Goal: Task Accomplishment & Management: Use online tool/utility

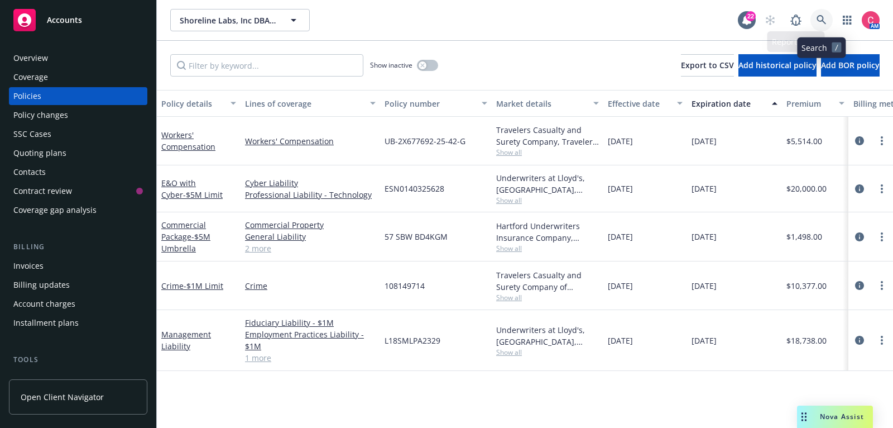
click at [815, 23] on link at bounding box center [822, 20] width 22 height 22
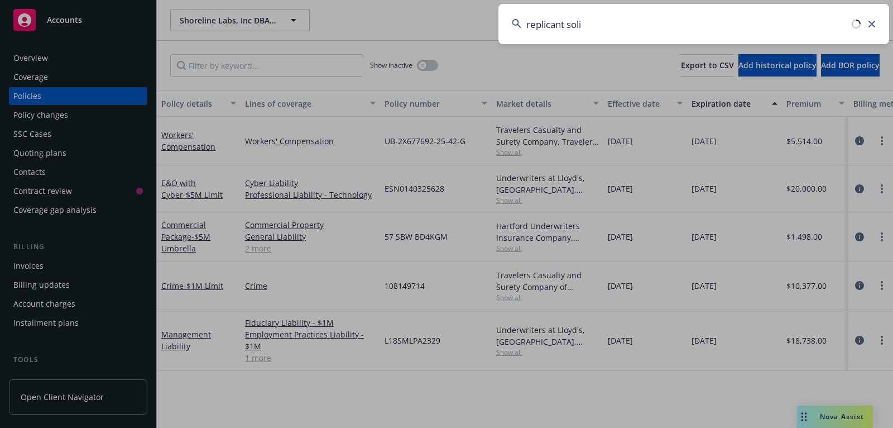
type input "replicant sol"
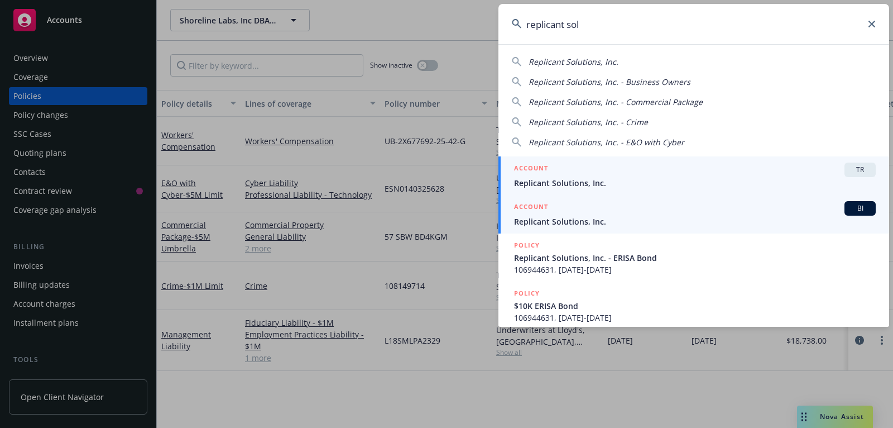
click at [691, 217] on span "Replicant Solutions, Inc." at bounding box center [695, 222] width 362 height 12
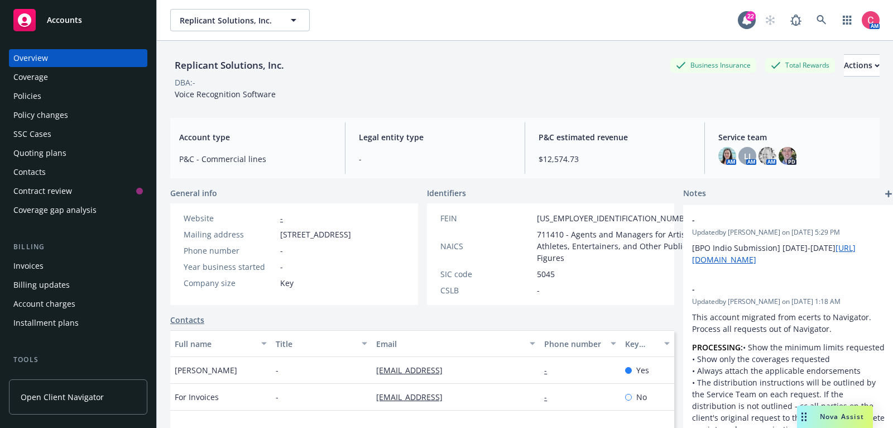
click at [35, 101] on div "Policies" at bounding box center [27, 96] width 28 height 18
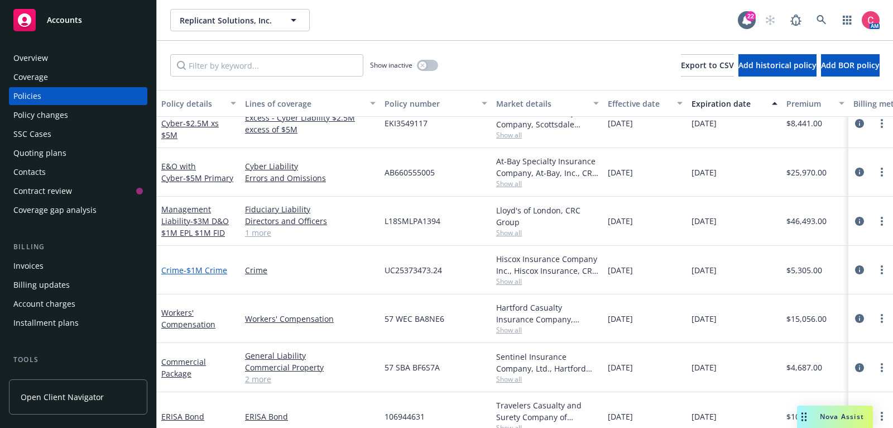
scroll to position [27, 0]
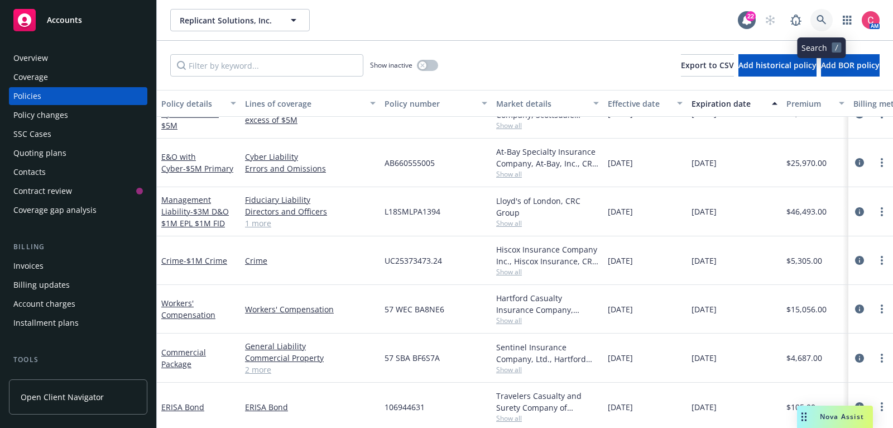
click at [827, 21] on link at bounding box center [822, 20] width 22 height 22
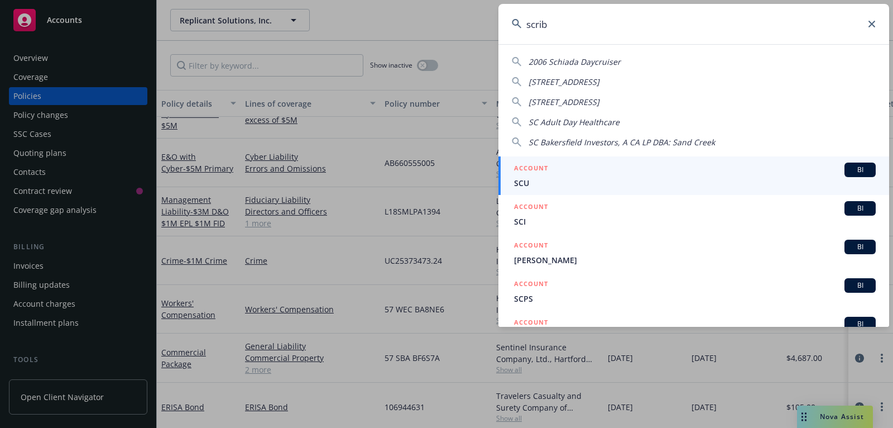
type input "scriba"
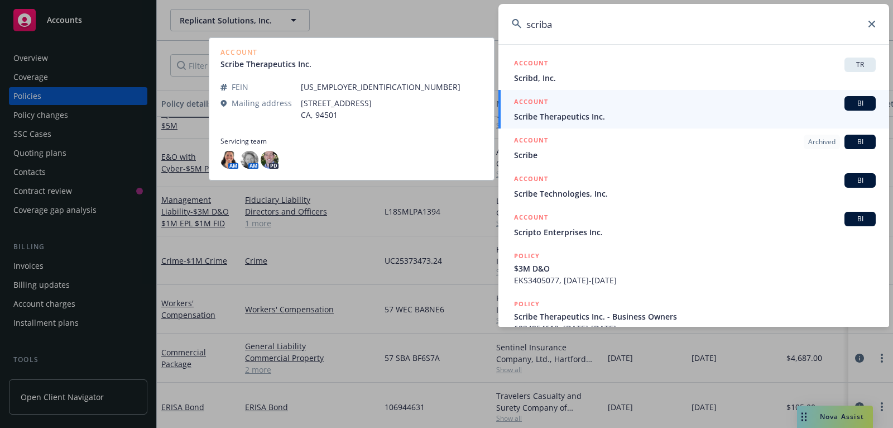
click at [781, 108] on div "ACCOUNT BI" at bounding box center [695, 103] width 362 height 15
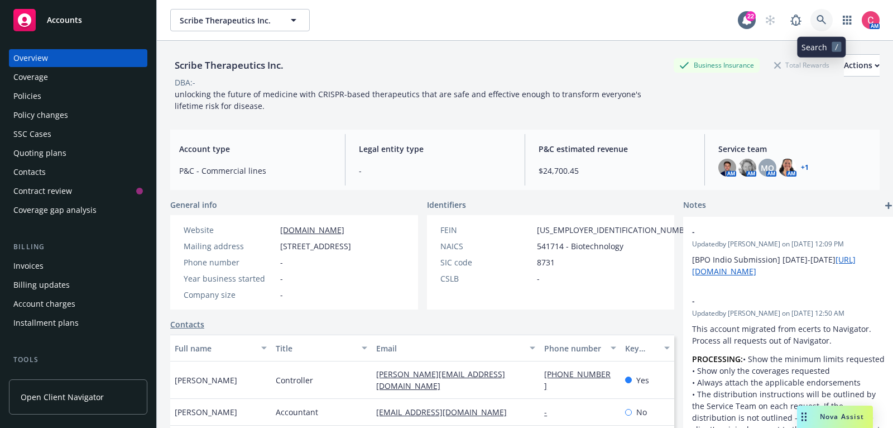
click at [829, 16] on link at bounding box center [822, 20] width 22 height 22
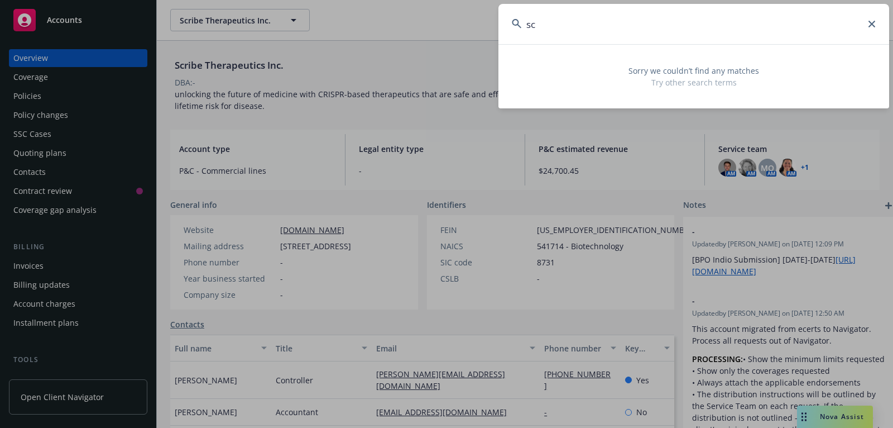
type input "s"
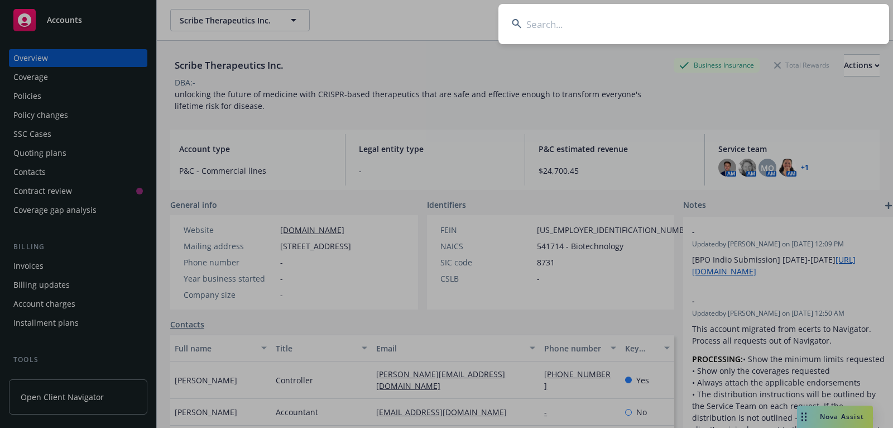
paste input "CH25APLX00067NC"
type input "CH25APLX00067NC"
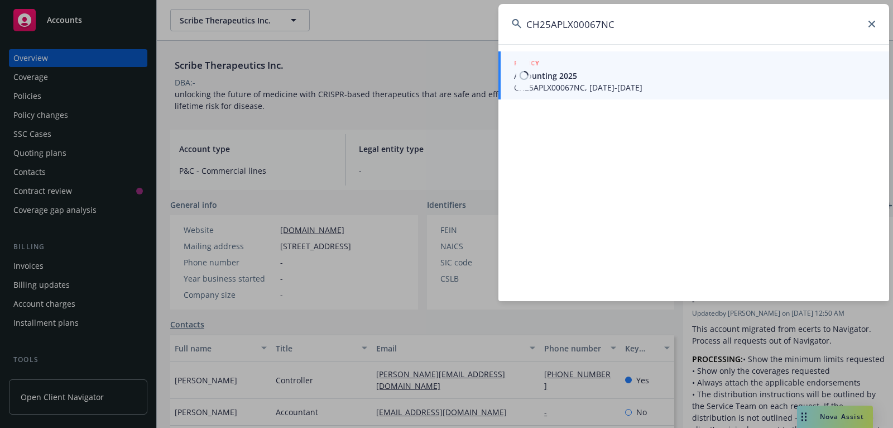
click at [608, 71] on span "Accounting 2025" at bounding box center [695, 76] width 362 height 12
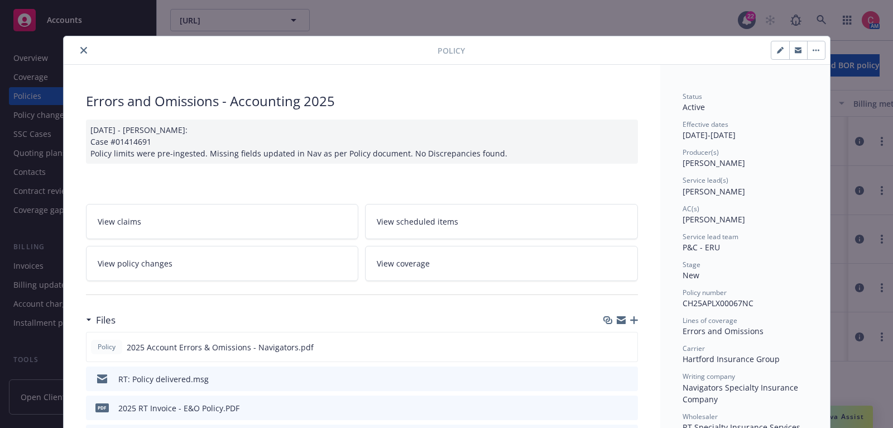
click at [80, 51] on icon "close" at bounding box center [83, 50] width 7 height 7
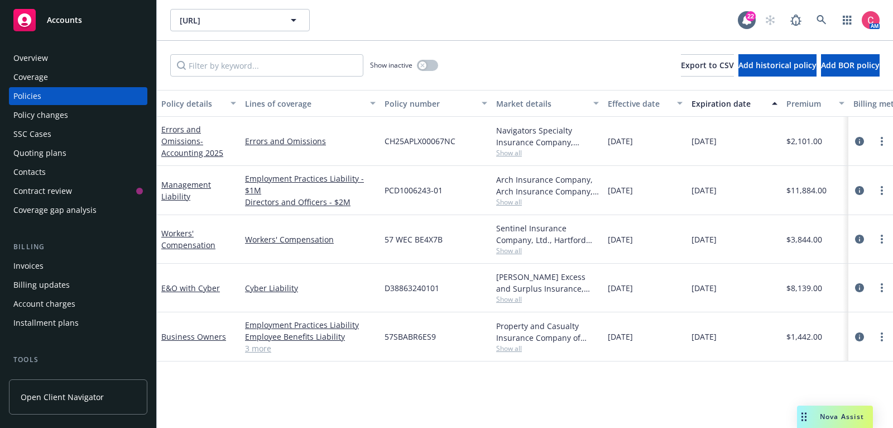
click at [79, 50] on div "Overview" at bounding box center [78, 58] width 130 height 18
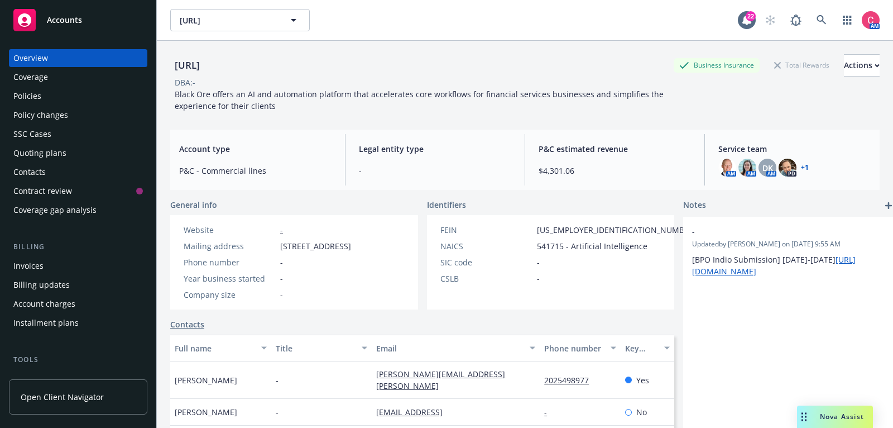
click at [79, 100] on div "Policies" at bounding box center [78, 96] width 130 height 18
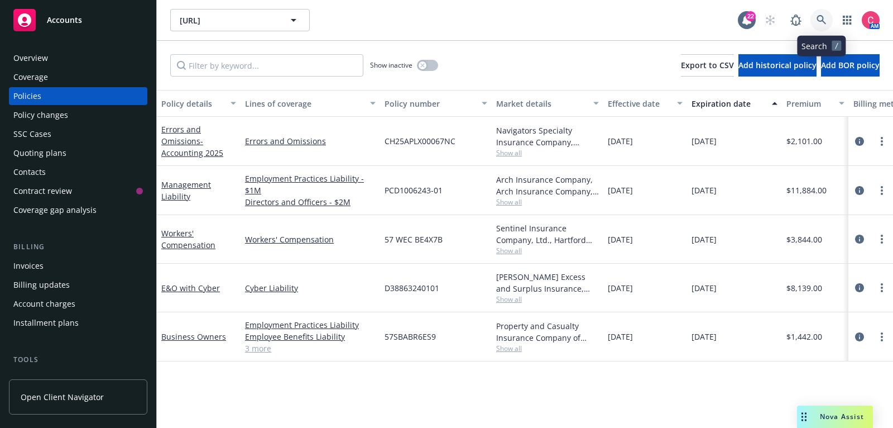
click at [826, 21] on icon at bounding box center [822, 20] width 10 height 10
click at [823, 23] on icon at bounding box center [822, 20] width 10 height 10
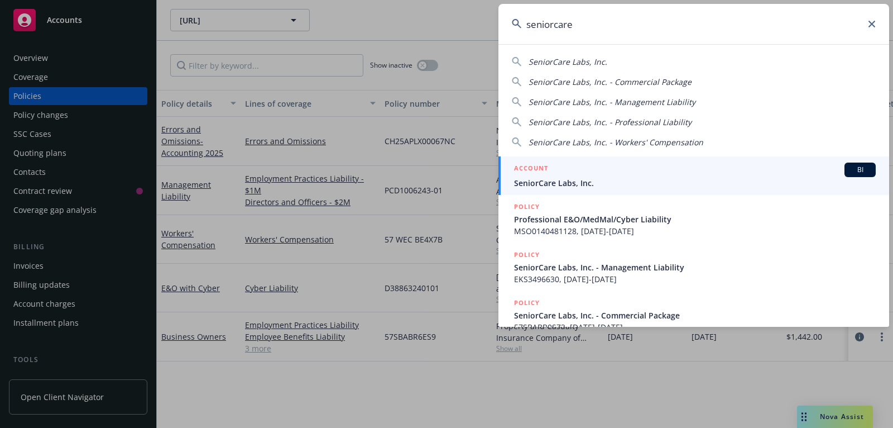
type input "seniorcare"
click at [720, 163] on div "ACCOUNT BI" at bounding box center [695, 170] width 362 height 15
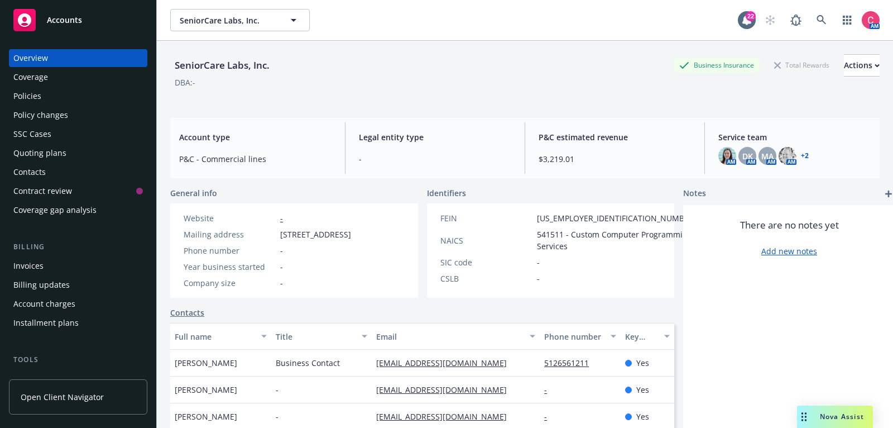
click at [612, 259] on div "SIC code -" at bounding box center [568, 262] width 265 height 12
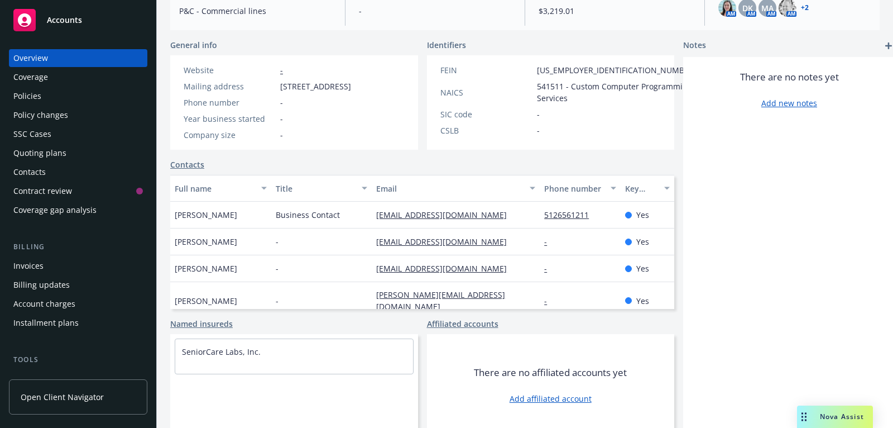
scroll to position [168, 0]
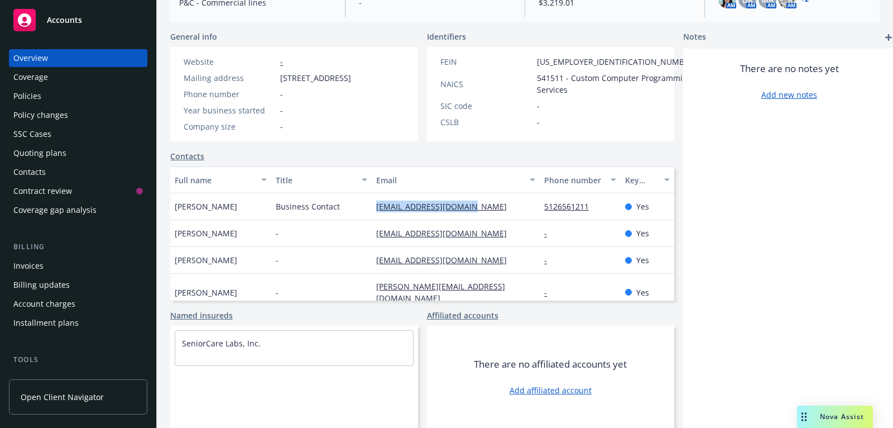
drag, startPoint x: 460, startPoint y: 207, endPoint x: 362, endPoint y: 204, distance: 97.8
click at [362, 205] on div "David Self Business Contact dself@getfullcircle.io 5126561211 Yes" at bounding box center [422, 206] width 504 height 27
copy div "dself@getfullcircle.io"
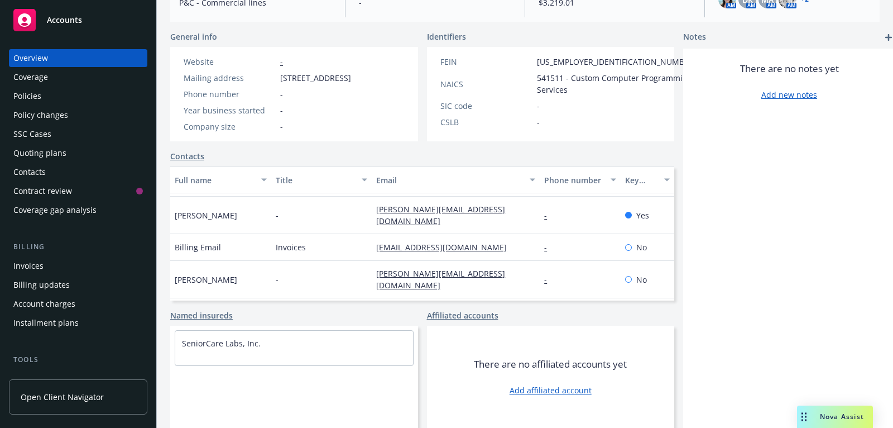
scroll to position [80, 0]
drag, startPoint x: 495, startPoint y: 233, endPoint x: 362, endPoint y: 235, distance: 132.4
click at [362, 235] on div "Billing Email Invoices seniorcarelabsap@lbmc.com - No" at bounding box center [422, 244] width 504 height 27
copy div "seniorcarelabsap@lbmc.com"
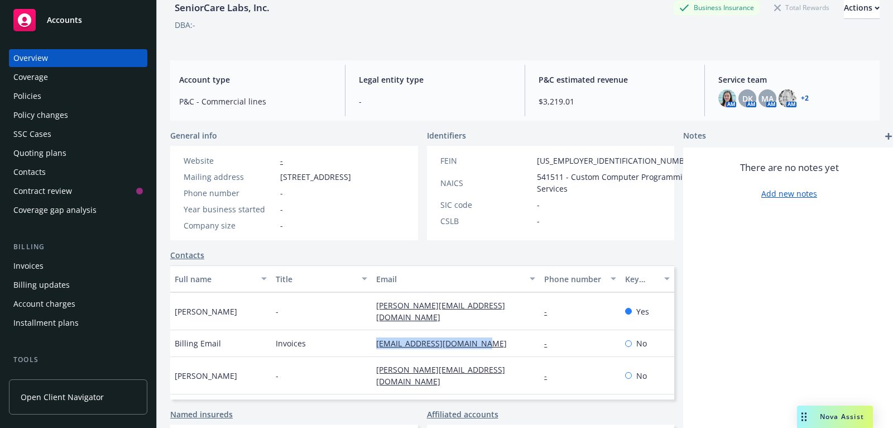
scroll to position [0, 0]
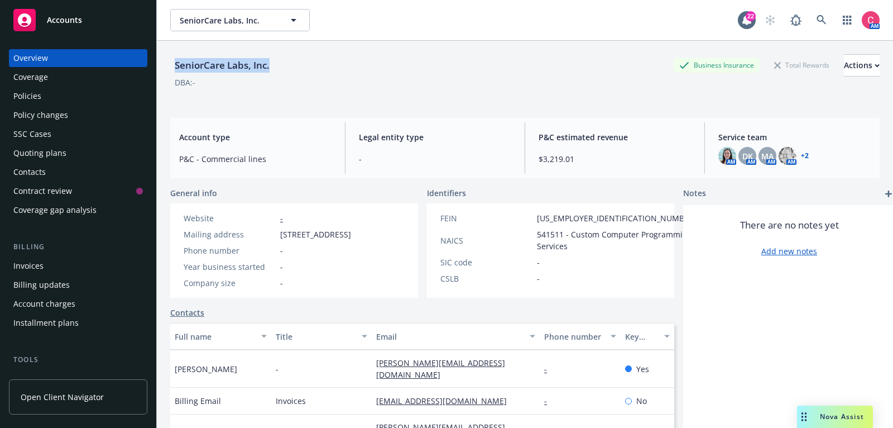
drag, startPoint x: 175, startPoint y: 63, endPoint x: 278, endPoint y: 63, distance: 102.8
click at [279, 64] on div "SeniorCare Labs, Inc. Business Insurance Total Rewards Actions" at bounding box center [525, 65] width 710 height 22
copy div "SeniorCare Labs, Inc."
click at [821, 21] on icon at bounding box center [821, 19] width 9 height 9
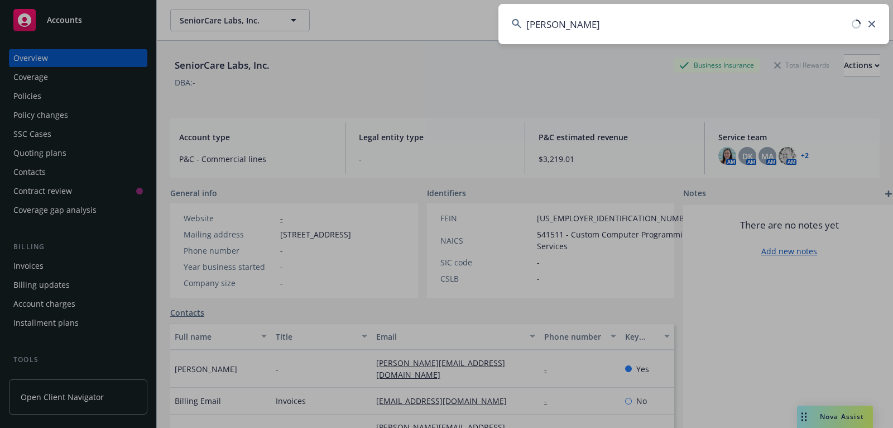
type input "andrena"
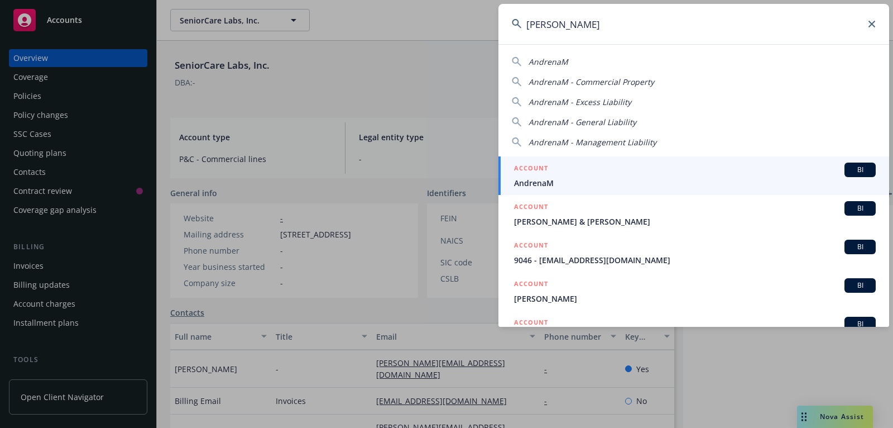
click at [787, 184] on span "AndrenaM" at bounding box center [695, 183] width 362 height 12
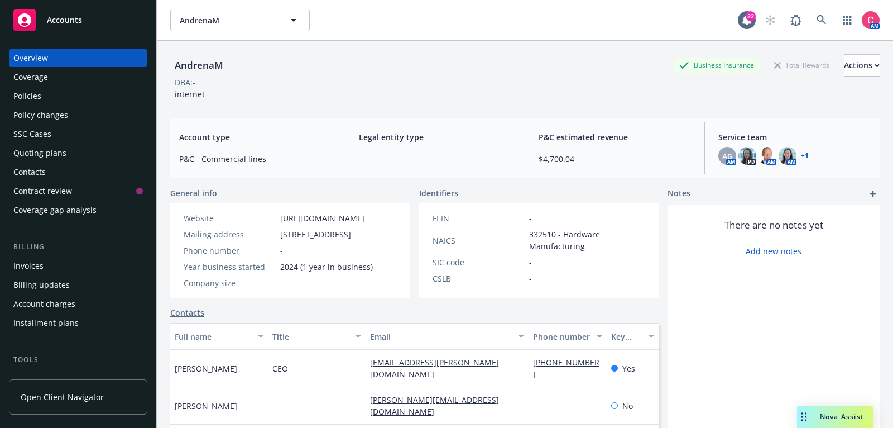
click at [185, 65] on div "AndrenaM" at bounding box center [199, 65] width 58 height 15
copy div "AndrenaM"
click at [824, 21] on icon at bounding box center [822, 20] width 10 height 10
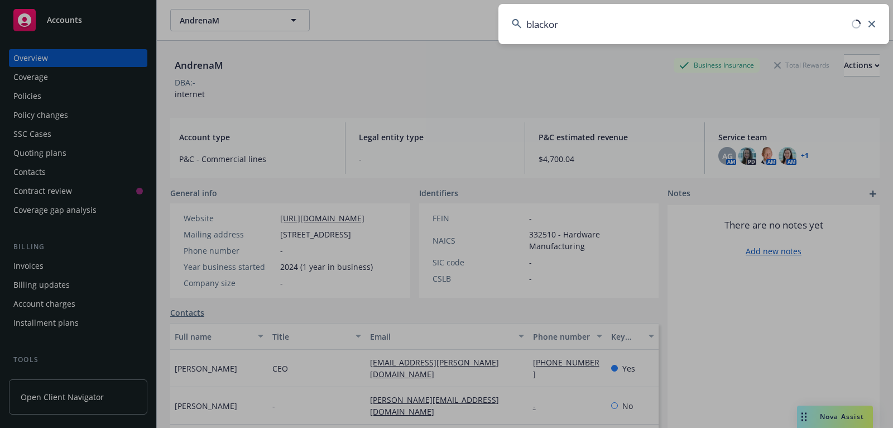
type input "blackore"
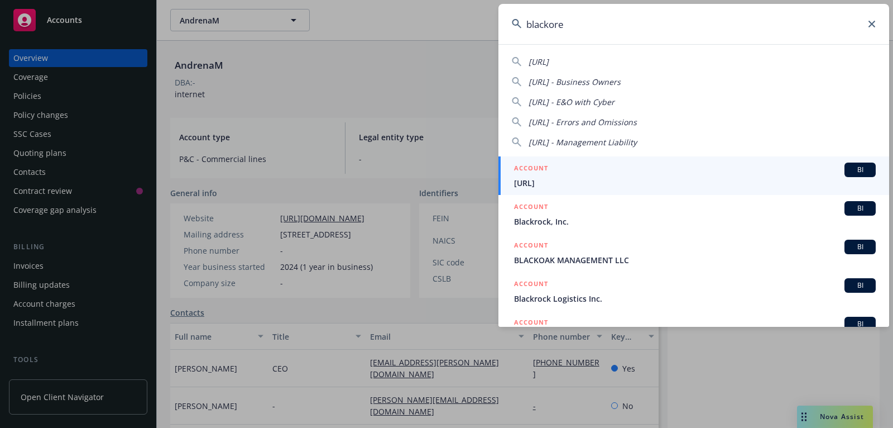
click at [728, 174] on div "ACCOUNT BI" at bounding box center [695, 170] width 362 height 15
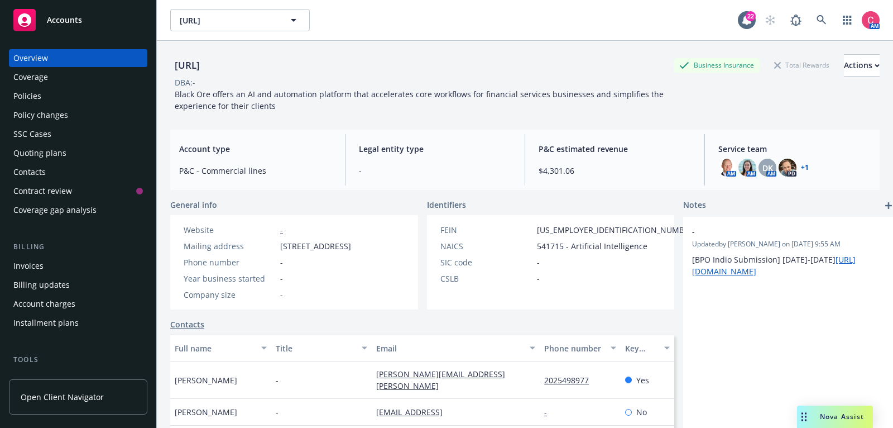
click at [102, 102] on div "Policies" at bounding box center [78, 96] width 130 height 18
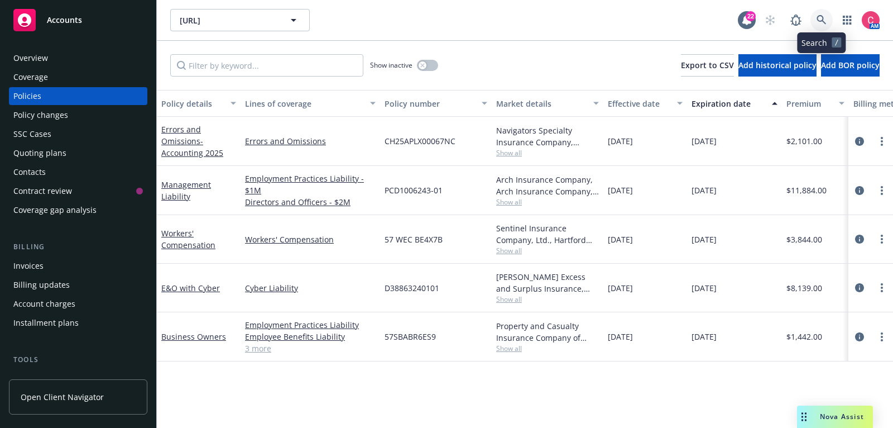
click at [820, 15] on link at bounding box center [822, 20] width 22 height 22
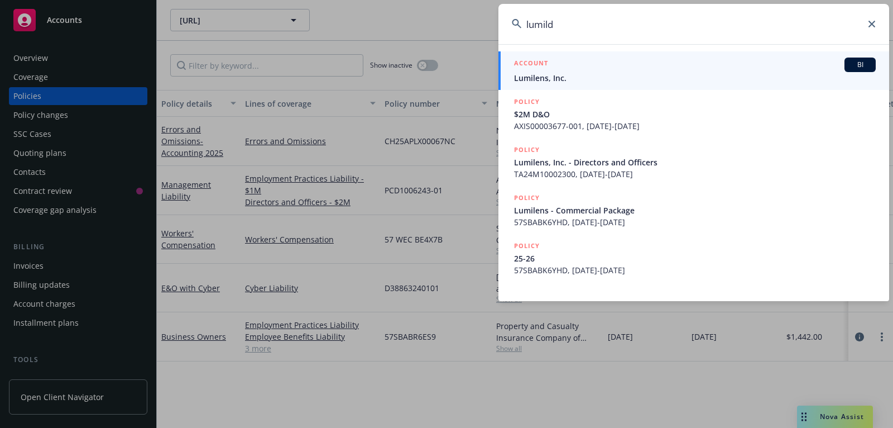
type input "lumil"
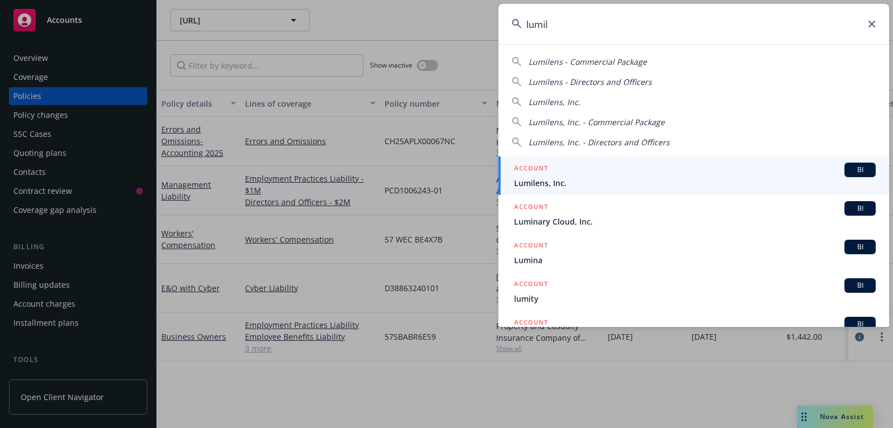
click at [797, 165] on div "ACCOUNT BI" at bounding box center [695, 170] width 362 height 15
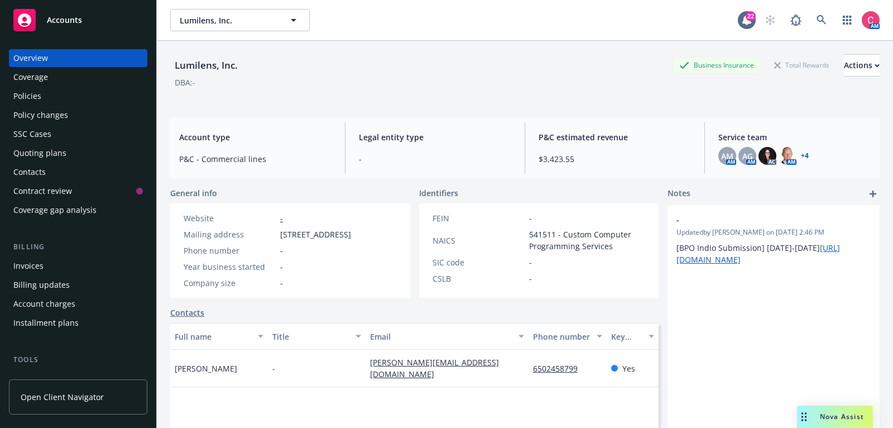
click at [111, 95] on div "Policies" at bounding box center [78, 96] width 130 height 18
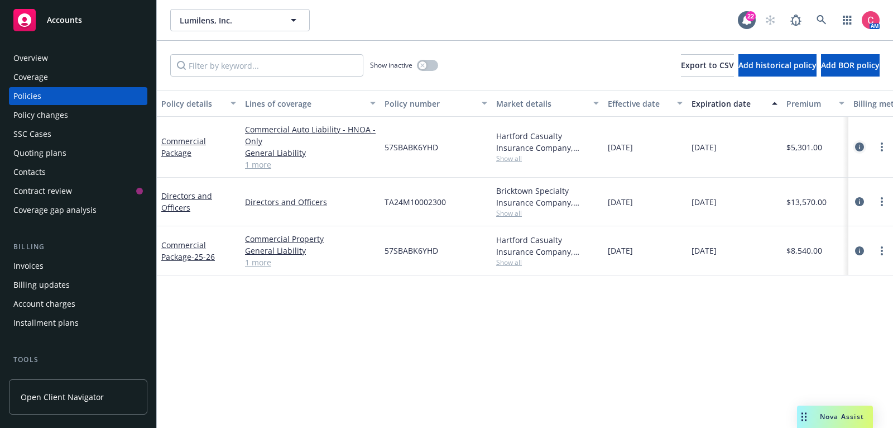
click at [858, 142] on icon "circleInformation" at bounding box center [860, 146] width 9 height 9
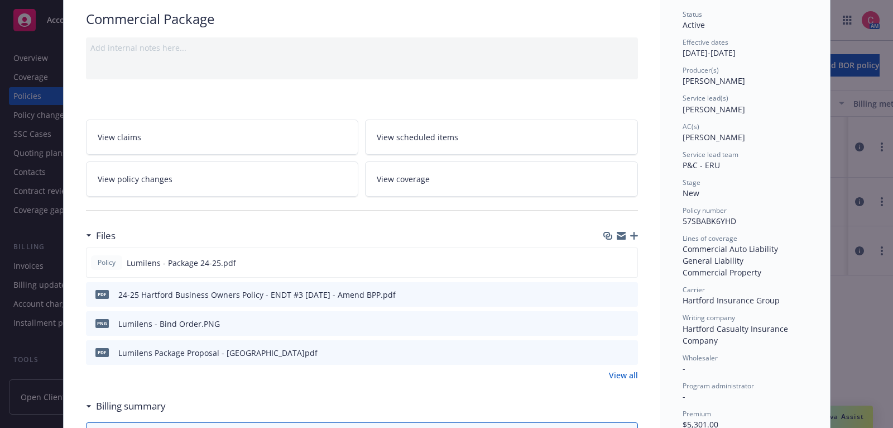
scroll to position [93, 0]
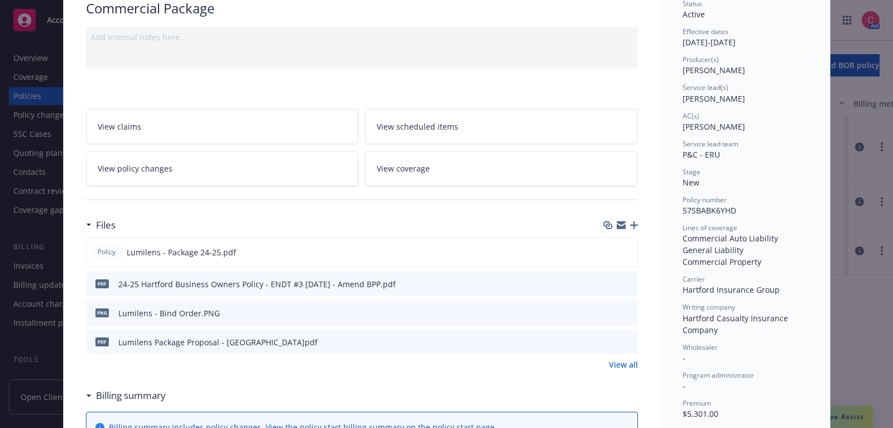
click at [236, 176] on link "View policy changes" at bounding box center [222, 168] width 273 height 35
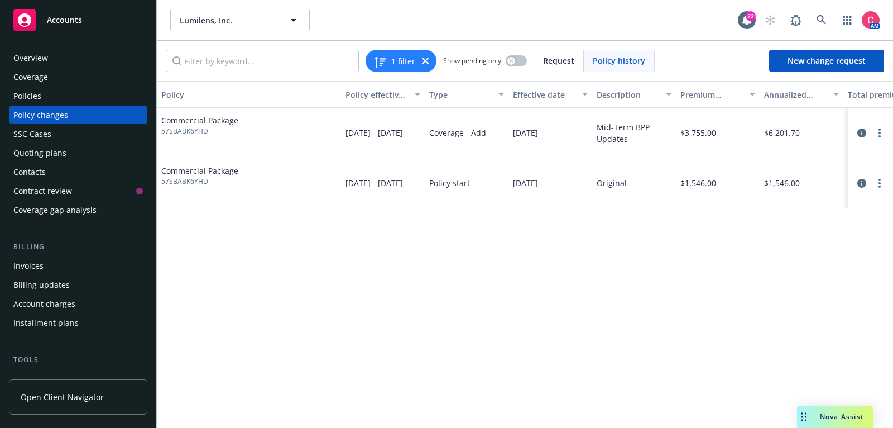
click at [102, 99] on div "Policies" at bounding box center [78, 96] width 130 height 18
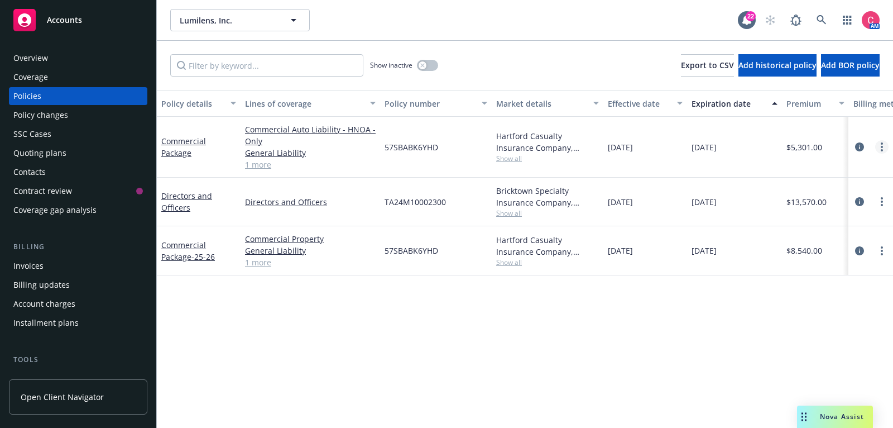
click at [882, 151] on link "more" at bounding box center [882, 146] width 13 height 13
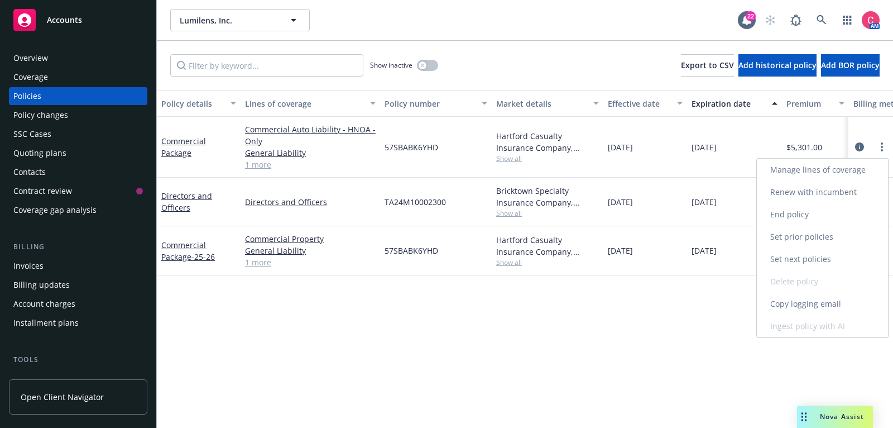
click at [806, 196] on link "Renew with incumbent" at bounding box center [822, 192] width 131 height 22
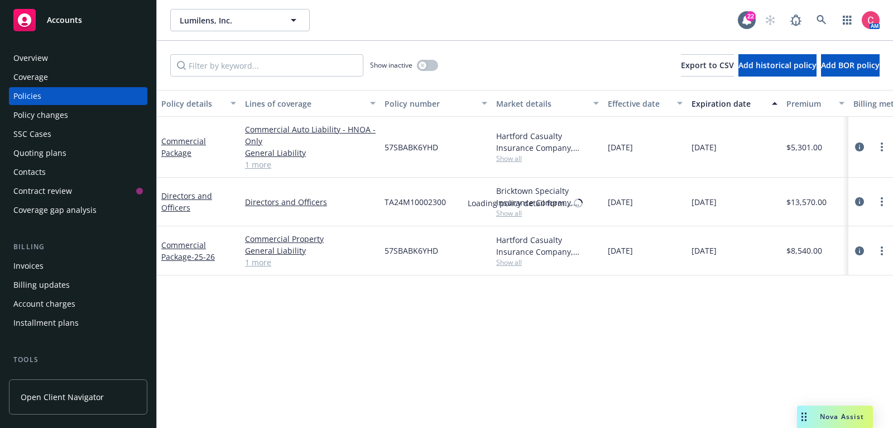
select select "12"
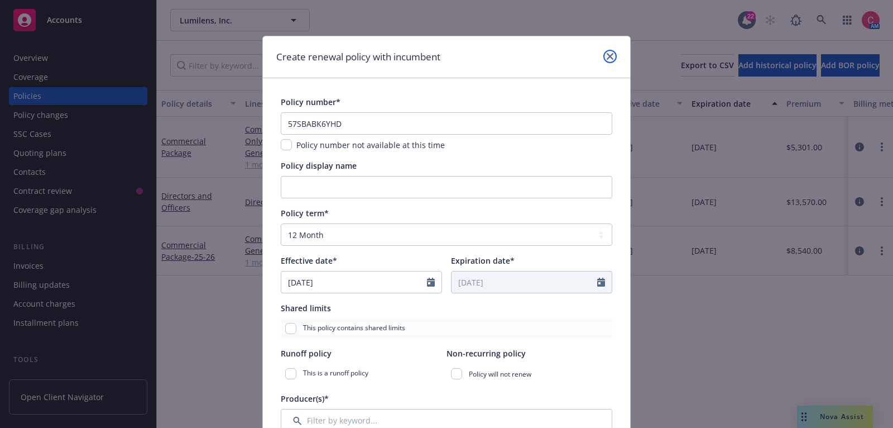
click at [608, 50] on link "close" at bounding box center [610, 56] width 13 height 13
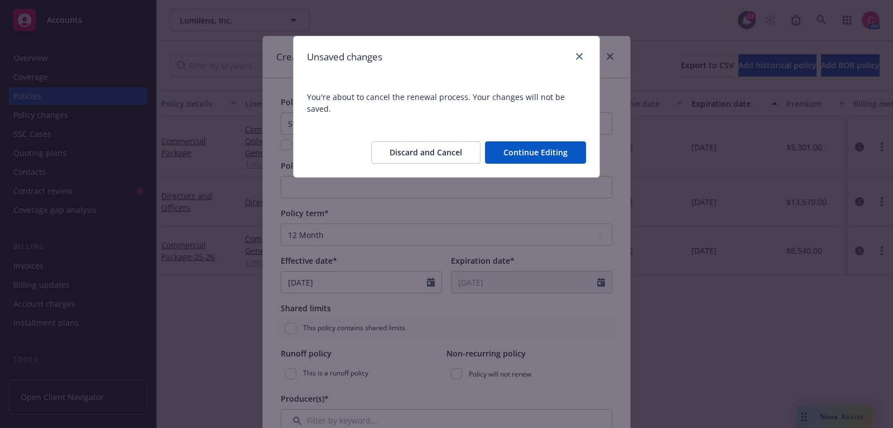
click at [434, 147] on button "Discard and Cancel" at bounding box center [425, 152] width 109 height 22
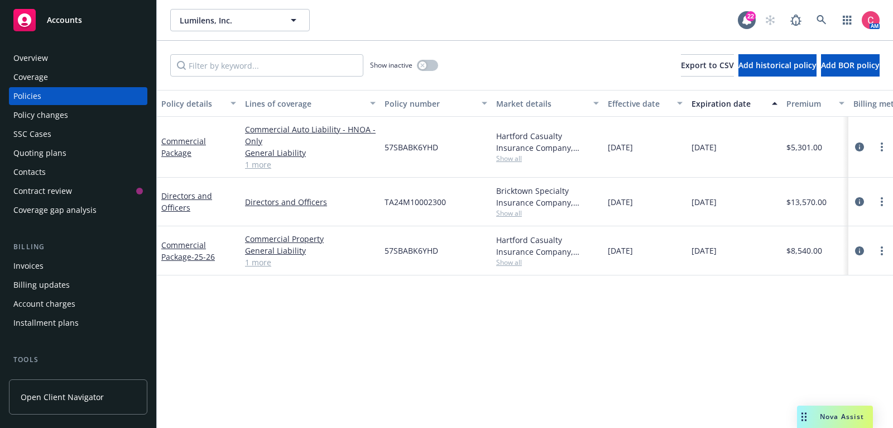
click at [83, 154] on div "Quoting plans" at bounding box center [78, 153] width 130 height 18
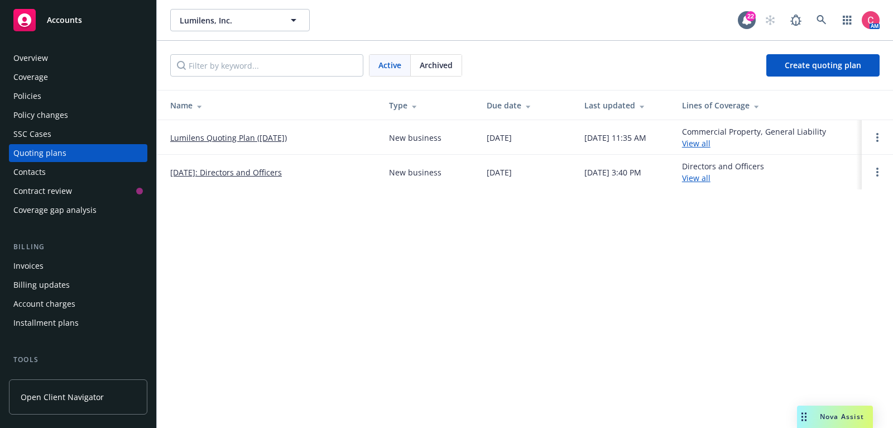
click at [77, 105] on div "Overview Coverage Policies Policy changes SSC Cases Quoting plans Contacts Cont…" at bounding box center [78, 134] width 138 height 170
click at [76, 98] on div "Policies" at bounding box center [78, 96] width 130 height 18
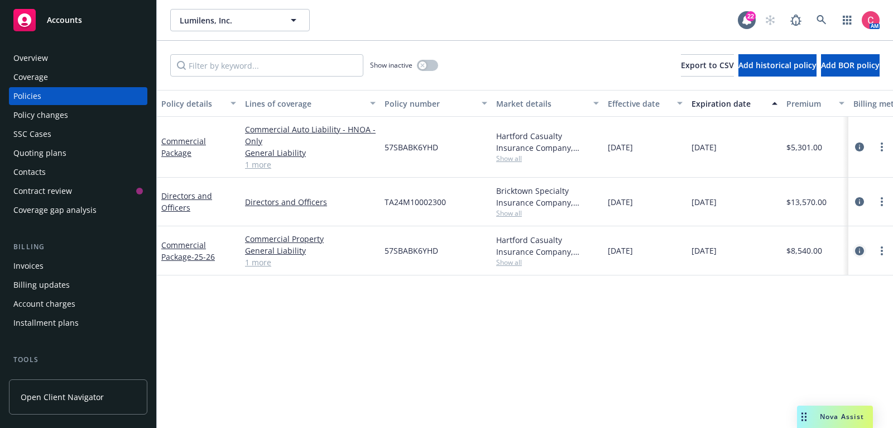
click at [862, 254] on icon "circleInformation" at bounding box center [860, 250] width 9 height 9
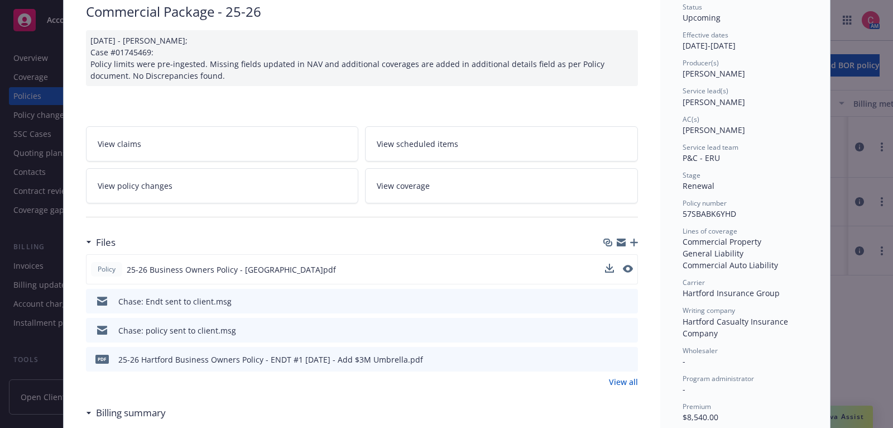
scroll to position [88, 0]
click at [331, 175] on link "View policy changes" at bounding box center [222, 187] width 273 height 35
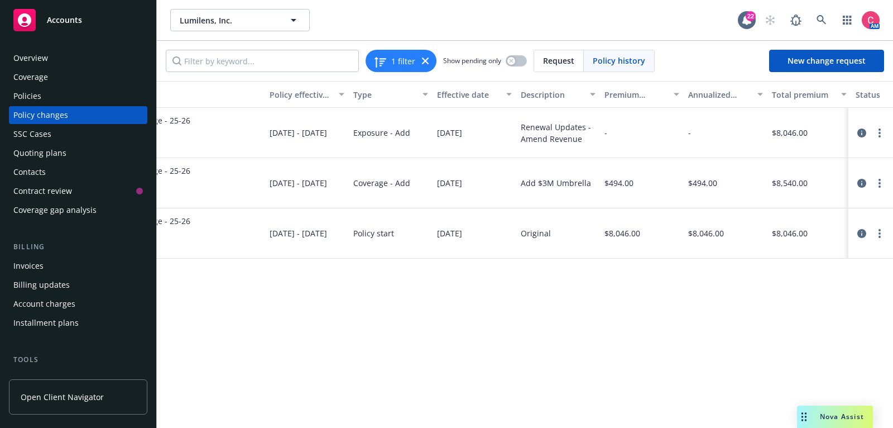
scroll to position [0, 138]
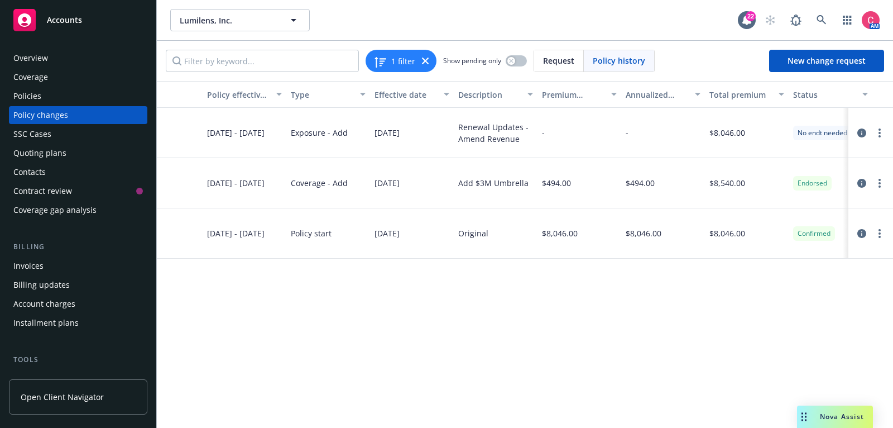
click at [30, 86] on div "Overview Coverage Policies Policy changes SSC Cases Quoting plans Contacts Cont…" at bounding box center [78, 134] width 138 height 170
click at [31, 97] on div "Policies" at bounding box center [27, 96] width 28 height 18
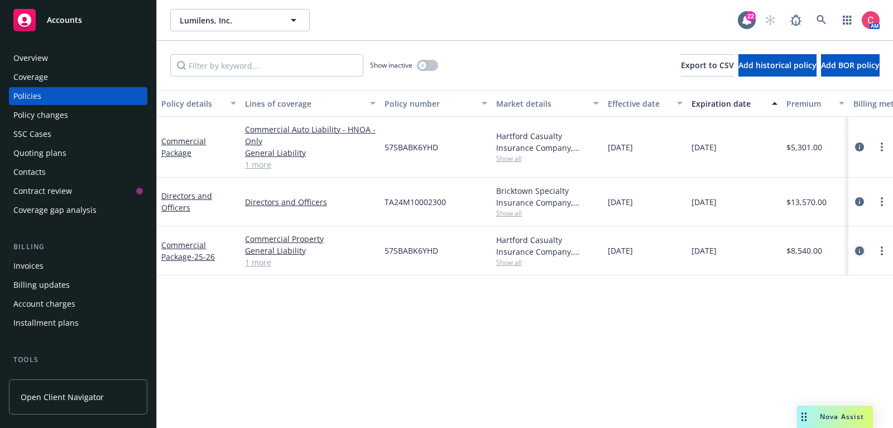
click at [859, 249] on icon "circleInformation" at bounding box center [860, 250] width 9 height 9
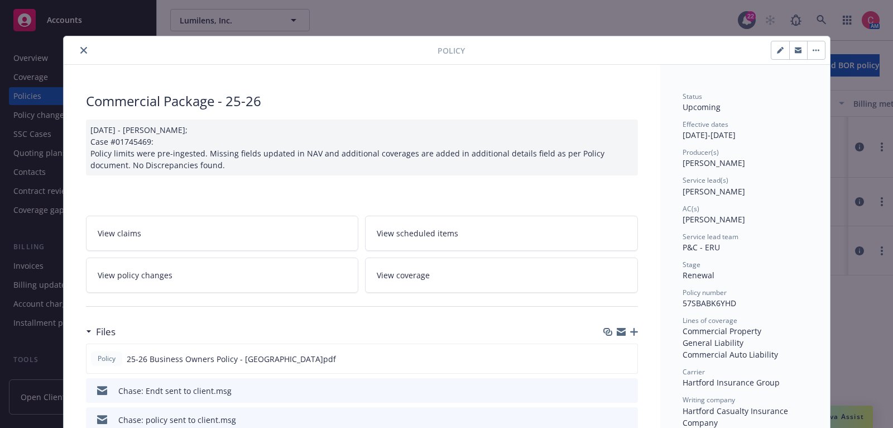
click at [82, 44] on button "close" at bounding box center [83, 50] width 13 height 13
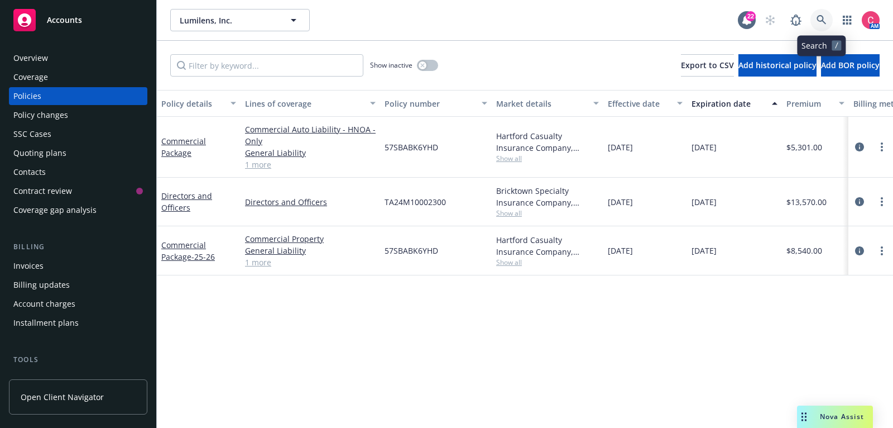
click at [825, 16] on icon at bounding box center [822, 20] width 10 height 10
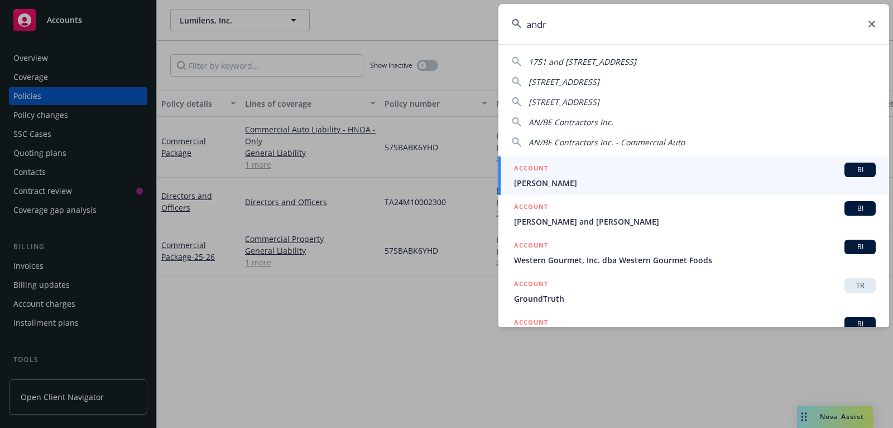
type input "andre"
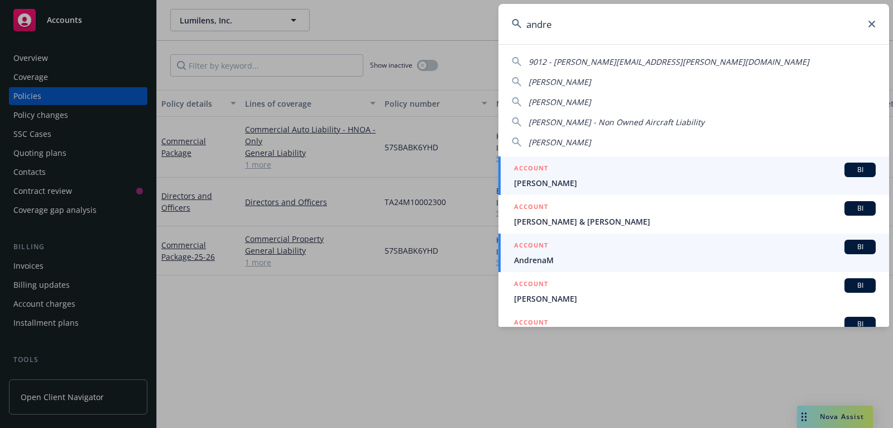
click at [663, 268] on link "ACCOUNT BI AndrenaM" at bounding box center [694, 252] width 391 height 39
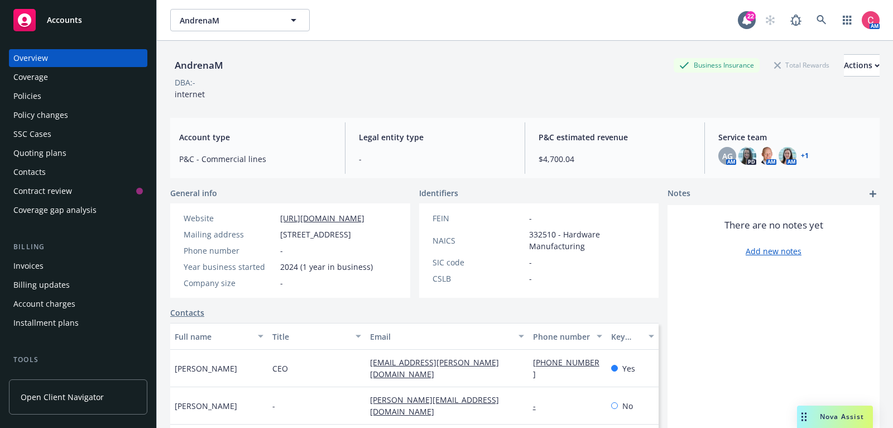
click at [37, 104] on div "Policies" at bounding box center [27, 96] width 28 height 18
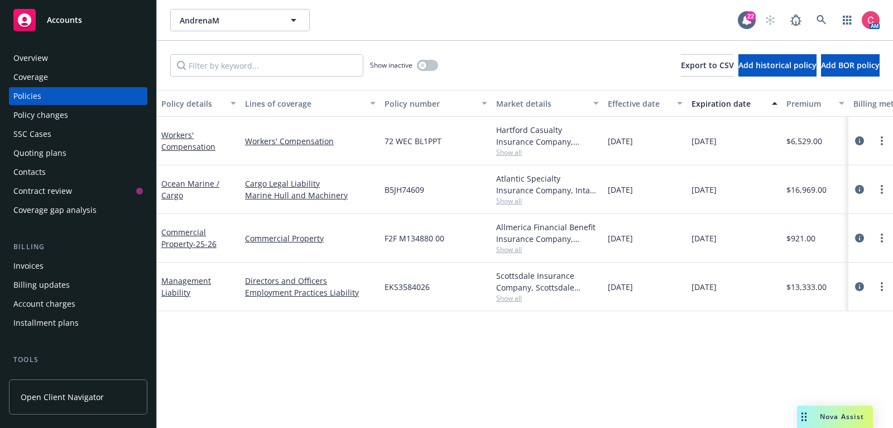
click at [51, 157] on div "Quoting plans" at bounding box center [39, 153] width 53 height 18
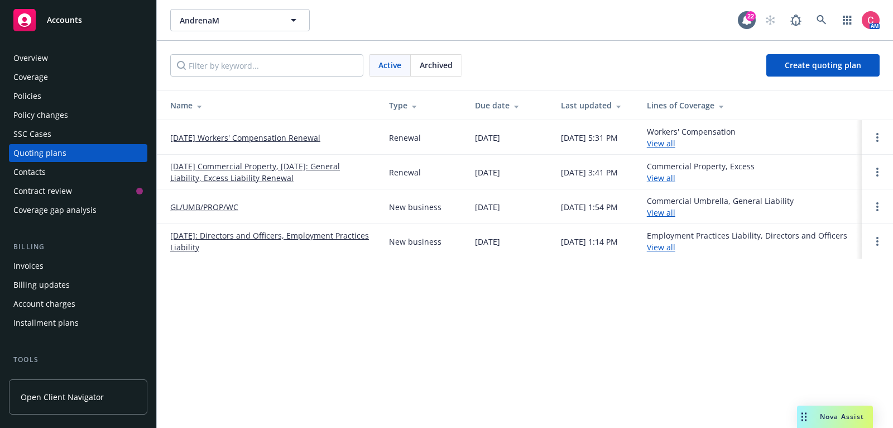
click at [224, 166] on link "09/2/25 Commercial Property, 09/06/2025: General Liability, Excess Liability Re…" at bounding box center [270, 171] width 201 height 23
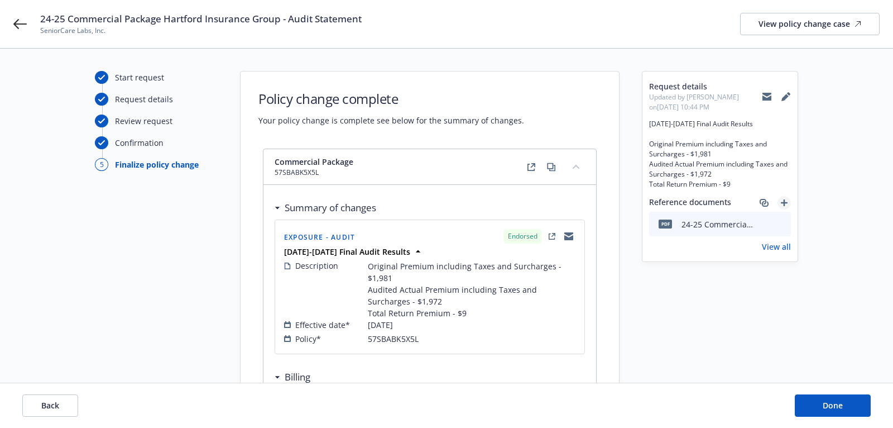
click at [786, 203] on icon "add" at bounding box center [784, 202] width 7 height 7
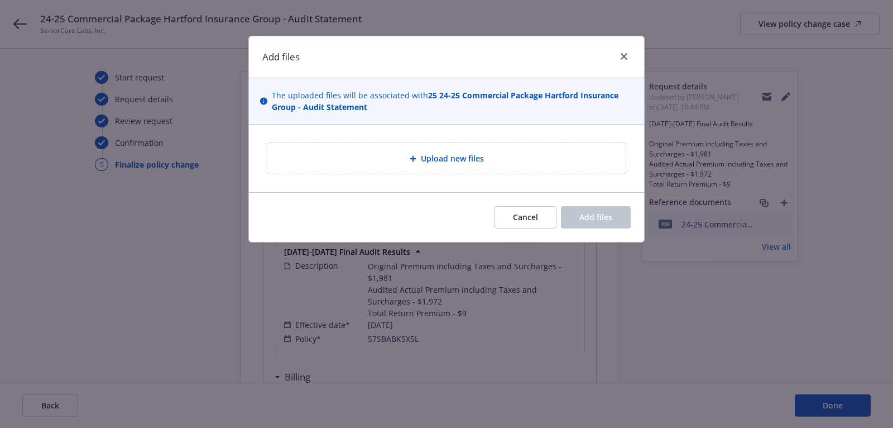
click at [517, 154] on div "Upload new files" at bounding box center [446, 158] width 341 height 13
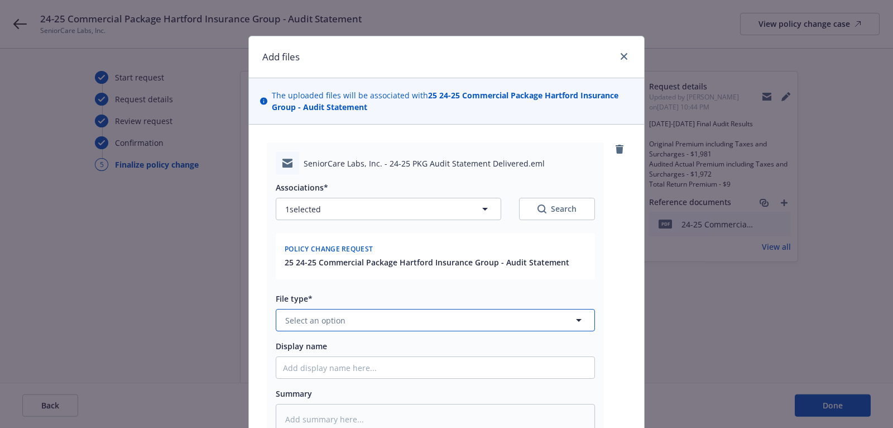
click at [384, 327] on button "Select an option" at bounding box center [435, 320] width 319 height 22
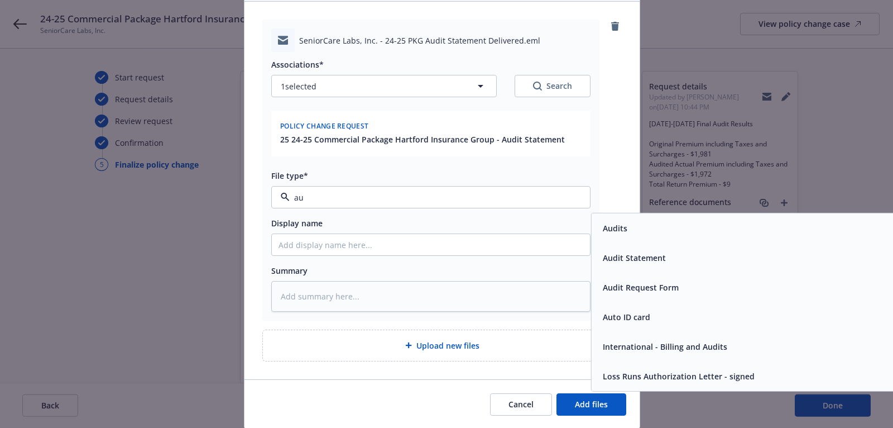
scroll to position [121, 4]
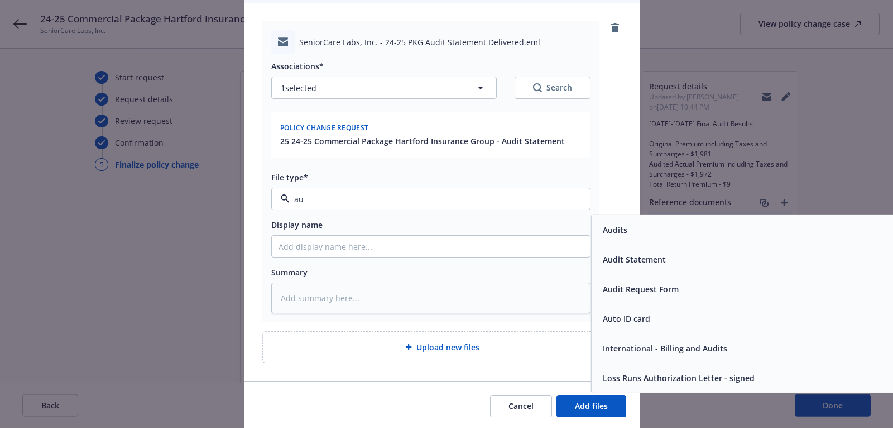
type input "a"
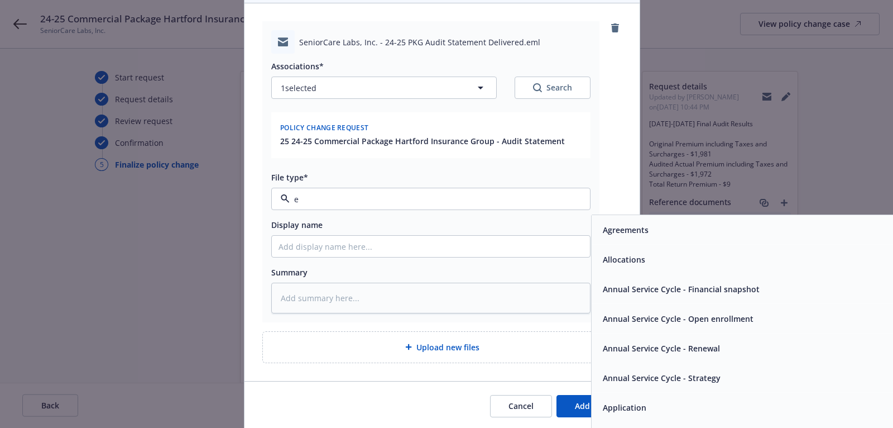
type input "em"
click at [611, 266] on div "Email" at bounding box center [751, 260] width 318 height 30
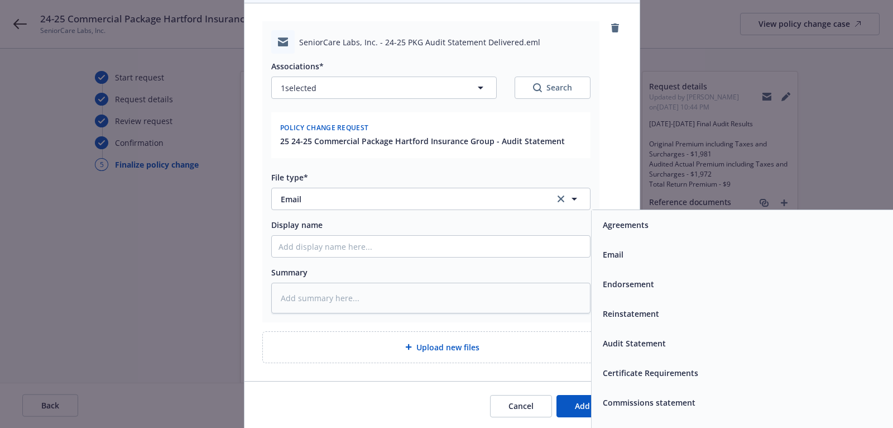
scroll to position [121, 0]
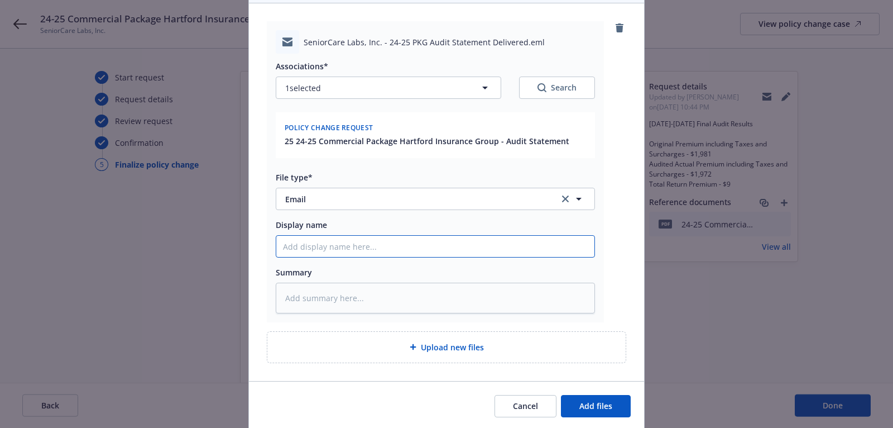
click at [519, 245] on input "Display name" at bounding box center [435, 246] width 318 height 21
type textarea "x"
type input "2"
type textarea "x"
type input "24-"
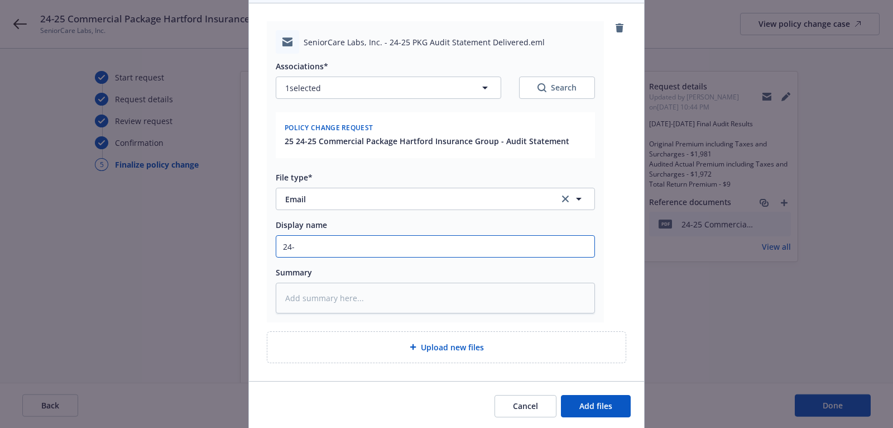
type textarea "x"
type input "24-2"
type textarea "x"
type input "24-25"
type textarea "x"
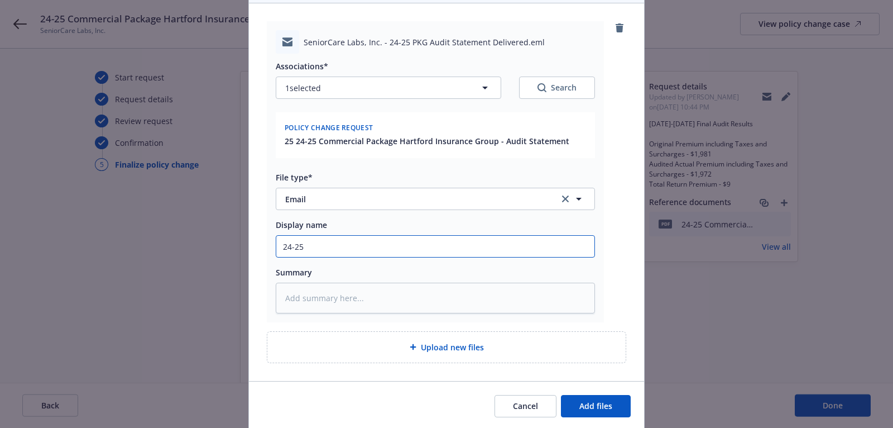
type input "24-25"
type textarea "x"
type input "24-25 H"
type textarea "x"
type input "24-25 Ha"
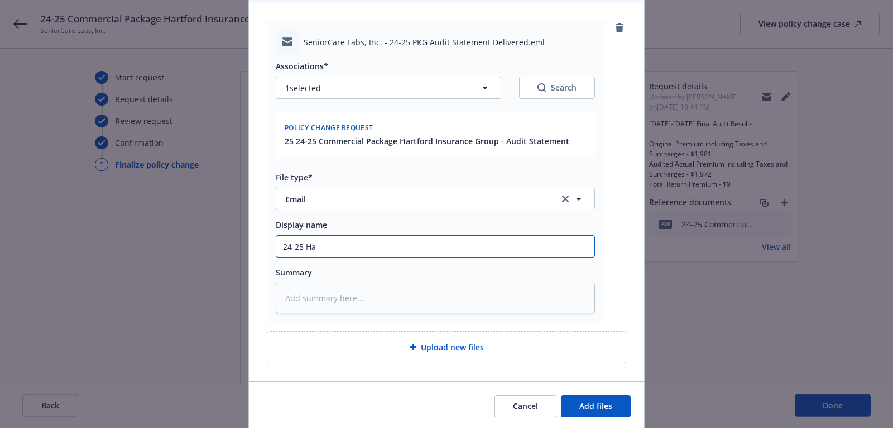
type textarea "x"
type input "24-25 Har"
type textarea "x"
type input "24-25 Hart"
type textarea "x"
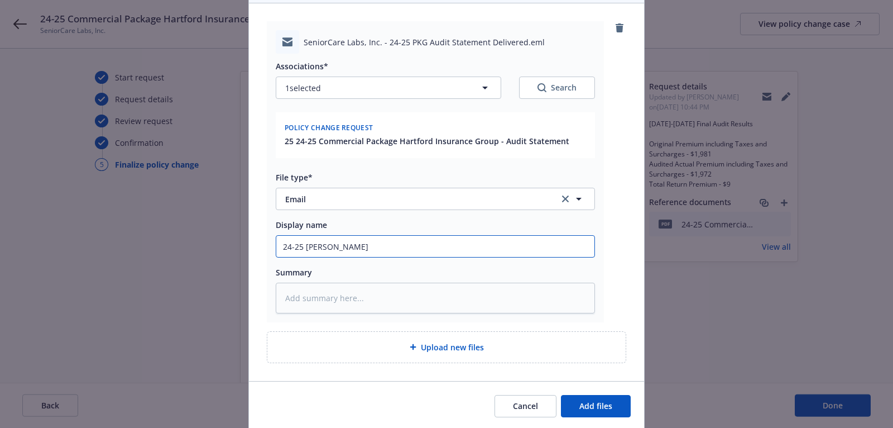
type input "24-25 Hartf"
type textarea "x"
type input "24-25 Hartfor"
type textarea "x"
type input "24-25 Hartford"
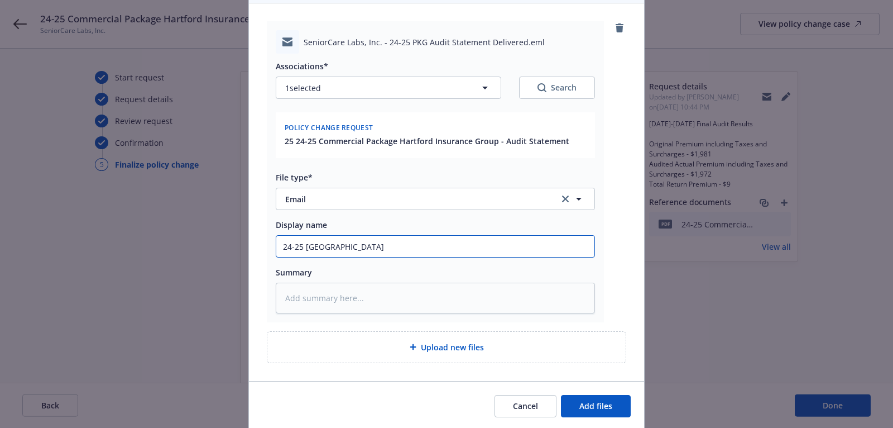
type textarea "x"
type input "24-25 Hartford"
type textarea "x"
type input "24-25 Hartford P"
type textarea "x"
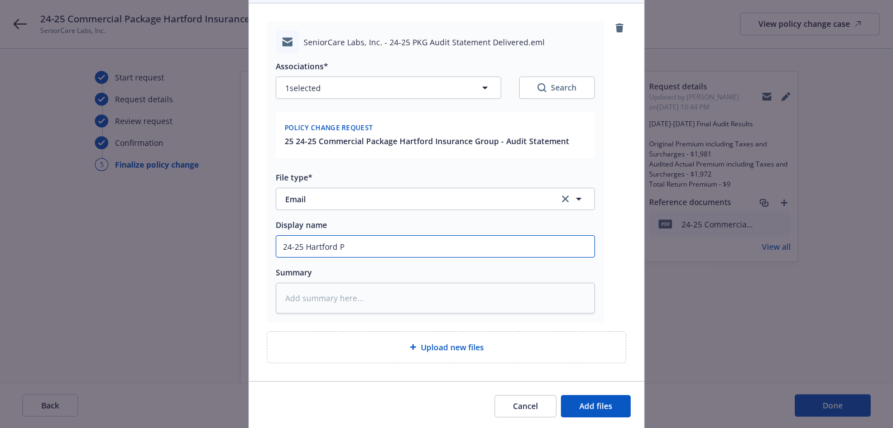
type input "24-25 Hartford PK"
type textarea "x"
type input "24-25 Hartford PKG"
type textarea "x"
type input "24-25 Hartford PKG"
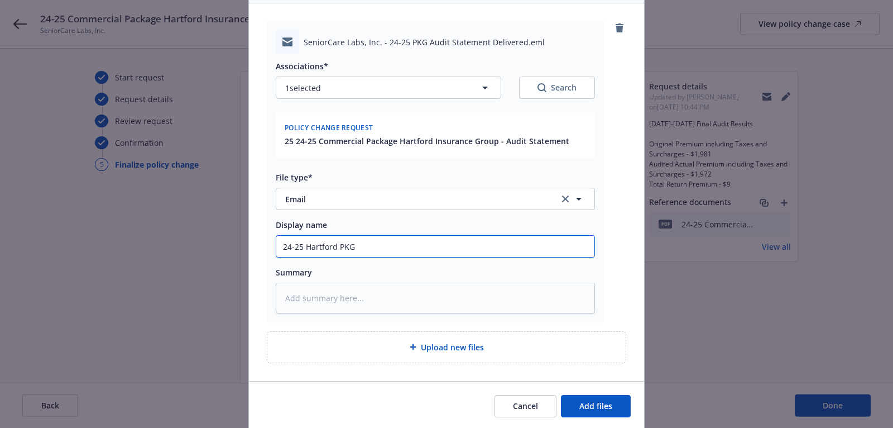
type textarea "x"
type input "24-25 Hartford PKG A"
type textarea "x"
type input "24-25 Hartford PKG Au"
type textarea "x"
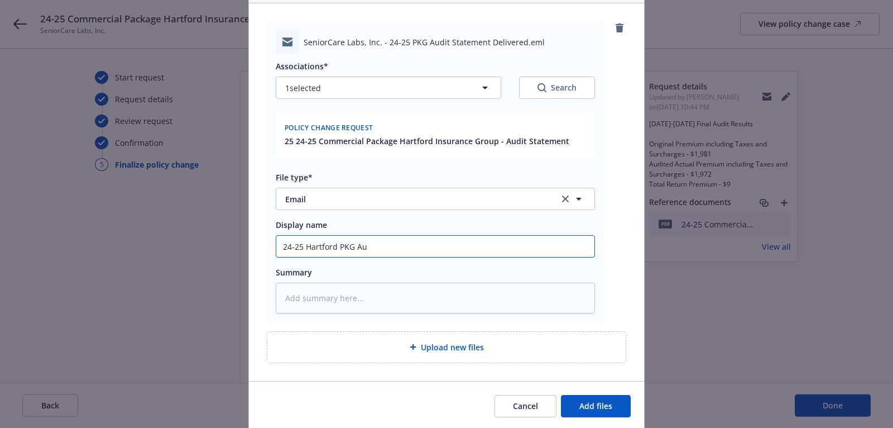
type input "24-25 Hartford PKG Aud"
type textarea "x"
type input "24-25 Hartford PKG Audi"
type textarea "x"
type input "24-25 Hartford PKG Audit"
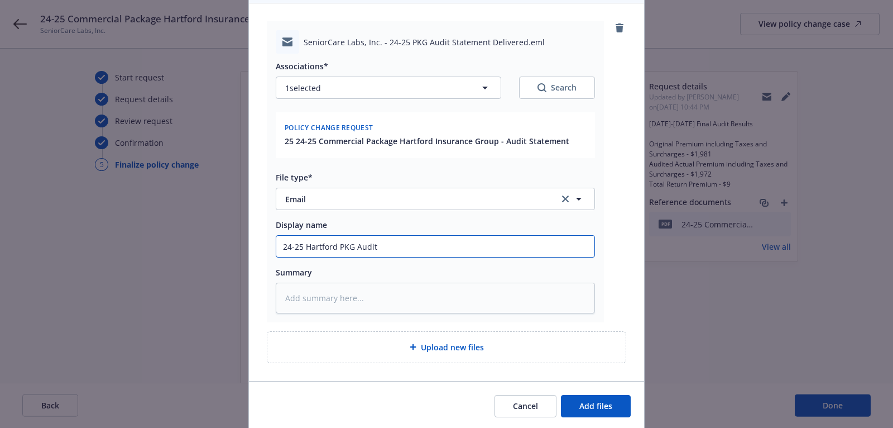
type textarea "x"
type input "24-25 Hartford PKG Audit"
type textarea "x"
type input "24-25 Hartford PKG Audit S"
type textarea "x"
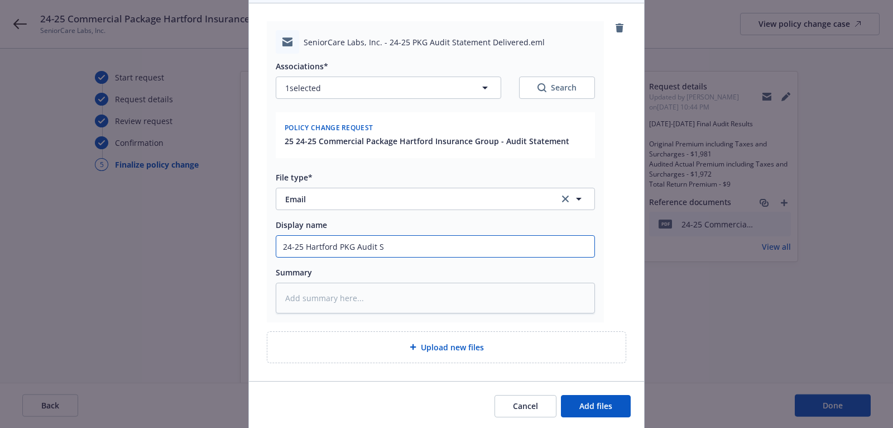
type input "24-25 Hartford PKG Audit St"
type textarea "x"
type input "24-25 Hartford PKG Audit Ste"
type textarea "x"
type input "24-25 Hartford PKG Audit Stev"
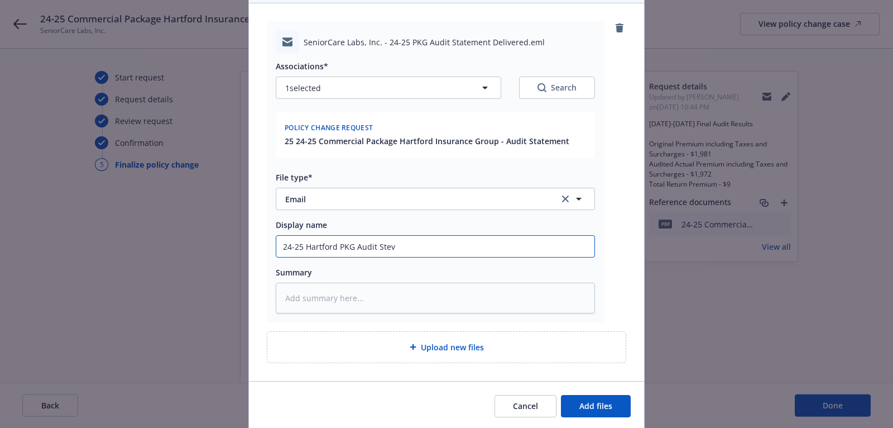
type textarea "x"
type input "24-25 Hartford PKG Audit Steve"
type textarea "x"
type input "24-25 Hartford PKG Audit Stev"
type textarea "x"
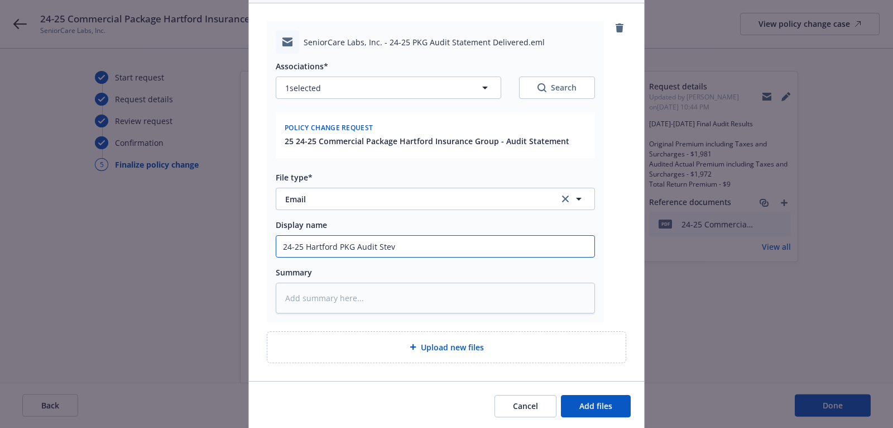
type input "24-25 Hartford PKG Audit Ste"
type textarea "x"
type input "24-25 Hartford PKG Audit St"
type textarea "x"
type input "24-25 Hartford PKG Audit Sta"
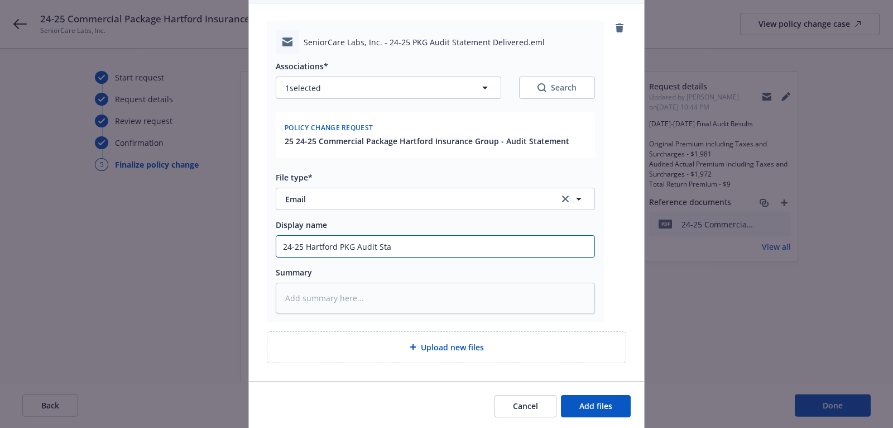
type textarea "x"
type input "24-25 Hartford PKG Audit Stat"
type textarea "x"
type input "24-25 Hartford PKG Audit Statm"
type textarea "x"
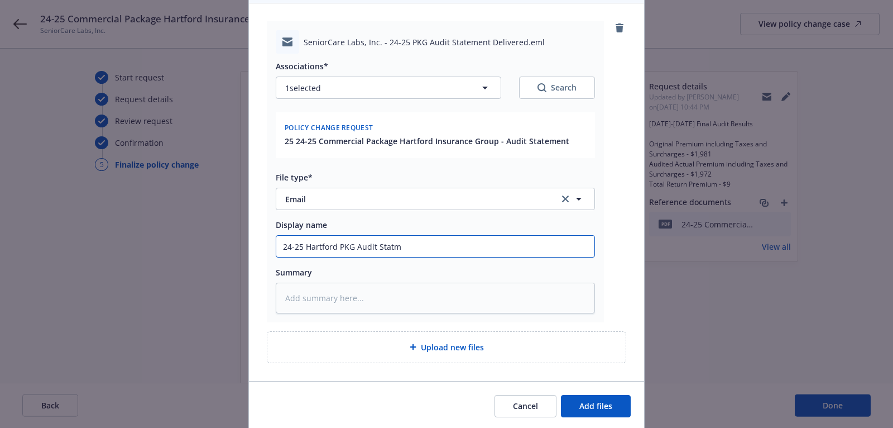
type input "24-25 Hartford PKG Audit Statme"
type textarea "x"
type input "24-25 Hartford PKG Audit Statmene"
type textarea "x"
type input "24-25 Hartford PKG Audit Statmenet"
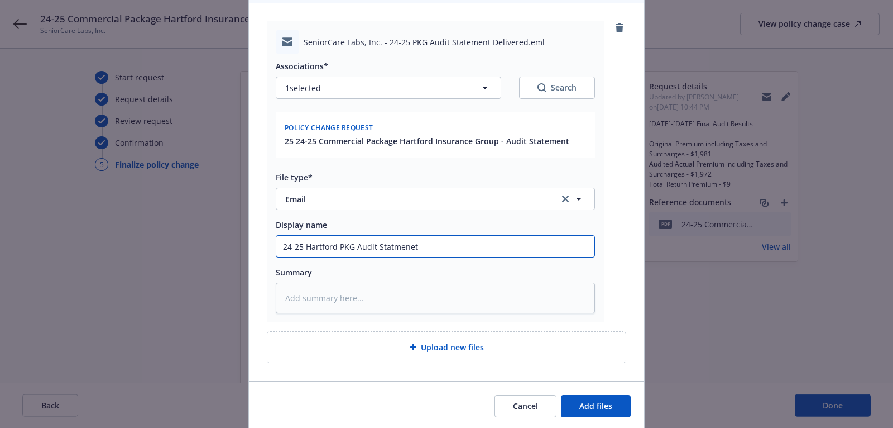
type textarea "x"
type input "24-25 Hartford PKG Audit Statmenet"
type textarea "x"
type input "24-25 Hartford PKG Audit Statmenet"
type textarea "x"
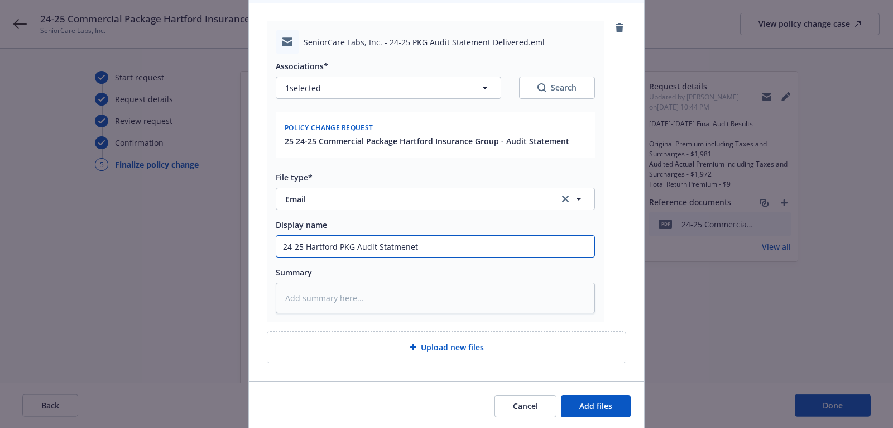
type input "24-25 Hartford PKG Audit Statmene"
type textarea "x"
type input "24-25 Hartford PKG Audit Statmen"
type textarea "x"
type input "24-25 Hartford PKG Audit Statme"
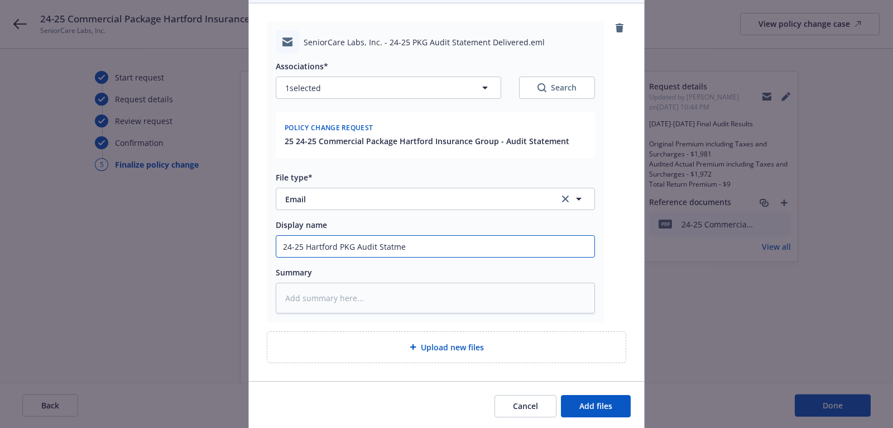
type textarea "x"
type input "24-25 Hartford PKG Audit Statm"
type textarea "x"
type input "24-25 Hartford PKG Audit Stat"
type textarea "x"
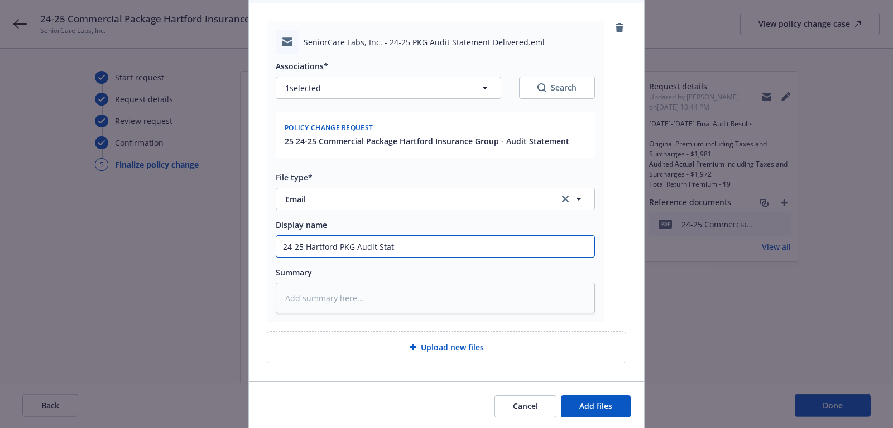
type input "24-25 Hartford PKG Audit State"
type textarea "x"
type input "24-25 Hartford PKG Audit Statem"
type textarea "x"
type input "24-25 Hartford PKG Audit Stateme"
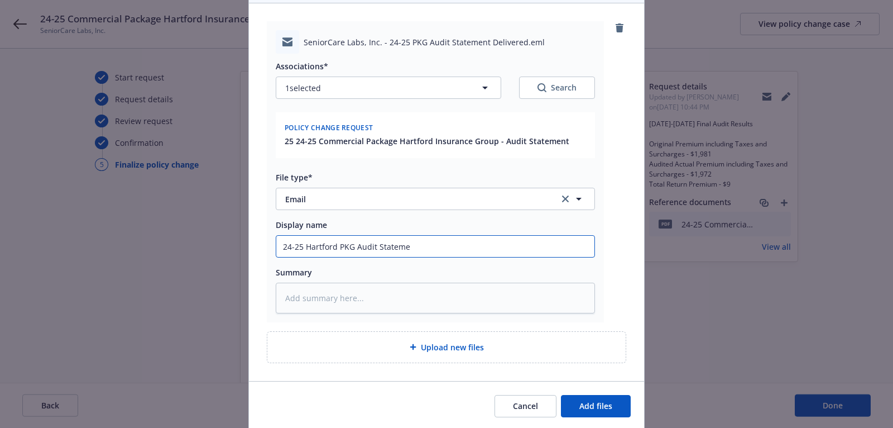
type textarea "x"
type input "24-25 Hartford PKG Audit Statemen"
type textarea "x"
type input "24-25 Hartford PKG Audit Statement"
type textarea "x"
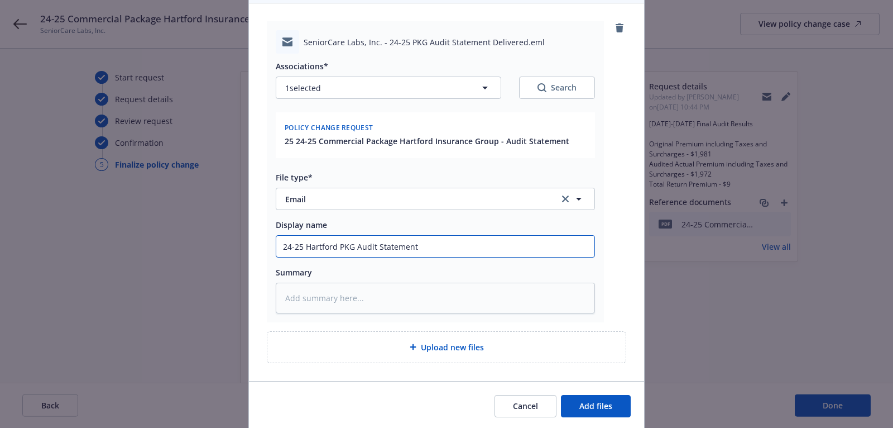
type input "24-25 Hartford PKG Audit Statement"
type textarea "x"
type input "24-25 Hartford PKG Audit Statement D"
type textarea "x"
type input "24-25 Hartford PKG Audit Statement De"
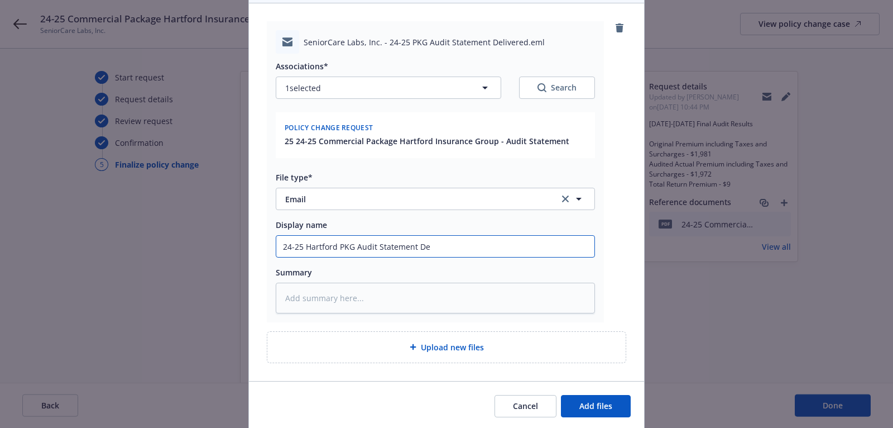
type textarea "x"
type input "24-25 Hartford PKG Audit Statement Deliv"
type textarea "x"
type input "24-25 Hartford PKG Audit Statement Delive"
type textarea "x"
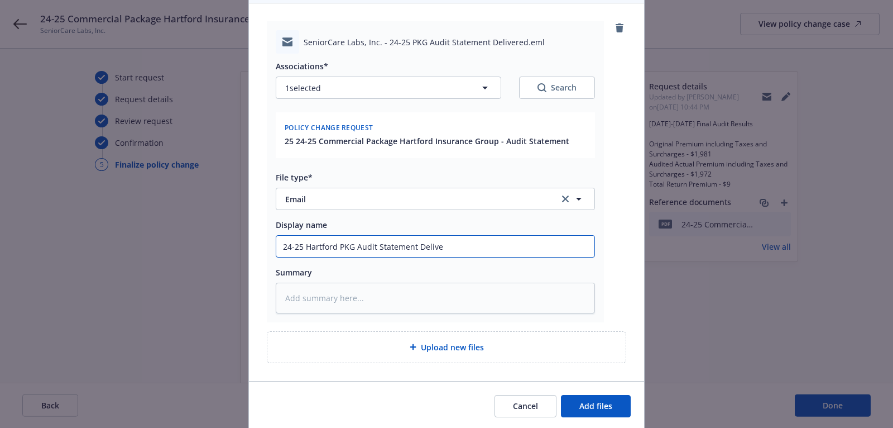
type input "24-25 Hartford PKG Audit Statement Deliver"
type textarea "x"
type input "24-25 Hartford PKG Audit Statement Delivere"
type textarea "x"
type input "24-25 Hartford PKG Audit Statement Delivered"
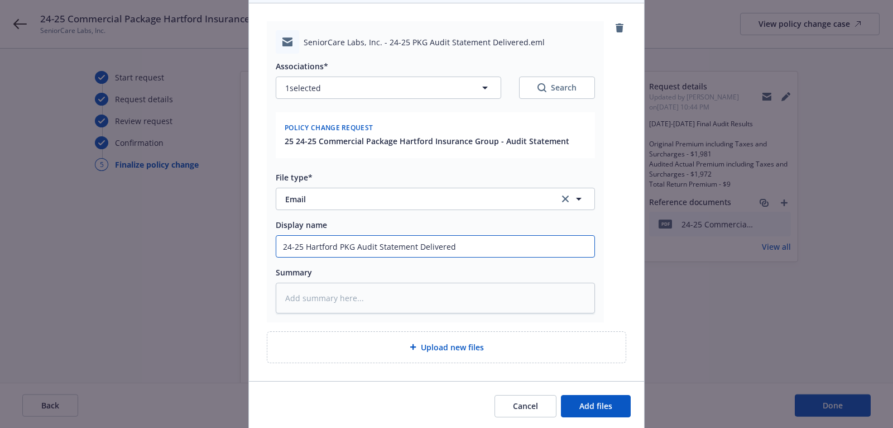
type textarea "x"
type input "24-25 Hartford PKG Audit Statement Delivered"
type textarea "x"
type input "24-25 Hartford PKG Audit Statement Delivered to"
type textarea "x"
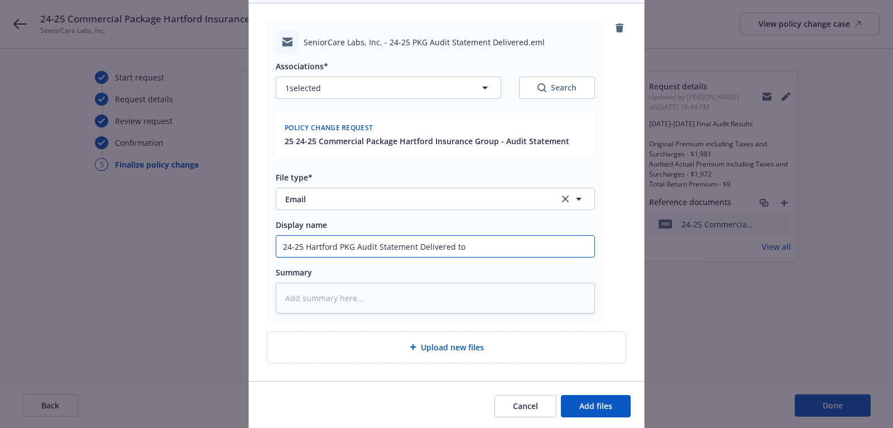
type input "24-25 Hartford PKG Audit Statement Delivered to"
type textarea "x"
type input "24-25 Hartford PKG Audit Statement Delivered to I"
type textarea "x"
type input "24-25 Hartford PKG Audit Statement Delivered to In"
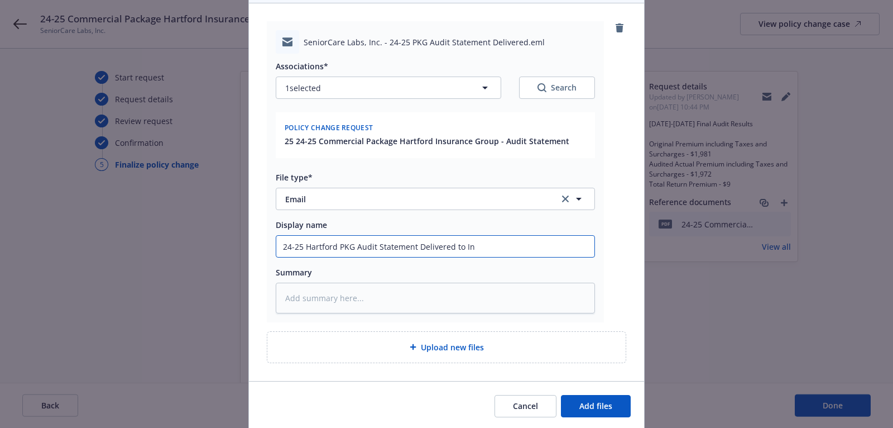
type textarea "x"
type input "24-25 Hartford PKG Audit Statement Delivered to Ins"
type textarea "x"
type input "24-25 Hartford PKG Audit Statement Delivered to Insu"
type textarea "x"
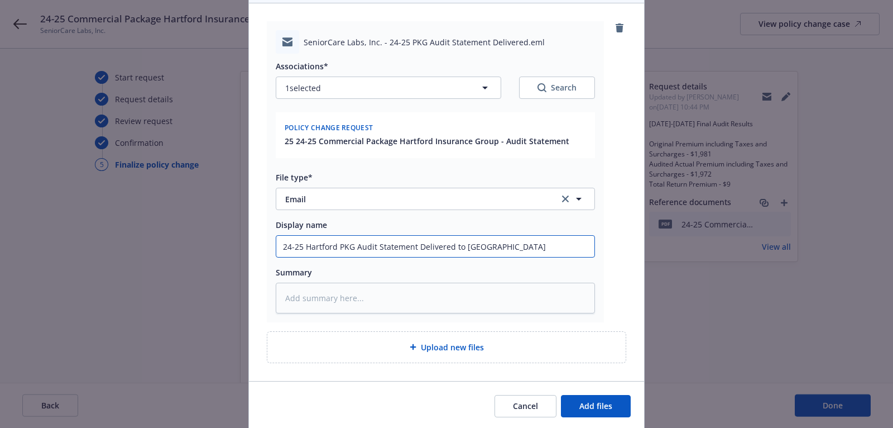
type input "24-25 Hartford PKG Audit Statement Delivered to Insur"
type textarea "x"
type input "24-25 Hartford PKG Audit Statement Delivered to Insure"
type textarea "x"
type input "24-25 Hartford PKG Audit Statement Delivered to Insured"
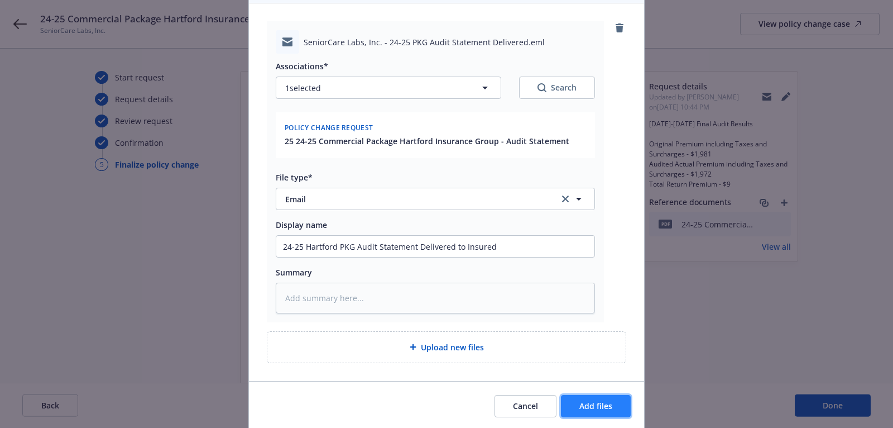
click at [626, 405] on button "Add files" at bounding box center [596, 406] width 70 height 22
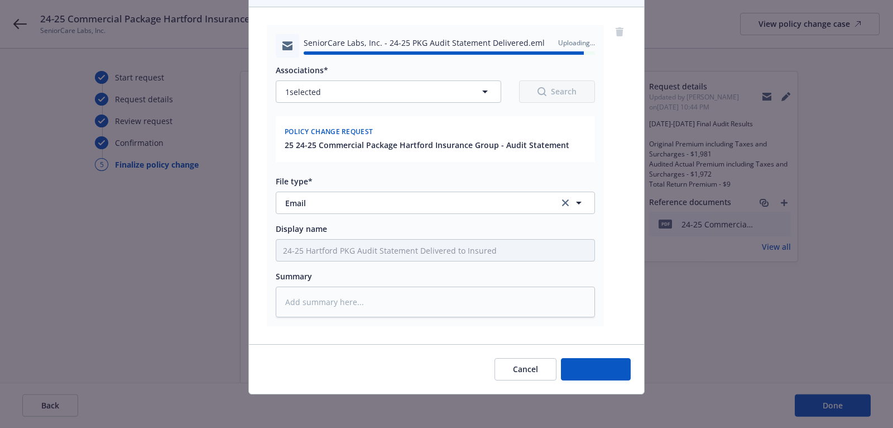
type textarea "x"
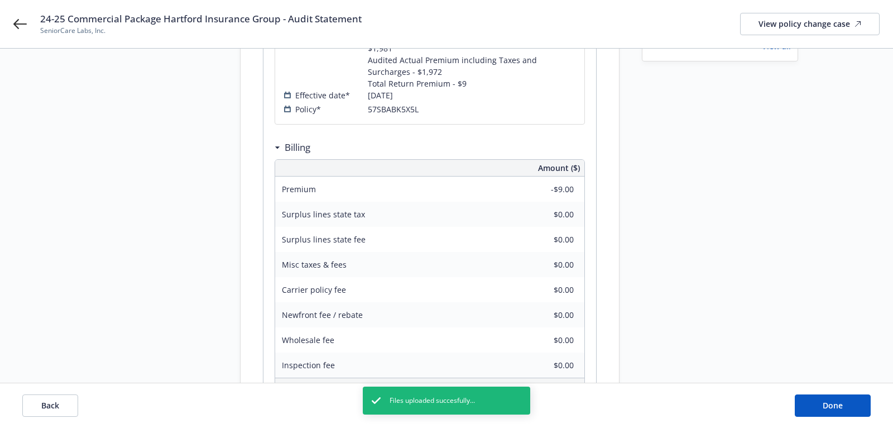
scroll to position [300, 0]
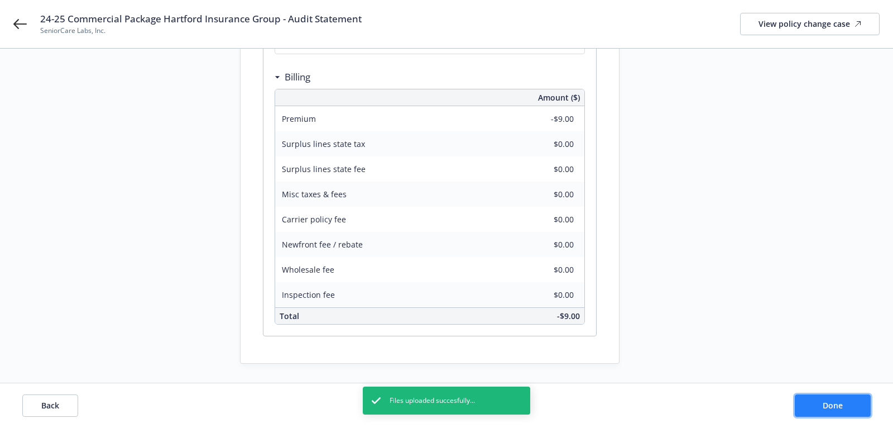
click at [814, 410] on button "Done" at bounding box center [833, 405] width 76 height 22
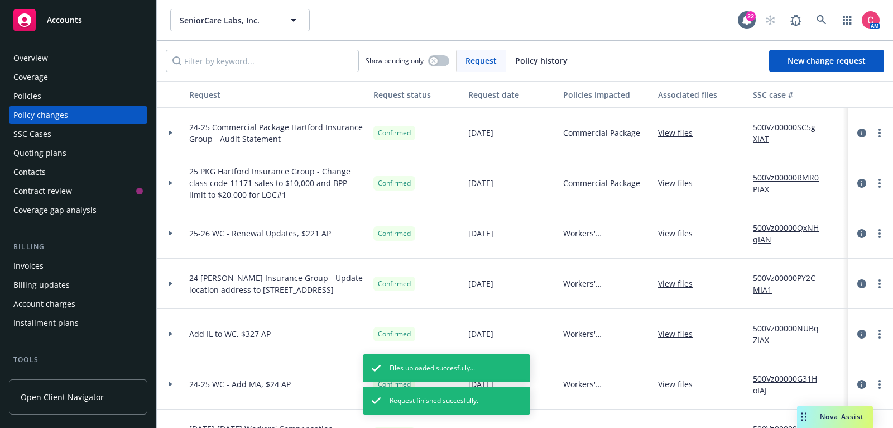
click at [114, 50] on div "Overview" at bounding box center [78, 58] width 130 height 18
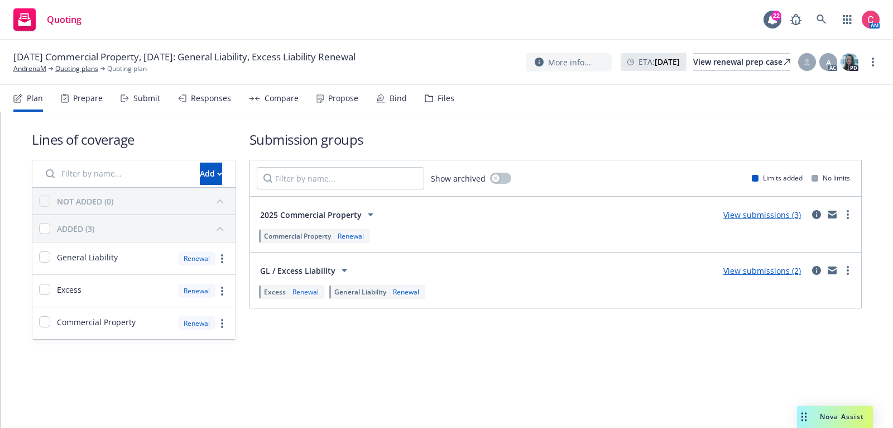
click at [386, 87] on div "Bind" at bounding box center [391, 98] width 31 height 27
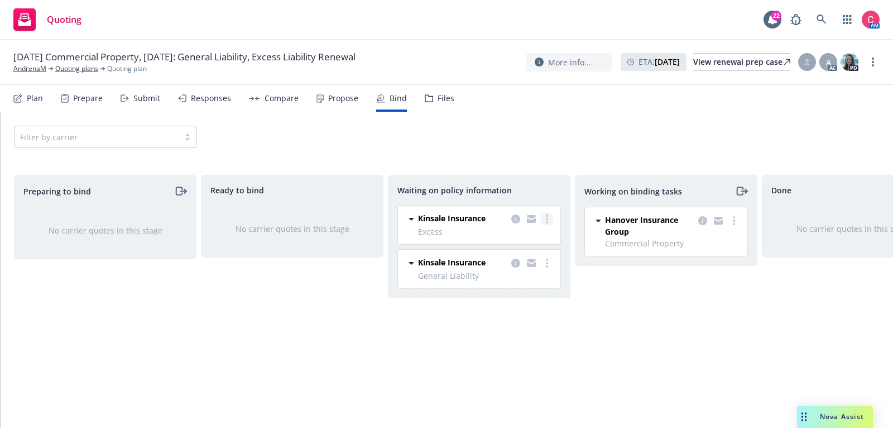
click at [545, 221] on link "more" at bounding box center [547, 218] width 13 height 13
click at [535, 243] on link "Create policies" at bounding box center [502, 241] width 101 height 22
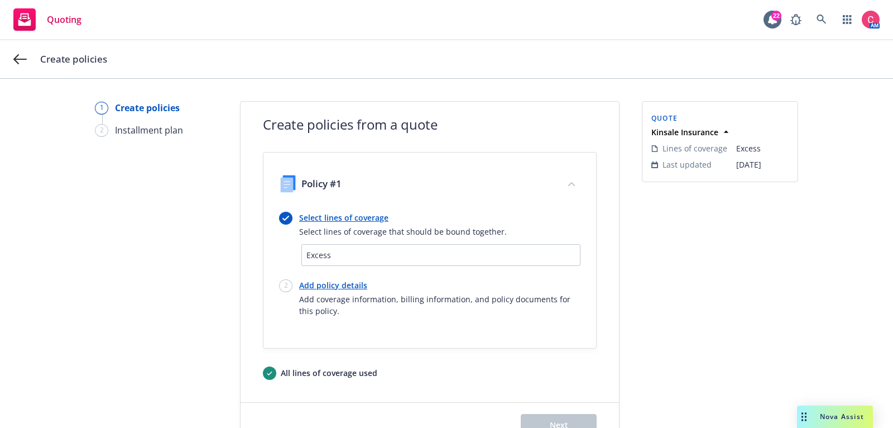
click at [365, 209] on div at bounding box center [430, 209] width 302 height 4
click at [365, 218] on link "Select lines of coverage" at bounding box center [403, 218] width 208 height 12
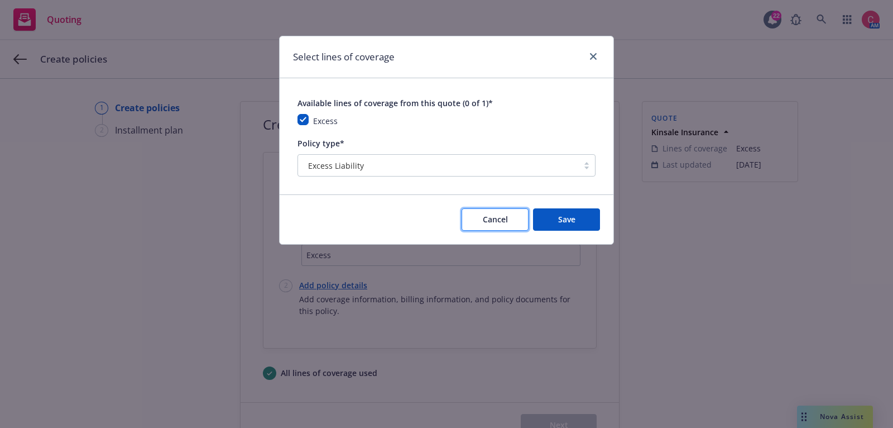
click at [510, 222] on button "Cancel" at bounding box center [495, 219] width 67 height 22
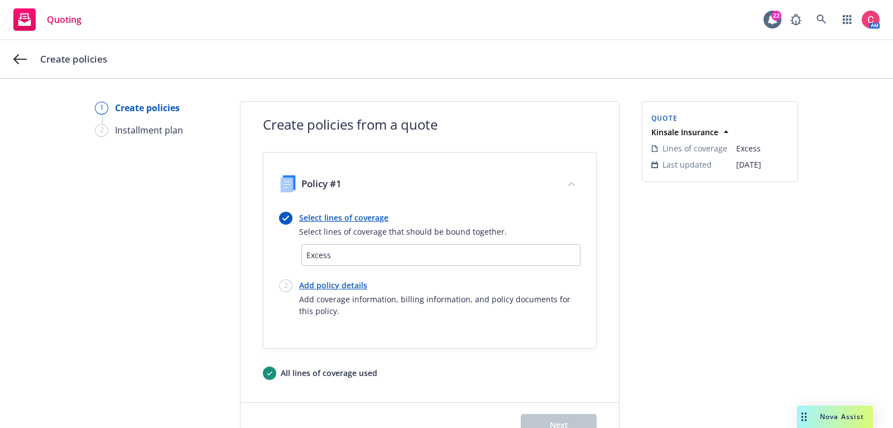
click at [341, 284] on link "Add policy details" at bounding box center [439, 285] width 281 height 12
select select "12"
select select "CA"
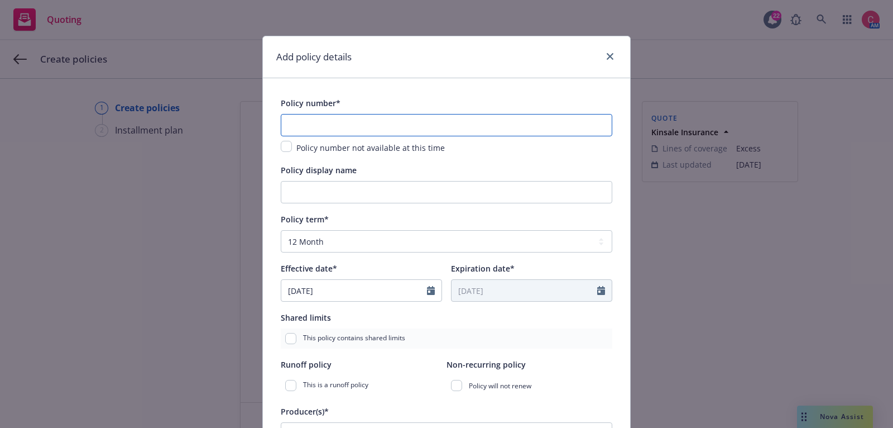
click at [323, 128] on input "text" at bounding box center [447, 125] width 332 height 22
paste input "0100322522-1"
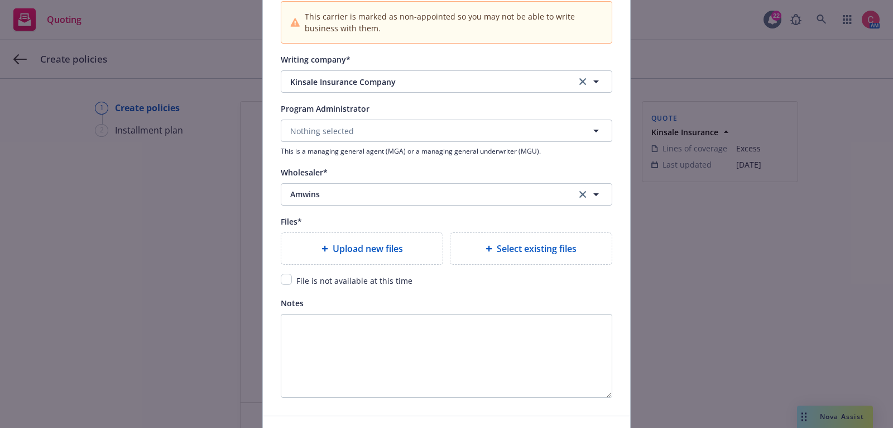
scroll to position [1158, 0]
type input "0100322522-1"
click at [400, 244] on span "Upload new files" at bounding box center [368, 249] width 70 height 13
click at [581, 197] on link "clear selection" at bounding box center [582, 195] width 13 height 13
click at [489, 179] on div "Wholesaler* Nothing selected" at bounding box center [447, 187] width 332 height 40
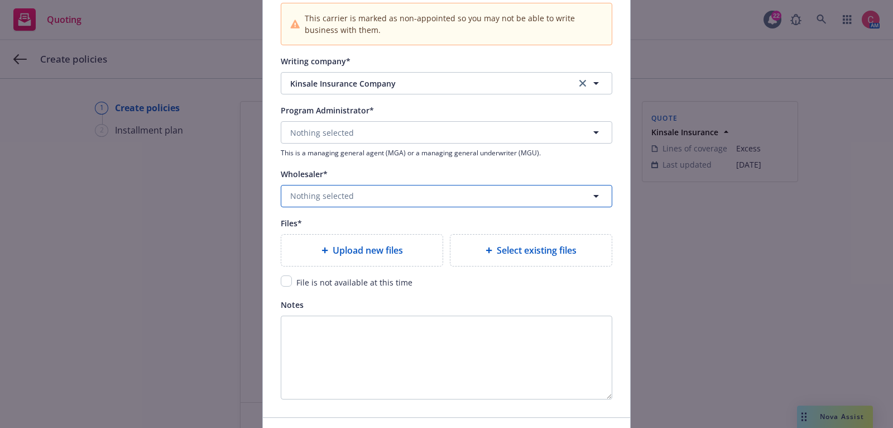
click at [489, 188] on button "Nothing selected" at bounding box center [447, 196] width 332 height 22
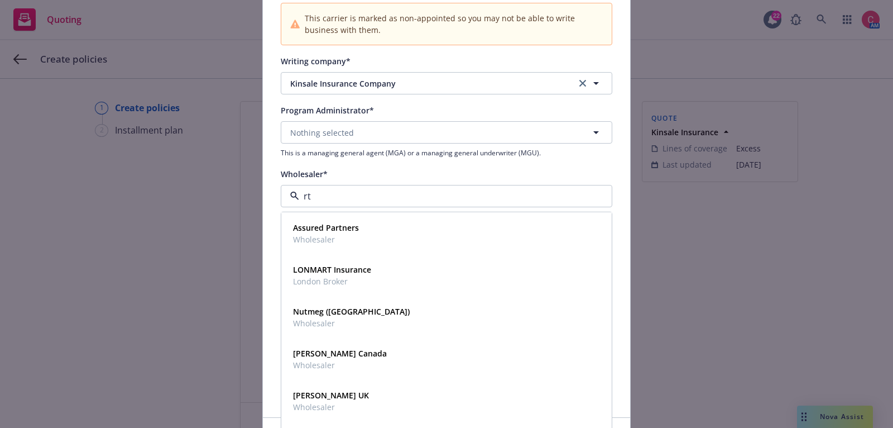
type input "rt"
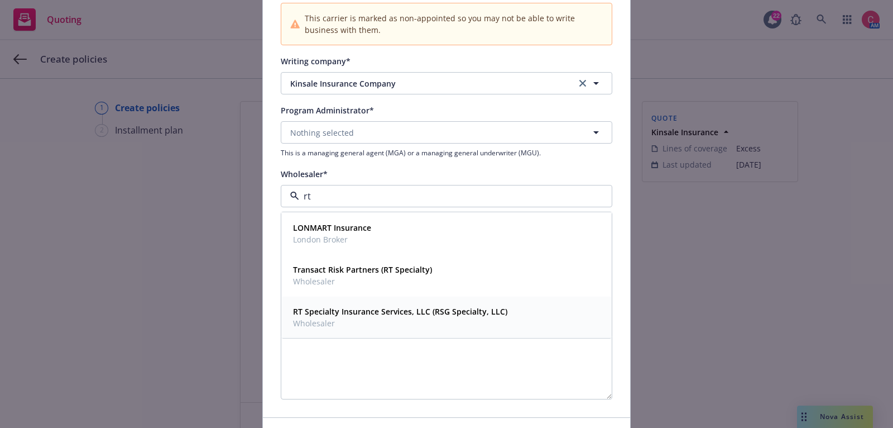
click at [482, 305] on strong "RT Specialty Insurance Services, LLC (RSG Specialty, LLC)" at bounding box center [400, 310] width 214 height 11
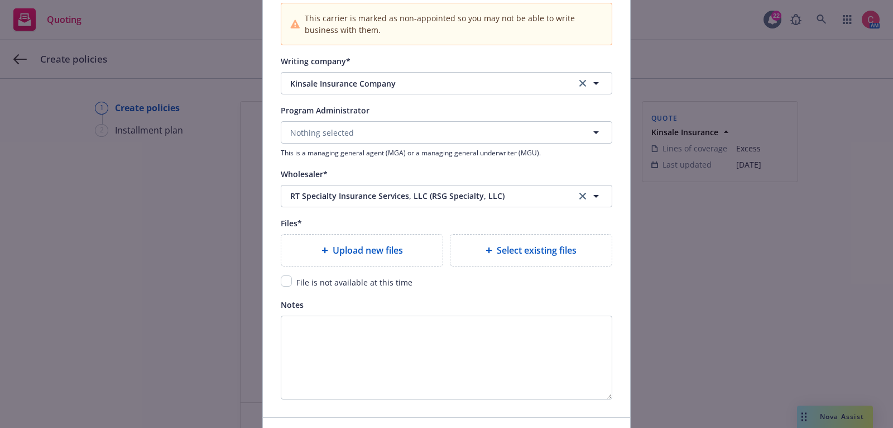
click at [381, 243] on span "Upload new files" at bounding box center [368, 249] width 70 height 13
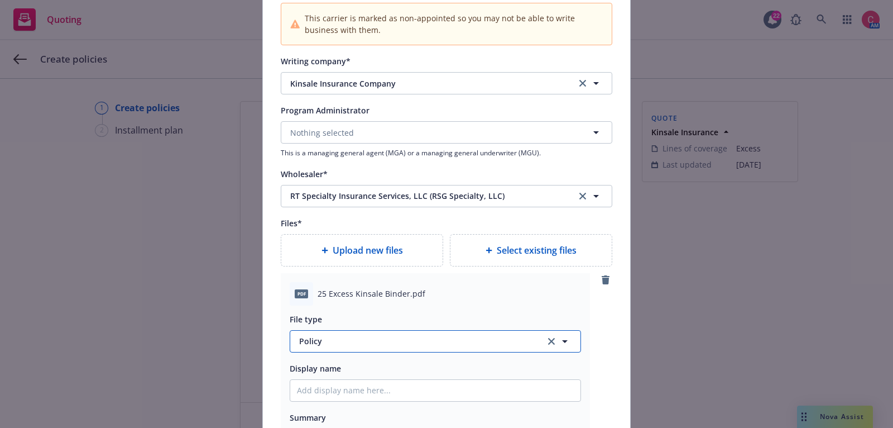
click at [333, 336] on span "Policy" at bounding box center [415, 341] width 233 height 12
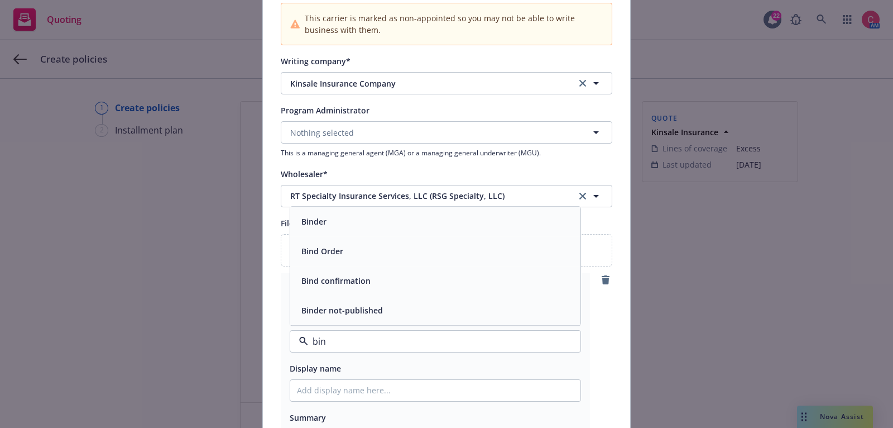
type input "bind"
click at [360, 215] on div "Binder" at bounding box center [435, 221] width 277 height 16
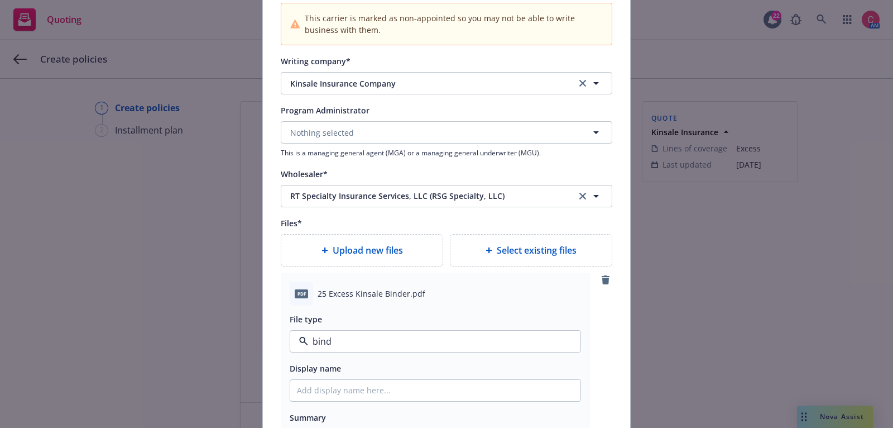
type textarea "x"
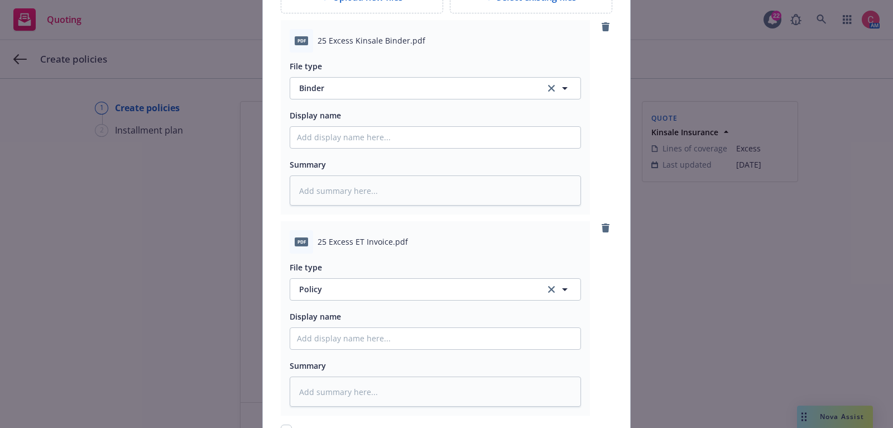
scroll to position [1414, 0]
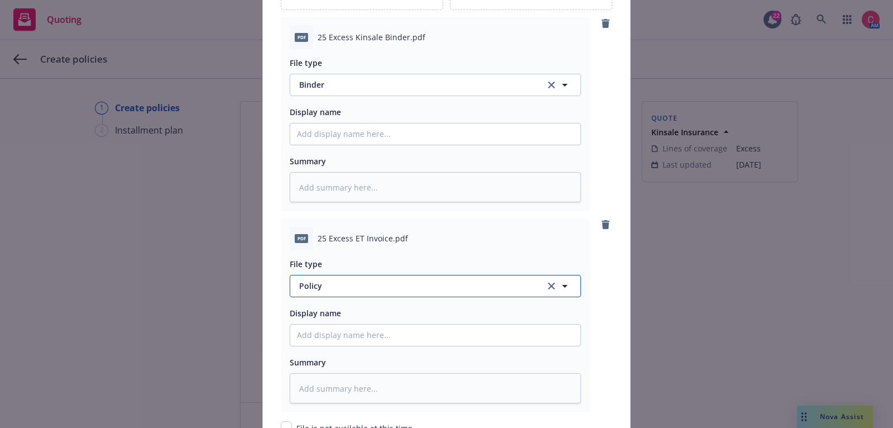
click at [379, 281] on span "Policy" at bounding box center [415, 286] width 233 height 12
type input "inv"
click at [380, 343] on div "Invoice - Third Party" at bounding box center [435, 346] width 277 height 16
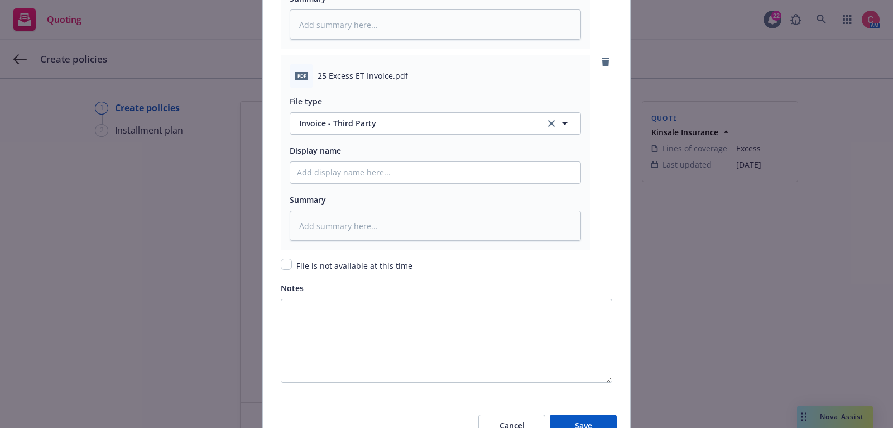
scroll to position [1631, 0]
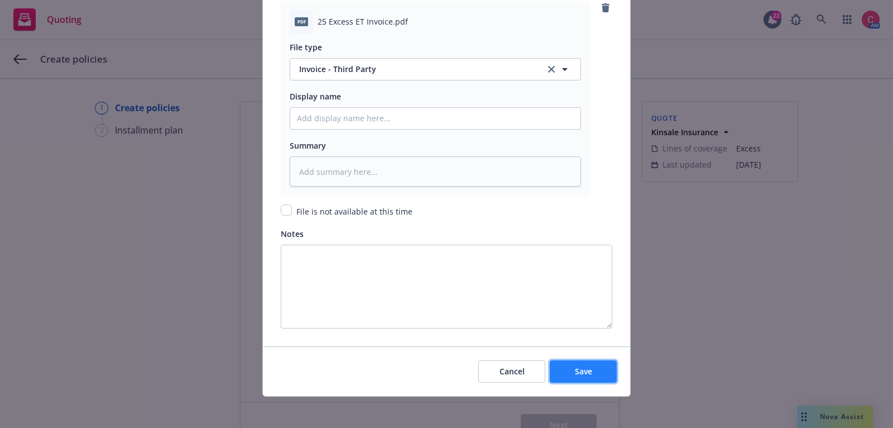
click at [612, 375] on button "Save" at bounding box center [583, 371] width 67 height 22
type textarea "x"
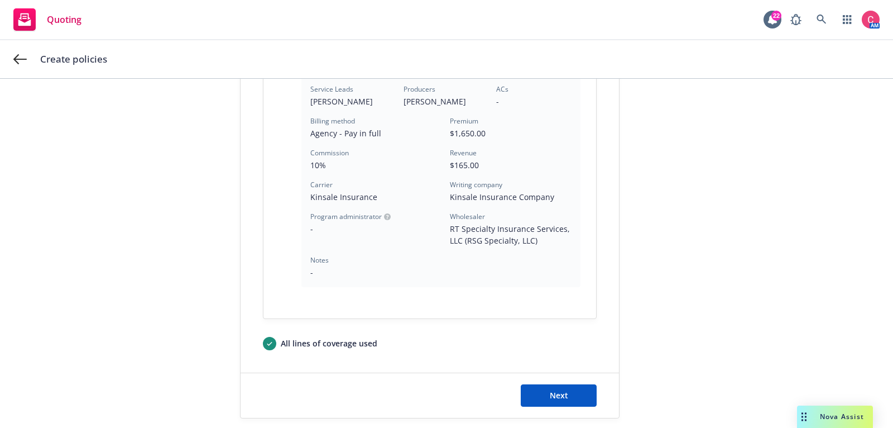
scroll to position [353, 0]
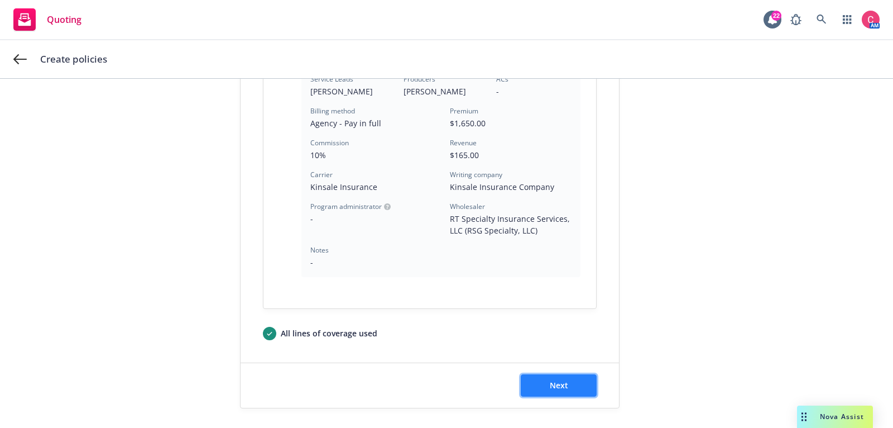
click at [553, 382] on span "Next" at bounding box center [559, 385] width 18 height 11
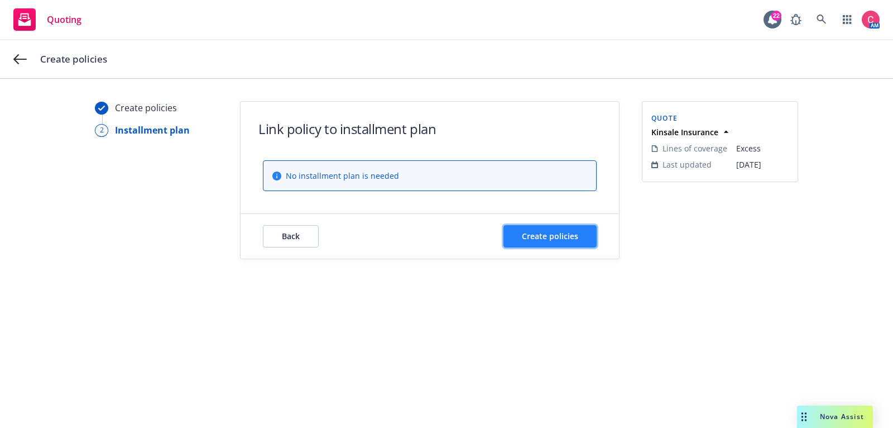
click at [561, 240] on button "Create policies" at bounding box center [550, 236] width 93 height 22
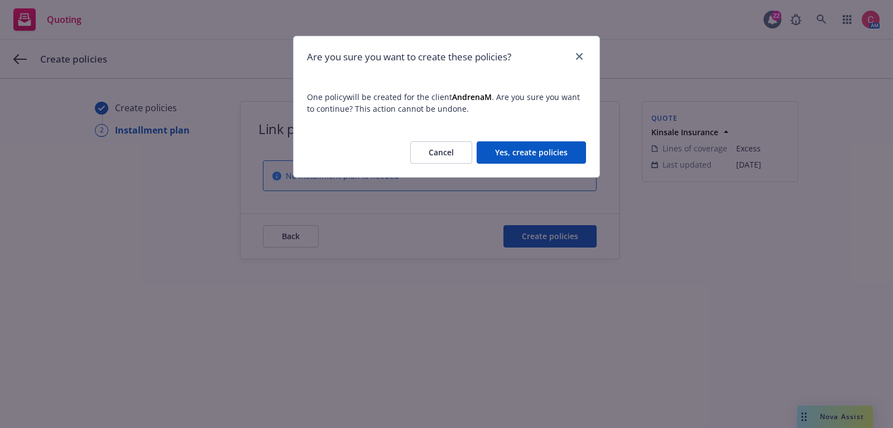
click at [551, 170] on div "Cancel Yes, create policies" at bounding box center [447, 152] width 306 height 49
click at [549, 162] on button "Yes, create policies" at bounding box center [531, 152] width 109 height 22
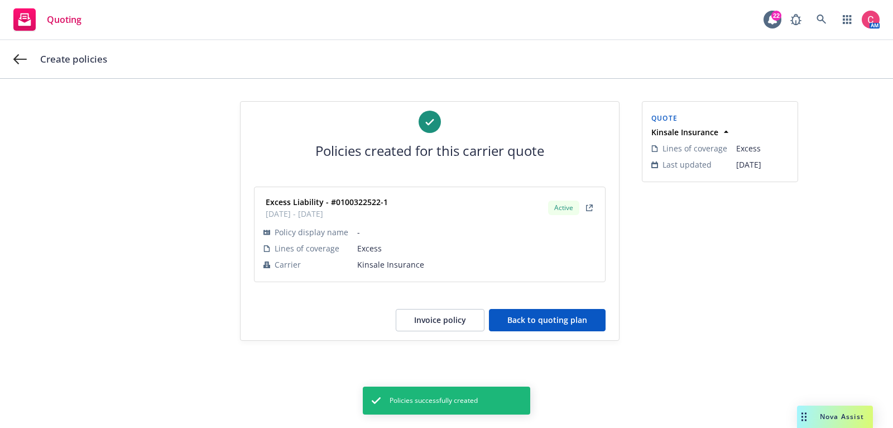
click at [571, 321] on button "Back to quoting plan" at bounding box center [547, 320] width 117 height 22
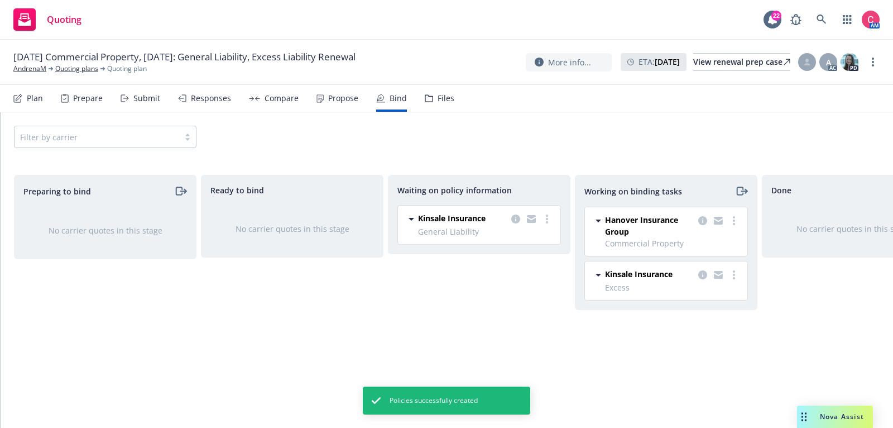
click at [742, 275] on div "Kinsale Insurance Excess 09/06/2025 - 09/06/2026 Monday, September 15, 2025 at …" at bounding box center [666, 280] width 163 height 39
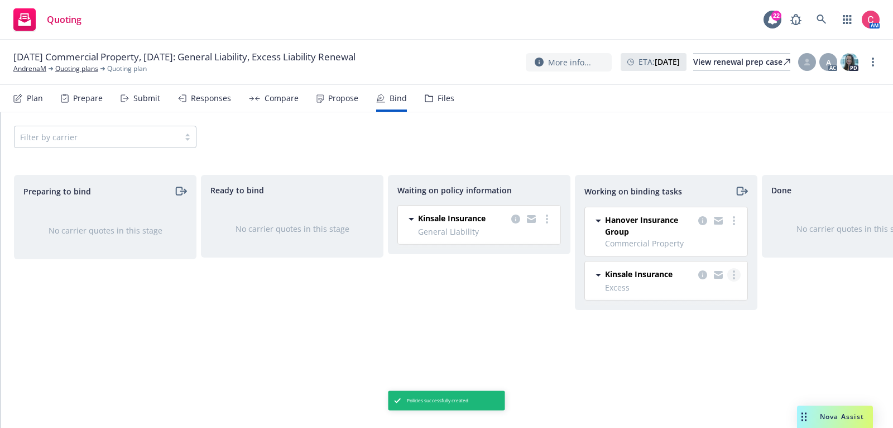
click at [739, 275] on link "more" at bounding box center [734, 274] width 13 height 13
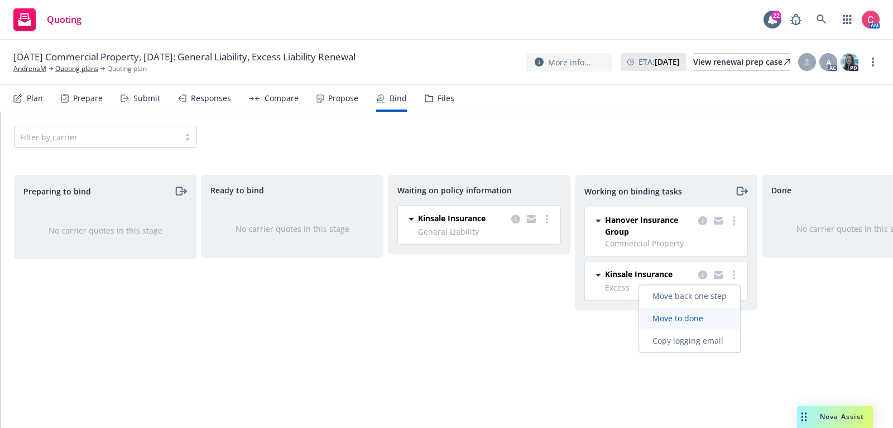
click at [704, 319] on span "Move to done" at bounding box center [678, 318] width 78 height 11
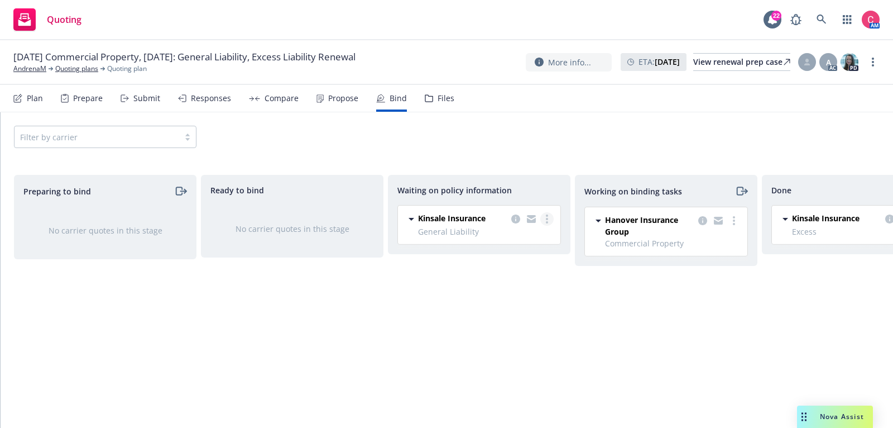
click at [549, 218] on link "more" at bounding box center [547, 218] width 13 height 13
click at [531, 241] on span "Create policies" at bounding box center [493, 241] width 82 height 11
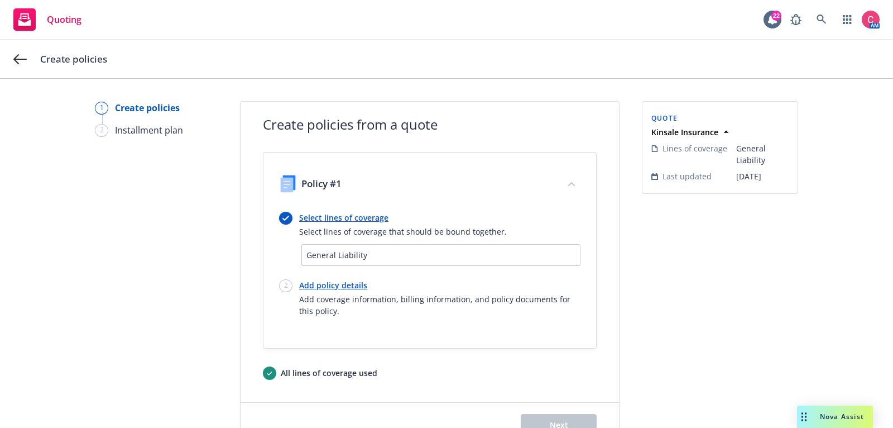
click at [356, 285] on link "Add policy details" at bounding box center [439, 285] width 281 height 12
select select "12"
select select "CA"
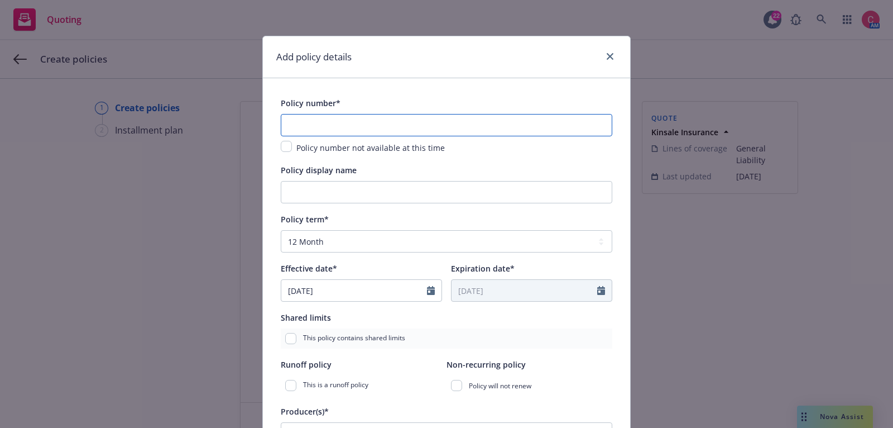
click at [408, 123] on input "text" at bounding box center [447, 125] width 332 height 22
paste input "0100322314-1"
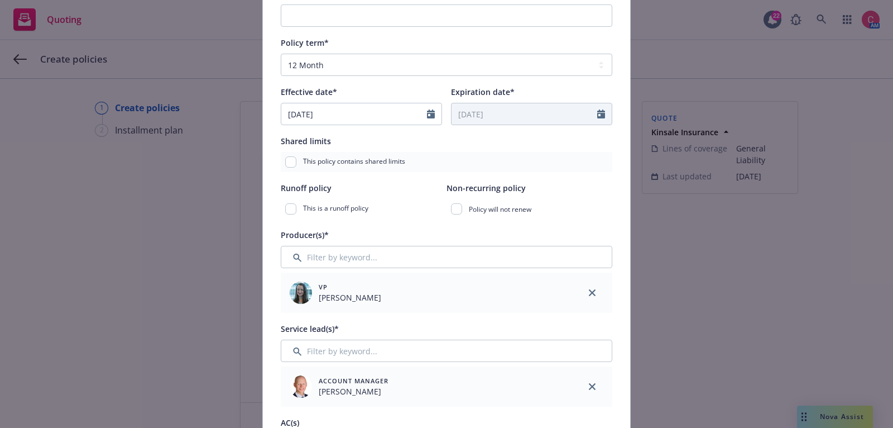
scroll to position [181, 0]
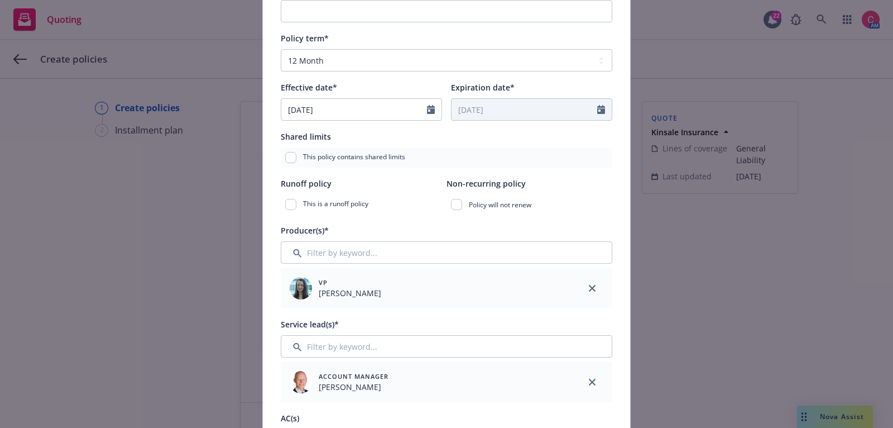
type input "0100322314-1"
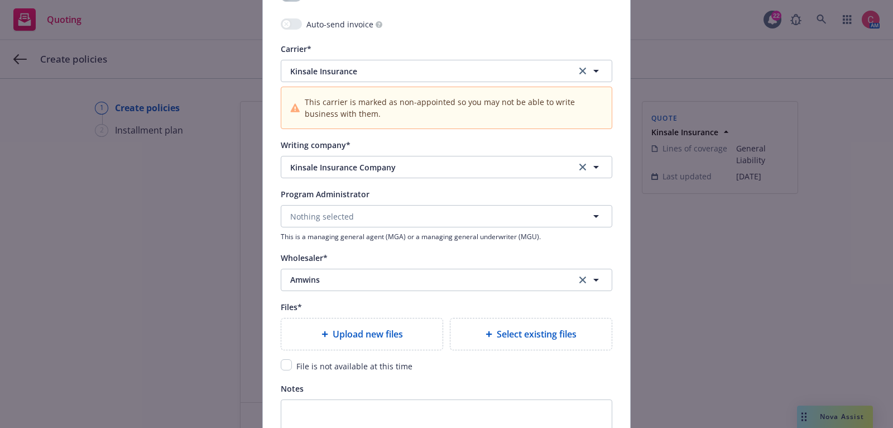
scroll to position [1110, 0]
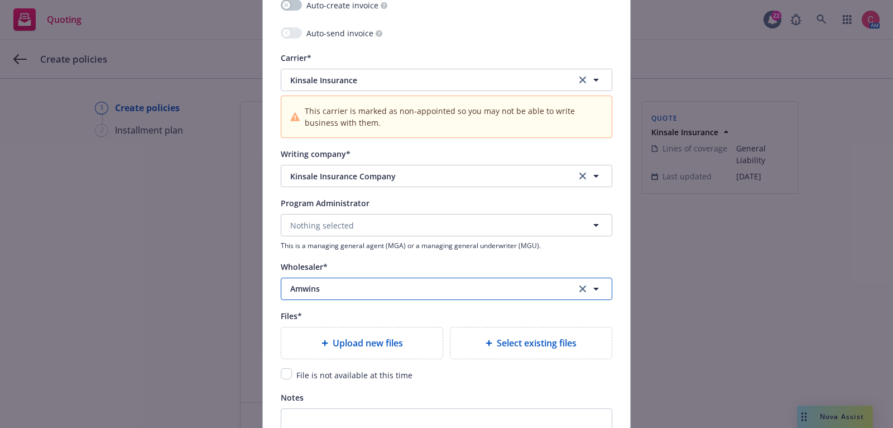
click at [377, 278] on button "Amwins" at bounding box center [447, 289] width 332 height 22
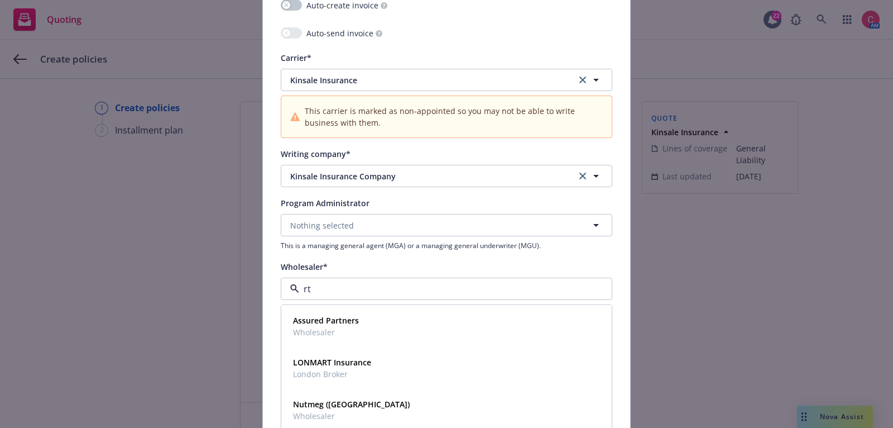
type input "rt"
click at [390, 404] on strong "RT Specialty Insurance Services, LLC (RSG Specialty, LLC)" at bounding box center [400, 403] width 214 height 11
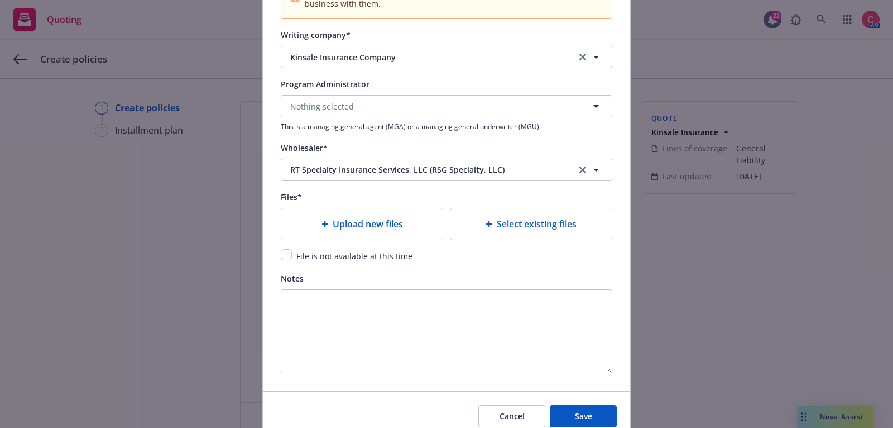
scroll to position [1273, 0]
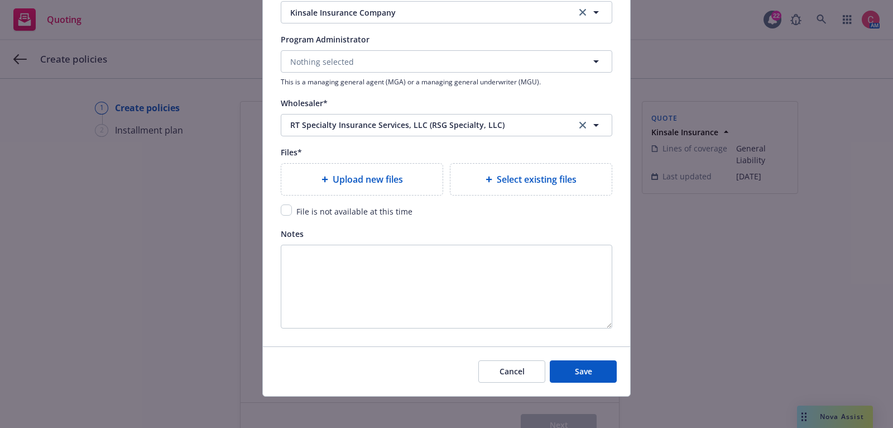
click at [391, 173] on span "Upload new files" at bounding box center [368, 179] width 70 height 13
type textarea "x"
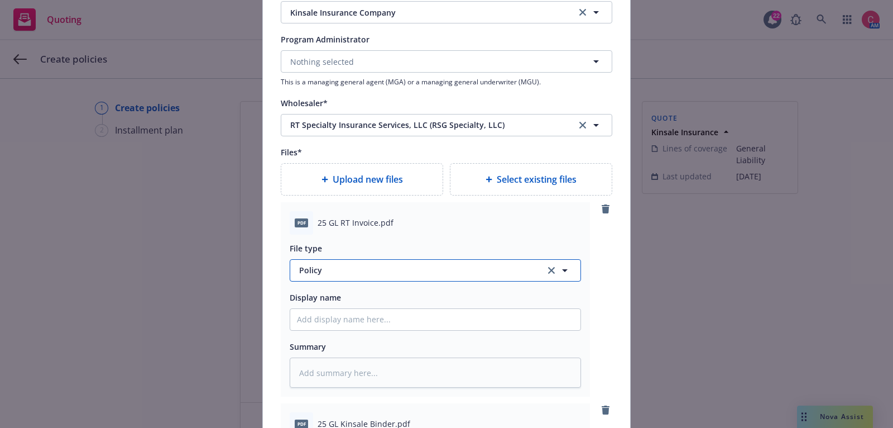
click at [357, 271] on span "Policy" at bounding box center [415, 270] width 233 height 12
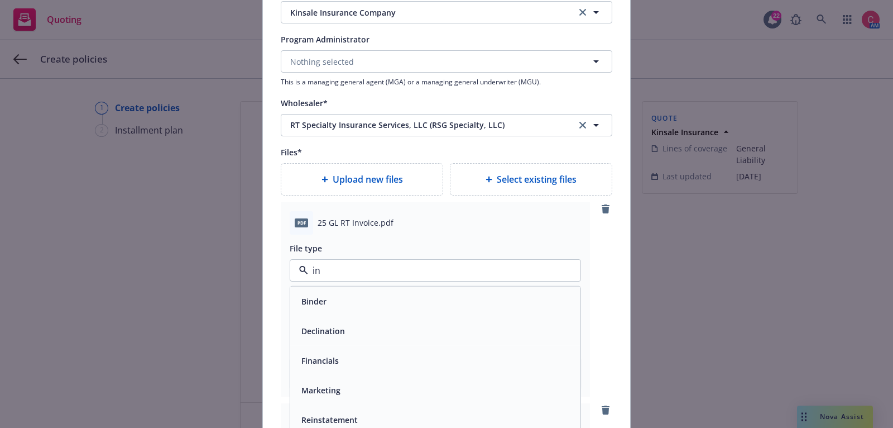
type input "inv"
click at [361, 318] on div "Invoice - Third Party" at bounding box center [435, 331] width 290 height 30
type textarea "x"
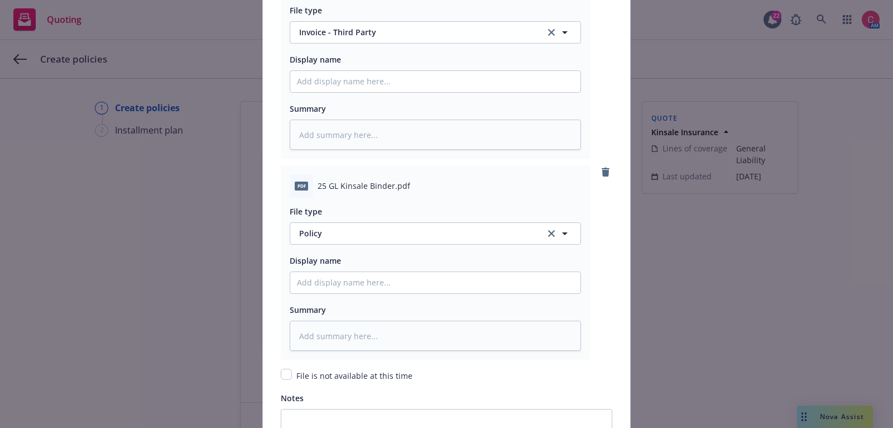
scroll to position [1547, 0]
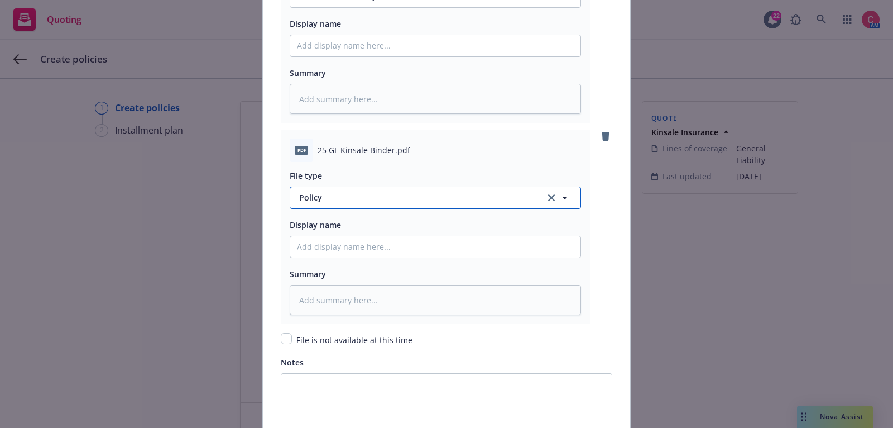
click at [389, 192] on span "Policy" at bounding box center [415, 198] width 233 height 12
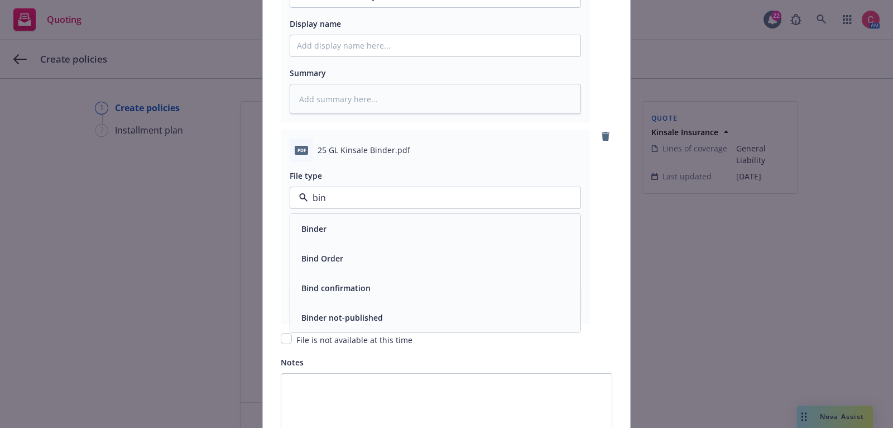
type input "bind"
click at [388, 214] on div "Binder" at bounding box center [435, 228] width 290 height 30
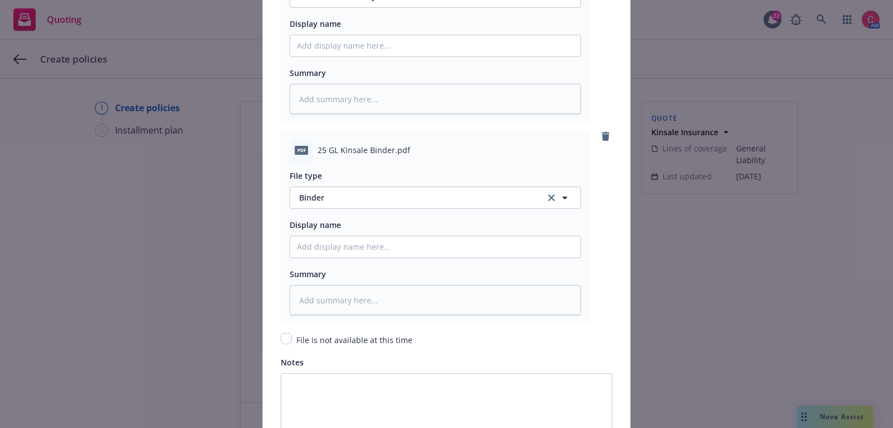
scroll to position [1675, 0]
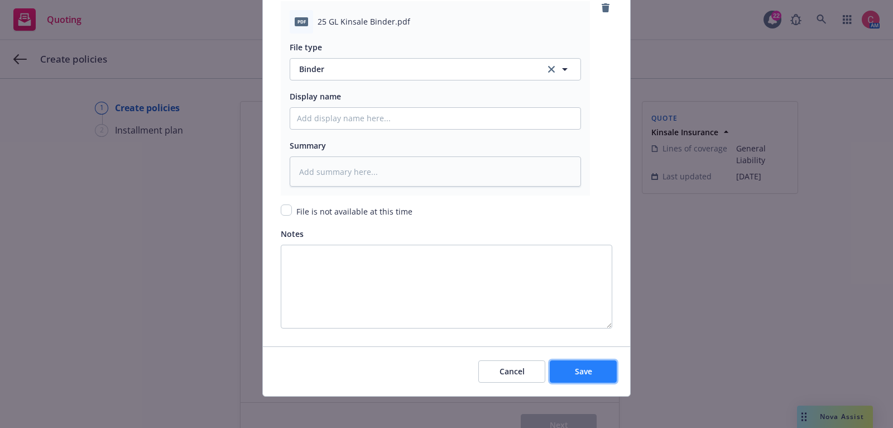
click at [583, 373] on button "Save" at bounding box center [583, 371] width 67 height 22
type textarea "x"
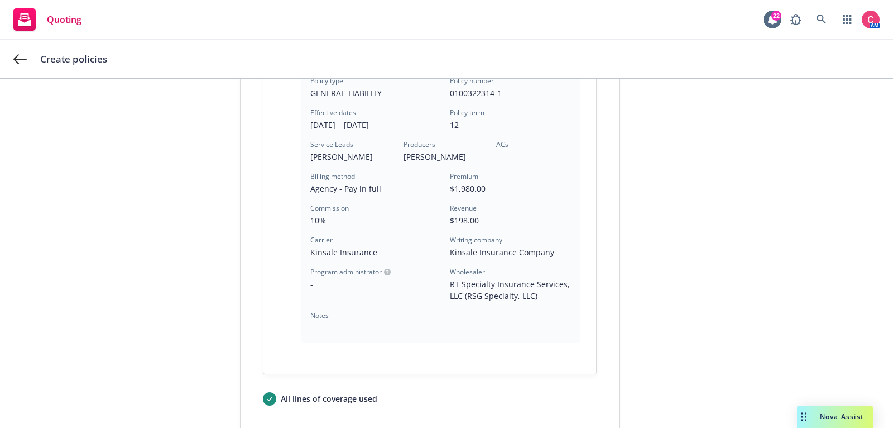
scroll to position [353, 0]
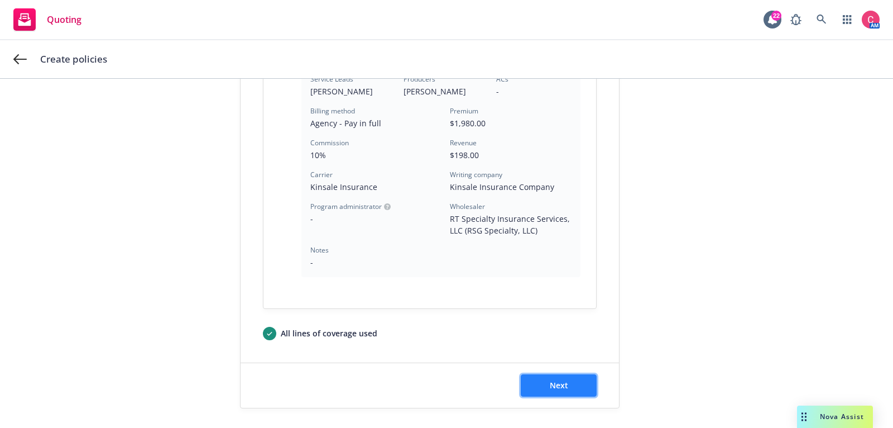
click at [584, 384] on button "Next" at bounding box center [559, 385] width 76 height 22
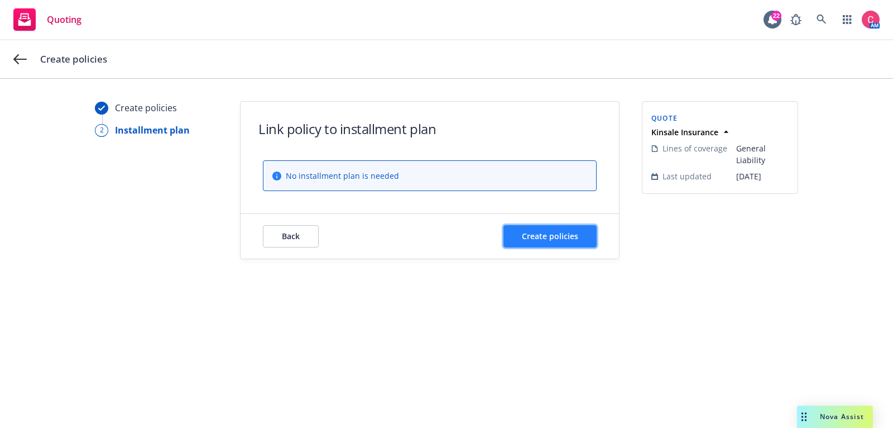
click at [548, 233] on span "Create policies" at bounding box center [550, 236] width 56 height 11
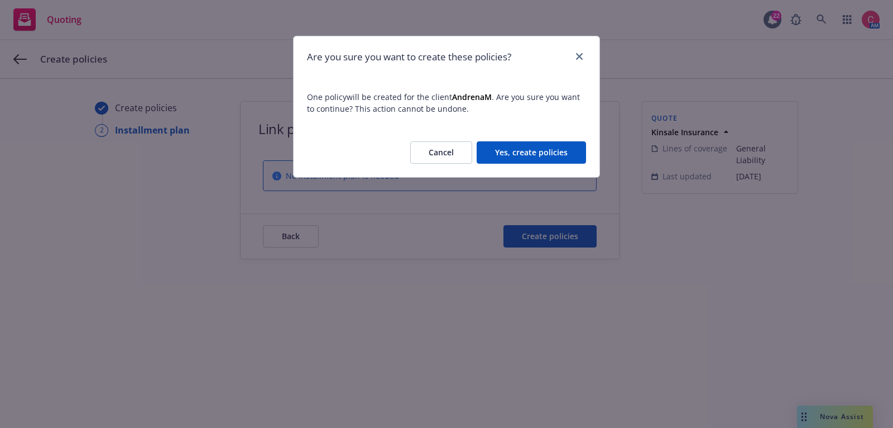
click at [539, 159] on button "Yes, create policies" at bounding box center [531, 152] width 109 height 22
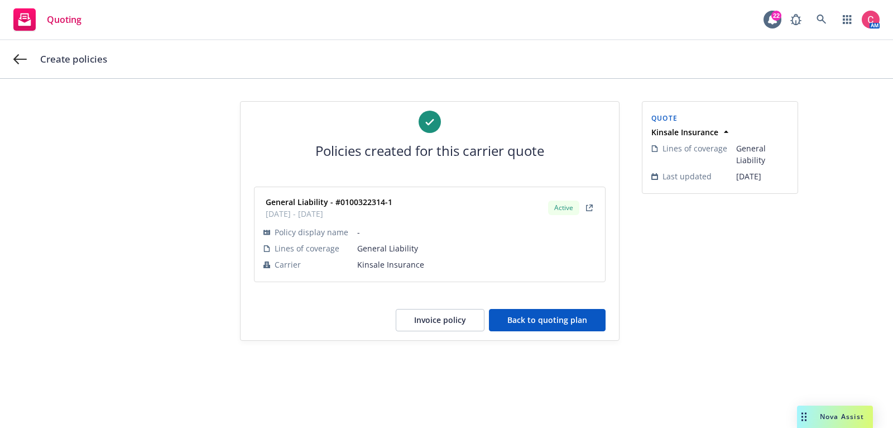
click at [594, 324] on button "Back to quoting plan" at bounding box center [547, 320] width 117 height 22
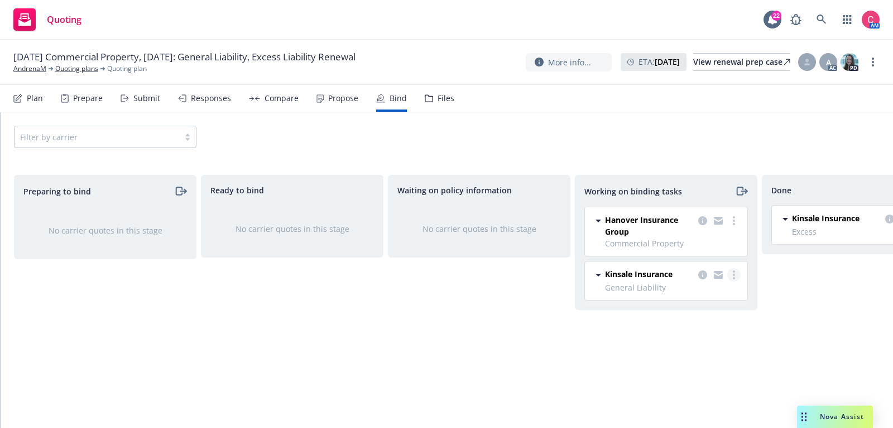
click at [735, 274] on link "more" at bounding box center [734, 274] width 13 height 13
click at [717, 318] on span "Move to done" at bounding box center [678, 318] width 78 height 11
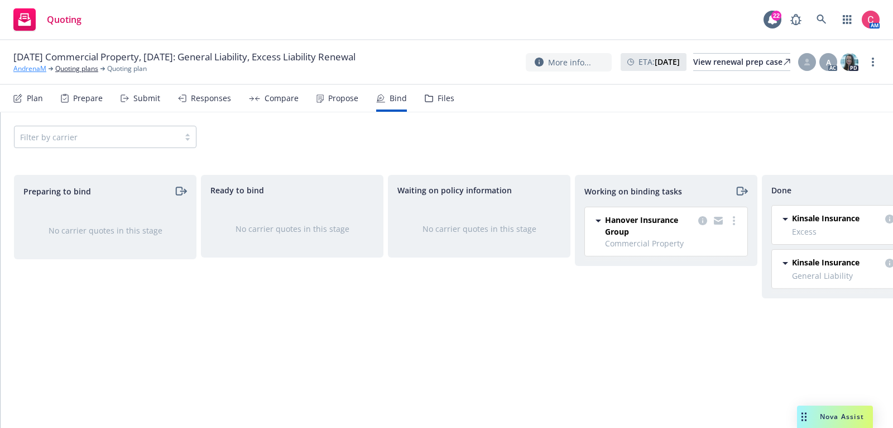
click at [27, 72] on link "AndrenaM" at bounding box center [29, 69] width 33 height 10
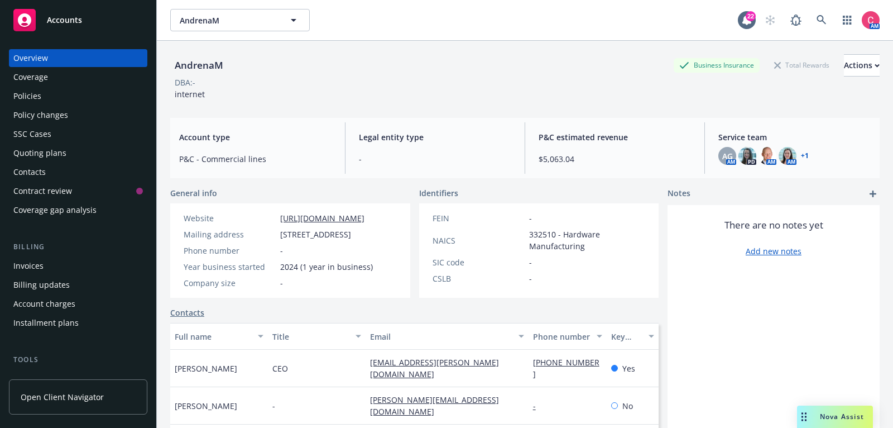
click at [26, 97] on div "Policies" at bounding box center [27, 96] width 28 height 18
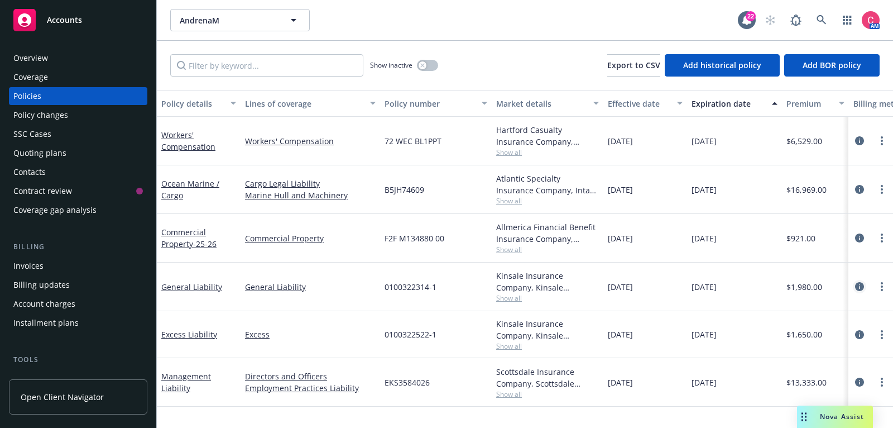
click at [861, 286] on icon "circleInformation" at bounding box center [860, 286] width 9 height 9
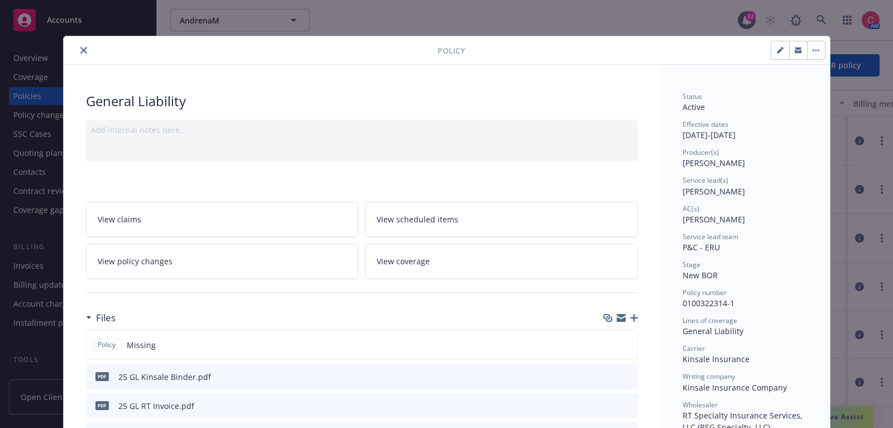
click at [82, 51] on icon "close" at bounding box center [83, 50] width 7 height 7
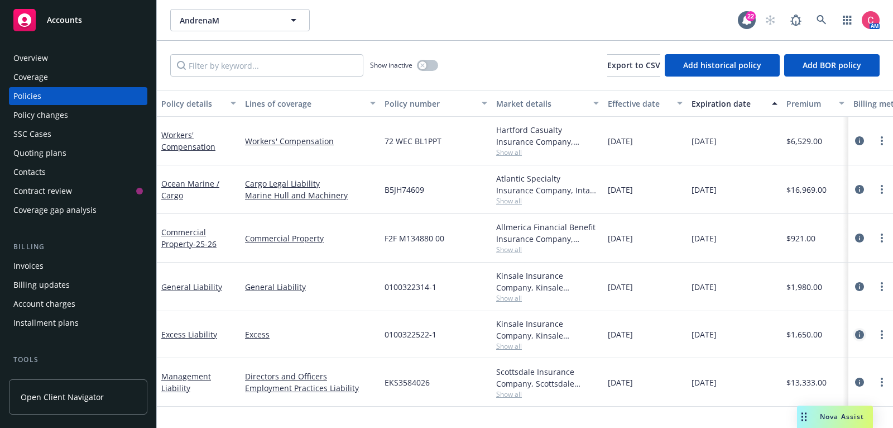
click at [862, 336] on icon "circleInformation" at bounding box center [860, 334] width 9 height 9
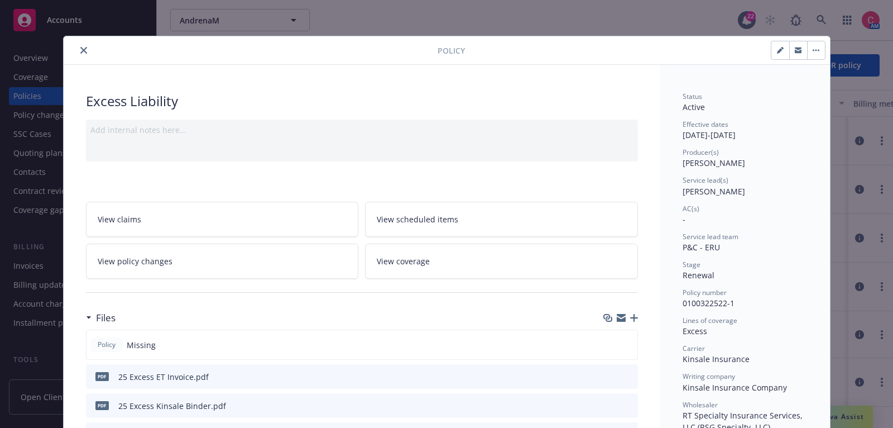
click at [84, 55] on button "close" at bounding box center [83, 50] width 13 height 13
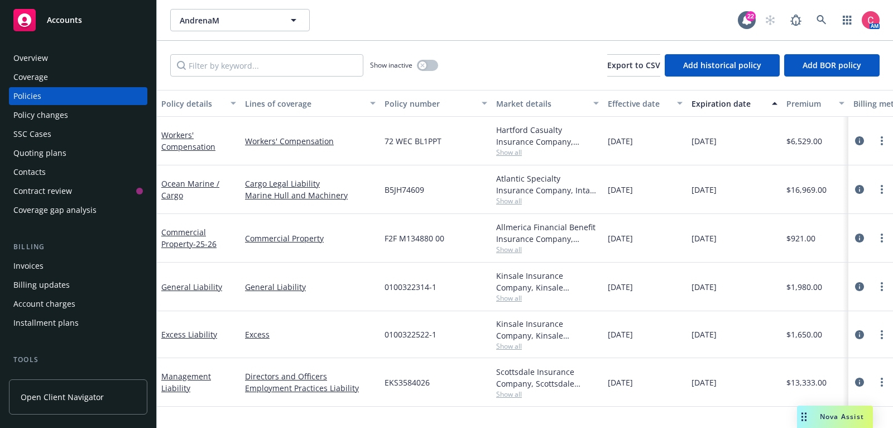
click at [97, 270] on div "Invoices" at bounding box center [78, 266] width 130 height 18
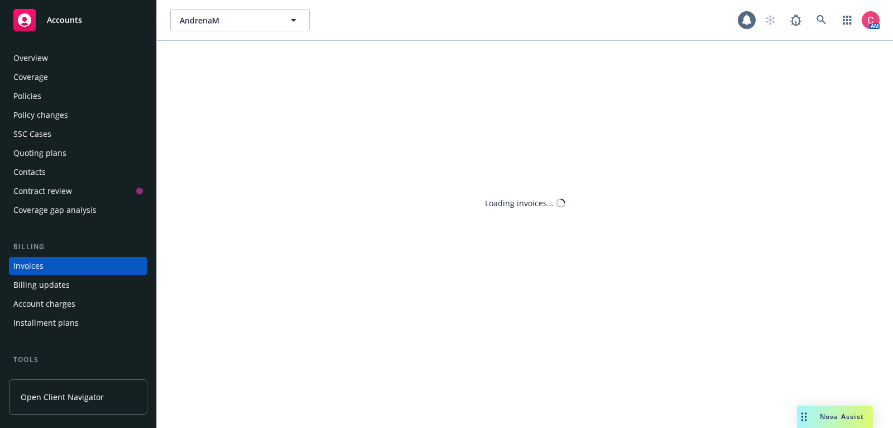
scroll to position [34, 0]
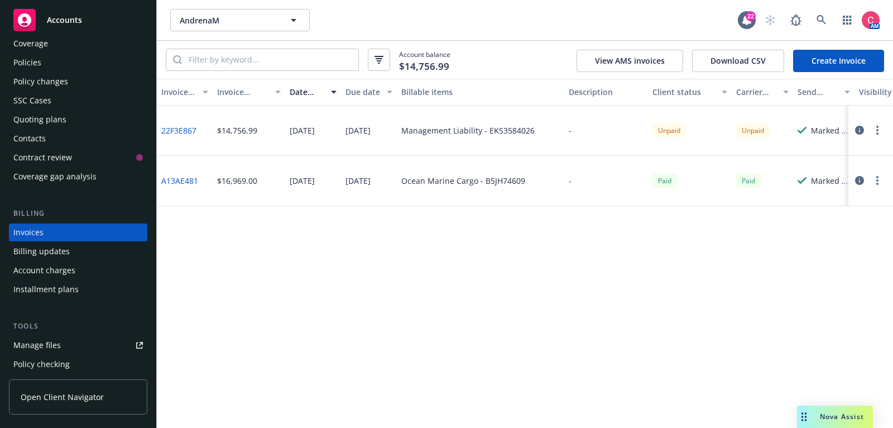
click at [823, 69] on link "Create Invoice" at bounding box center [839, 61] width 91 height 22
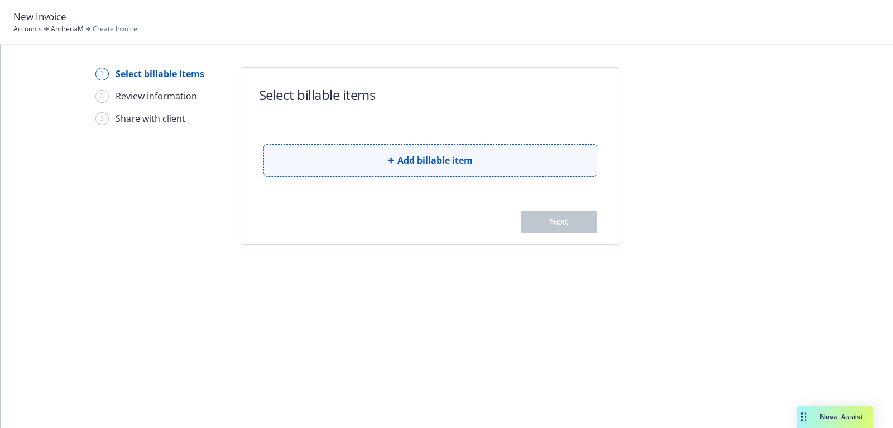
click at [437, 167] on button "Add billable item" at bounding box center [431, 160] width 334 height 32
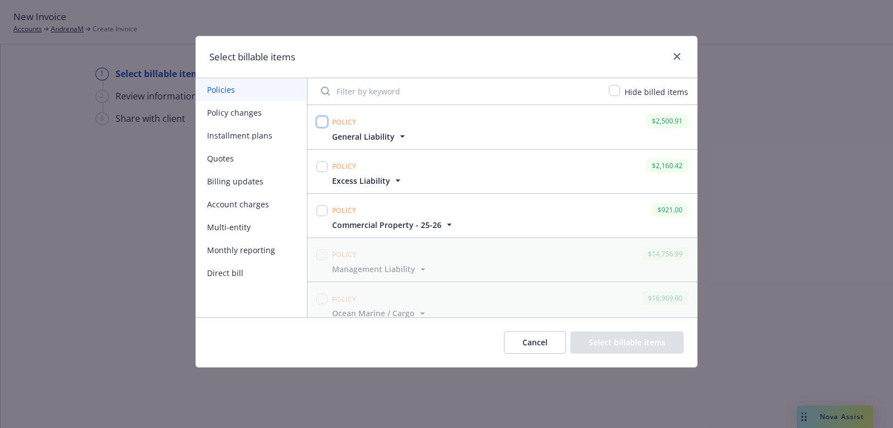
click at [321, 124] on input "checkbox" at bounding box center [322, 121] width 11 height 11
checkbox input "true"
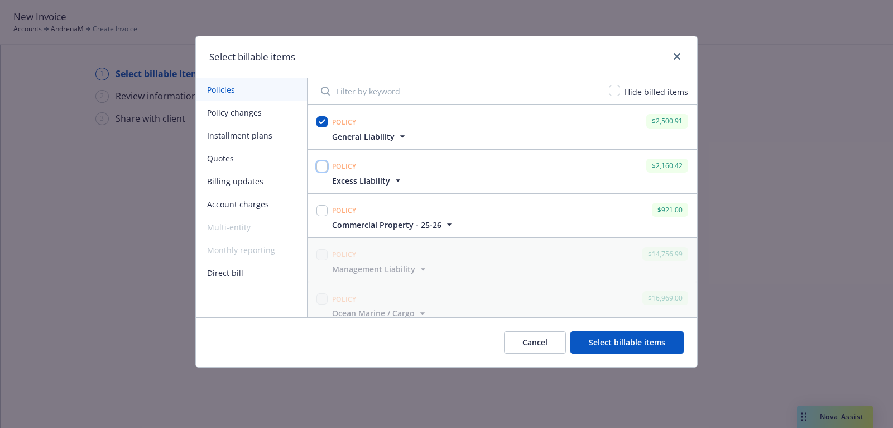
click at [321, 164] on input "checkbox" at bounding box center [322, 166] width 11 height 11
checkbox input "true"
click at [648, 339] on button "Select billable items" at bounding box center [627, 342] width 113 height 22
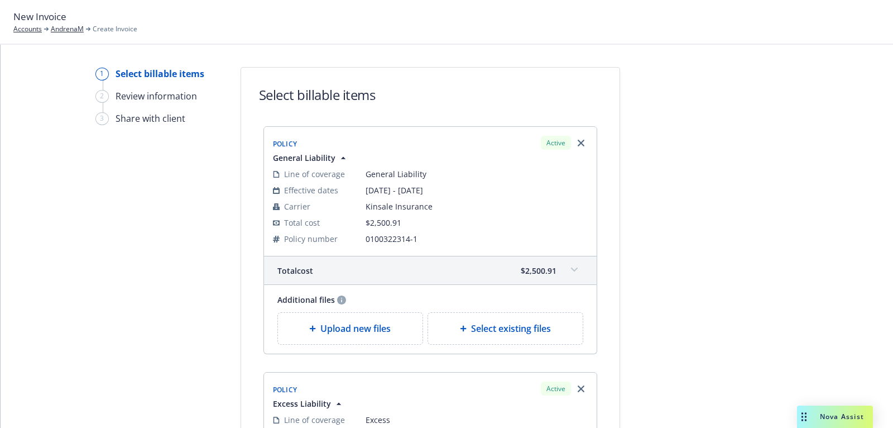
scroll to position [308, 0]
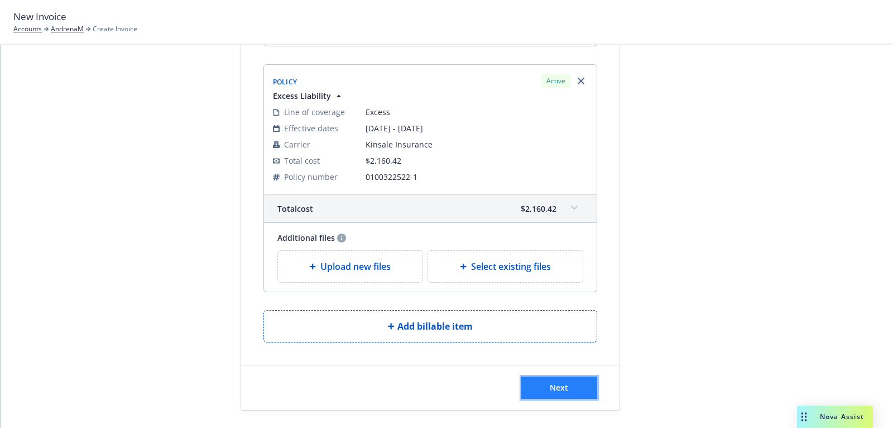
click at [569, 386] on button "Next" at bounding box center [560, 387] width 76 height 22
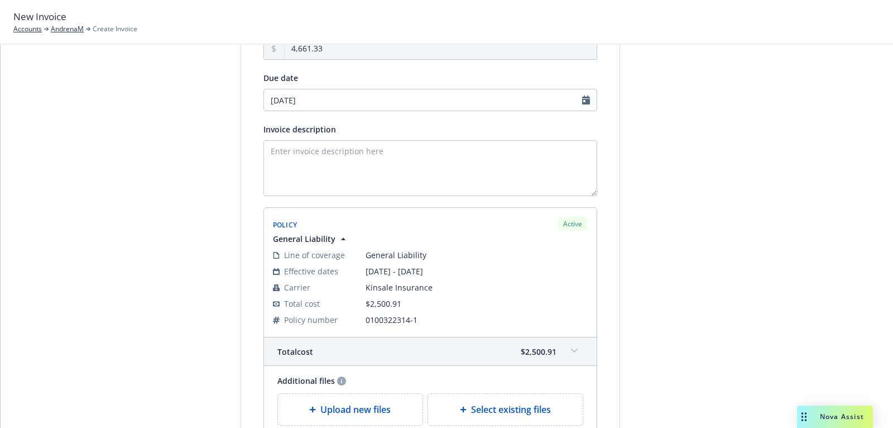
scroll to position [0, 0]
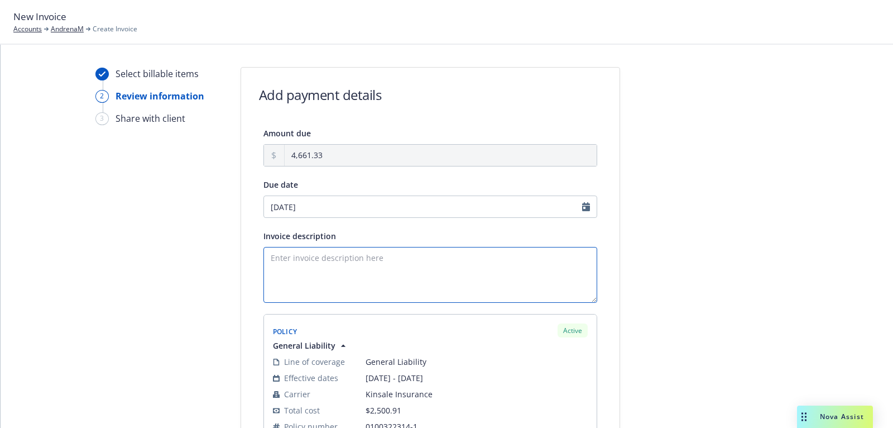
click at [446, 265] on textarea "Invoice description" at bounding box center [431, 275] width 334 height 56
type textarea "25 GL & Excess Policies"
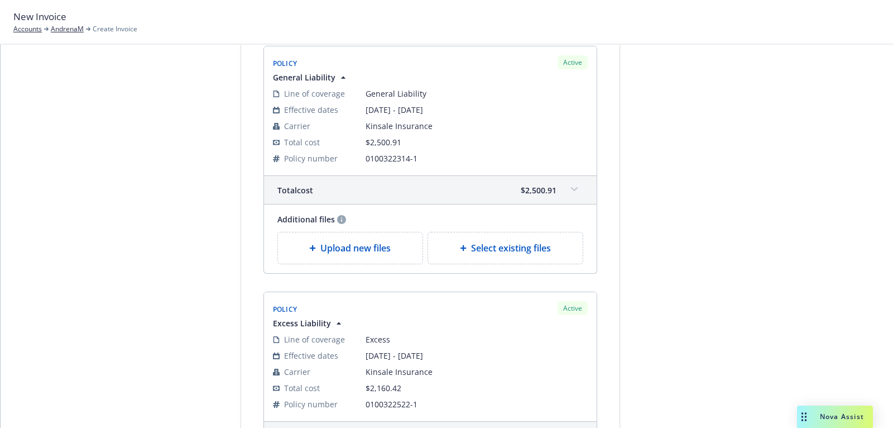
scroll to position [445, 0]
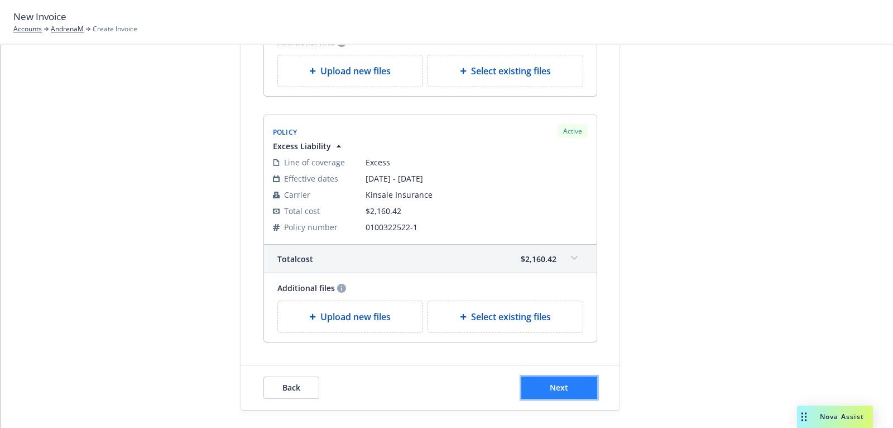
click at [571, 379] on button "Next" at bounding box center [560, 387] width 76 height 22
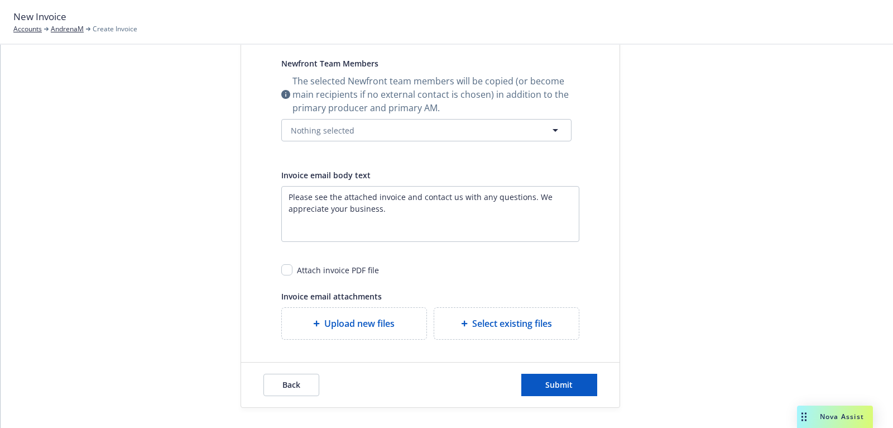
scroll to position [0, 0]
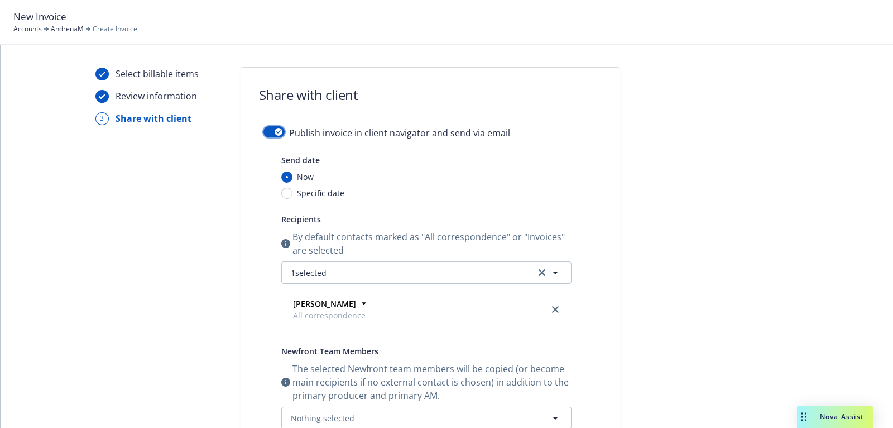
click at [271, 127] on button "button" at bounding box center [274, 131] width 21 height 11
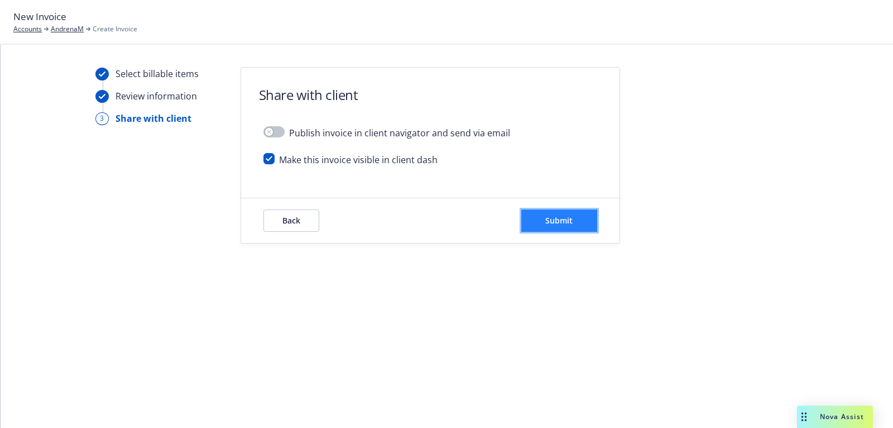
click at [577, 224] on button "Submit" at bounding box center [560, 220] width 76 height 22
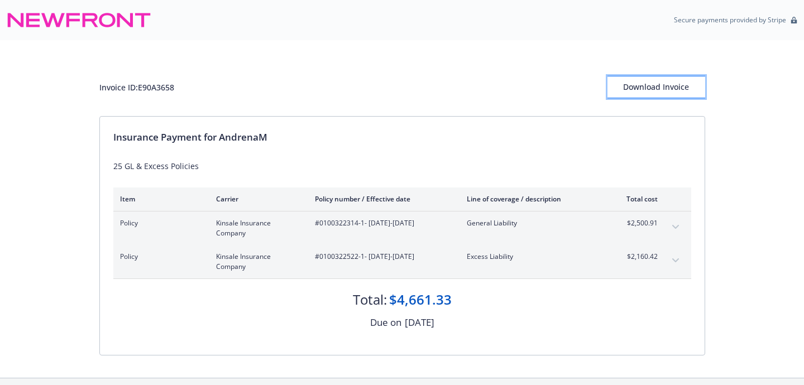
click at [670, 85] on div "Download Invoice" at bounding box center [657, 87] width 98 height 21
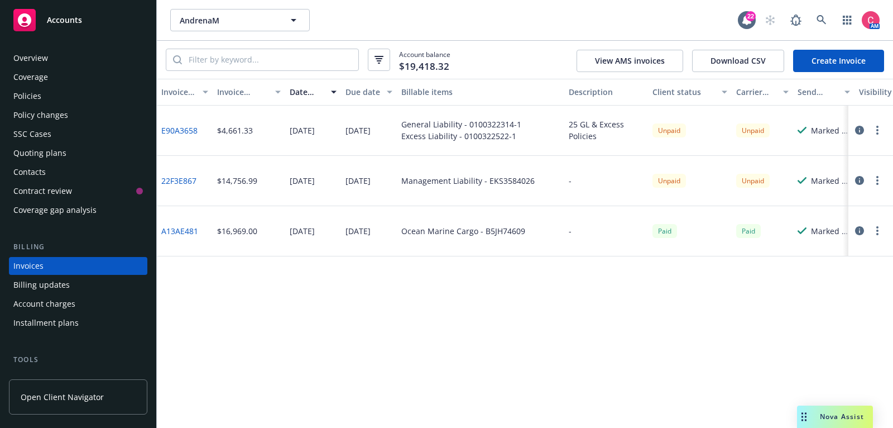
click at [101, 59] on div "Overview" at bounding box center [78, 58] width 130 height 18
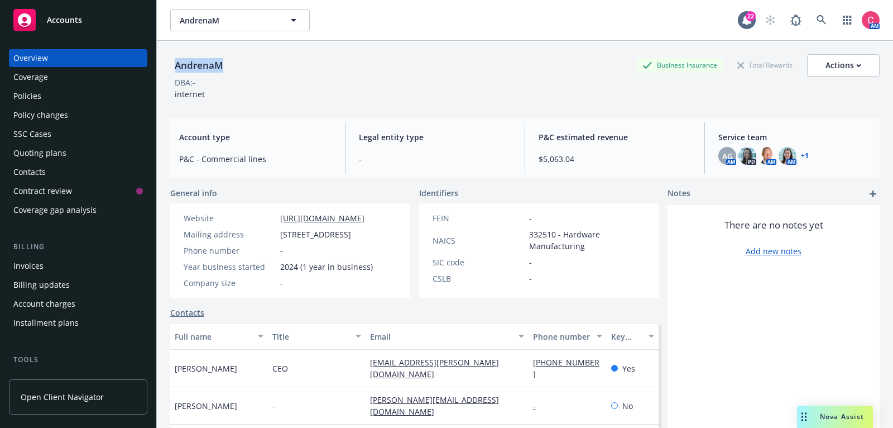
drag, startPoint x: 175, startPoint y: 64, endPoint x: 232, endPoint y: 64, distance: 57.5
click at [232, 64] on div "AndrenaM Business Insurance Total Rewards Actions" at bounding box center [525, 65] width 710 height 22
copy div "AndrenaM"
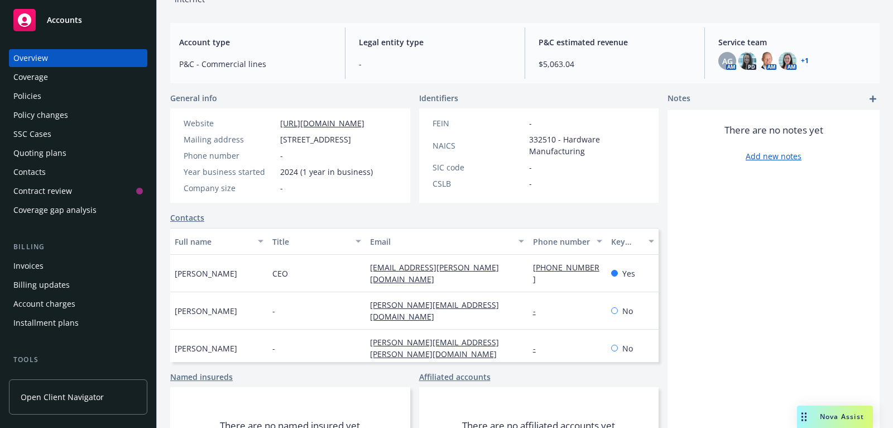
scroll to position [168, 0]
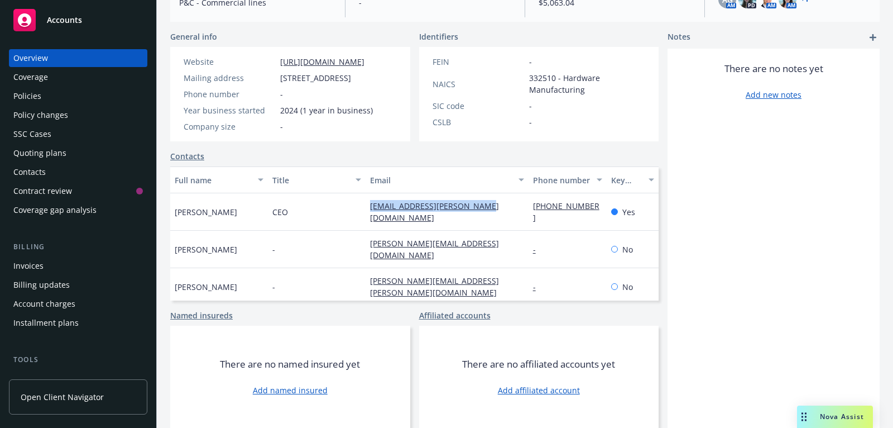
drag, startPoint x: 501, startPoint y: 205, endPoint x: 369, endPoint y: 210, distance: 133.0
click at [368, 210] on div "[EMAIL_ADDRESS][PERSON_NAME][DOMAIN_NAME]" at bounding box center [447, 211] width 163 height 37
copy link "[EMAIL_ADDRESS][PERSON_NAME][DOMAIN_NAME]"
click at [181, 208] on span "[PERSON_NAME]" at bounding box center [206, 212] width 63 height 12
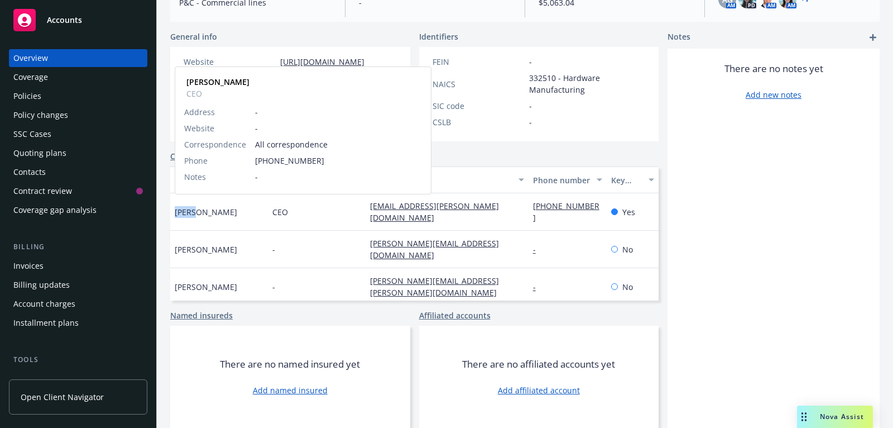
copy span "Matej"
